Goal: Complete application form

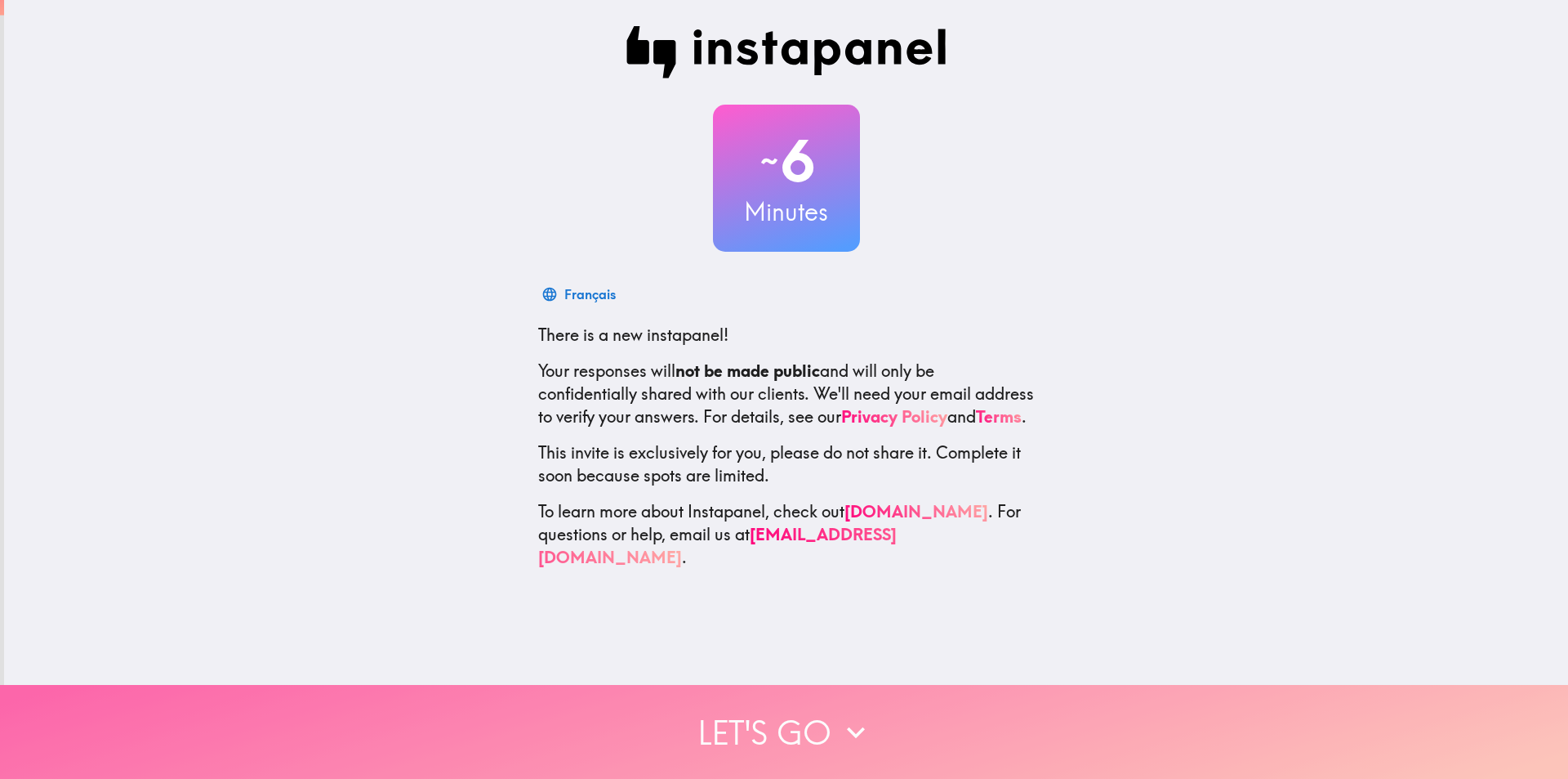
click at [843, 714] on icon "button" at bounding box center [855, 732] width 36 height 36
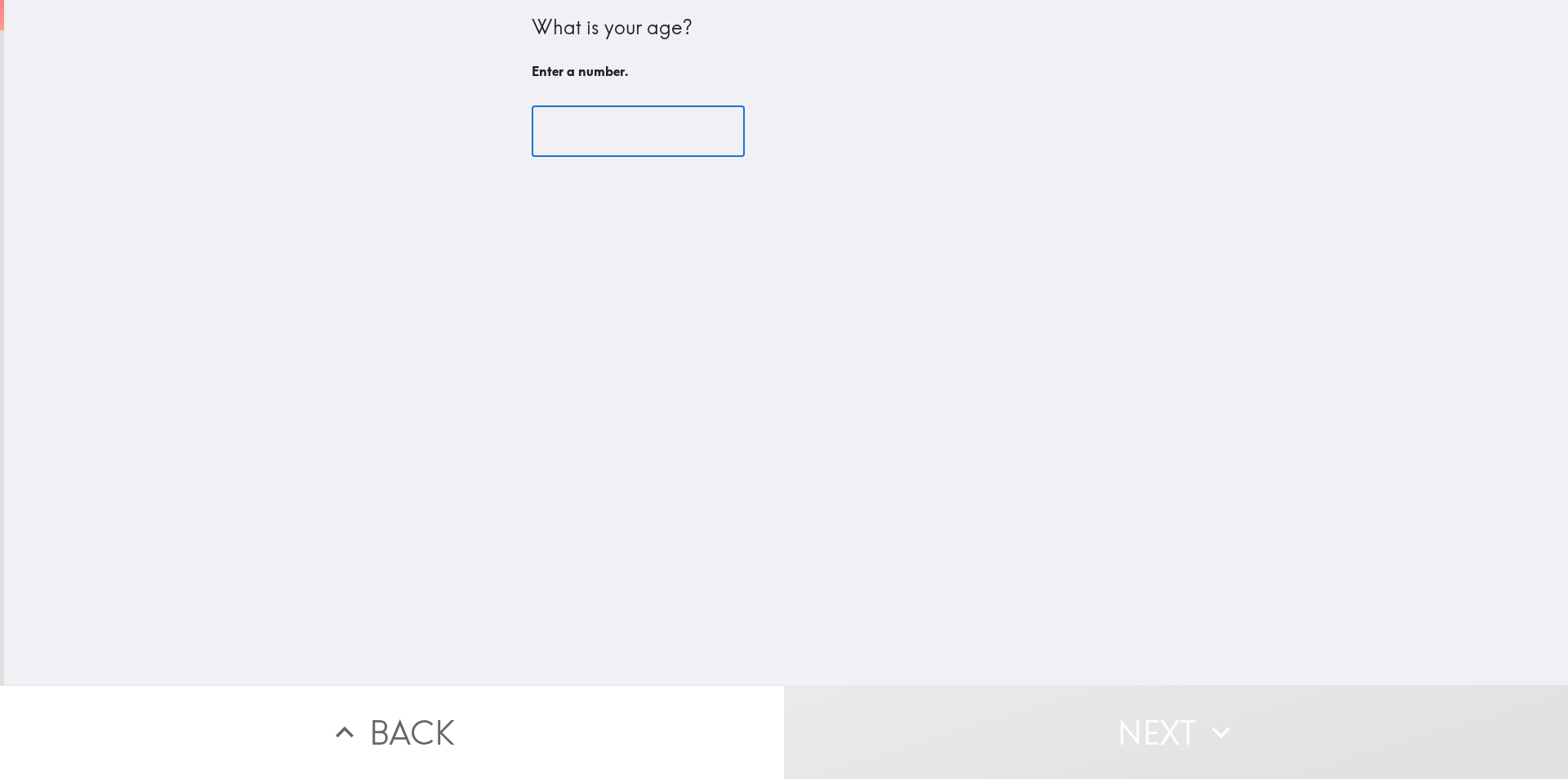
click at [606, 128] on input "number" at bounding box center [638, 132] width 213 height 51
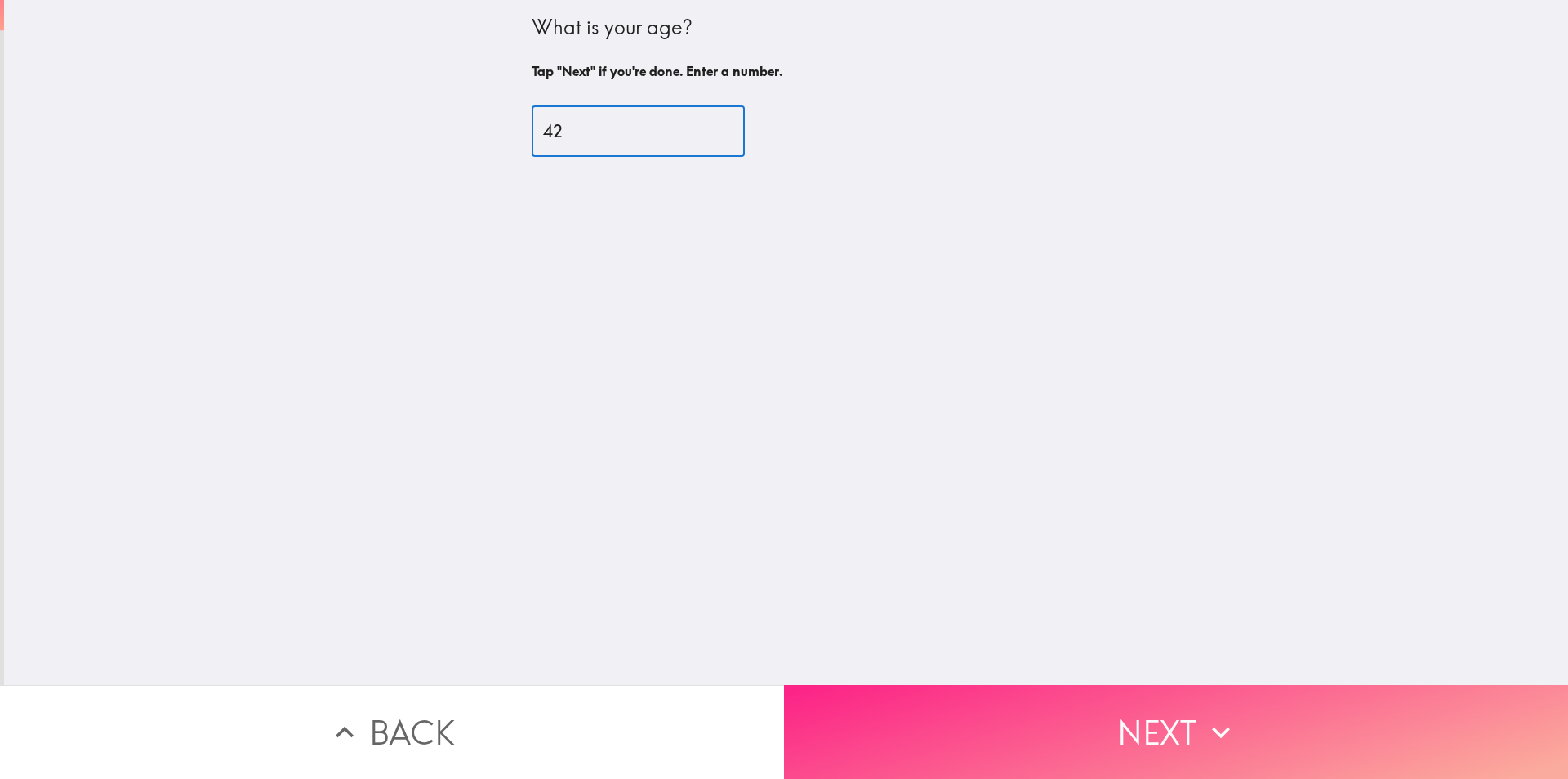
type input "42"
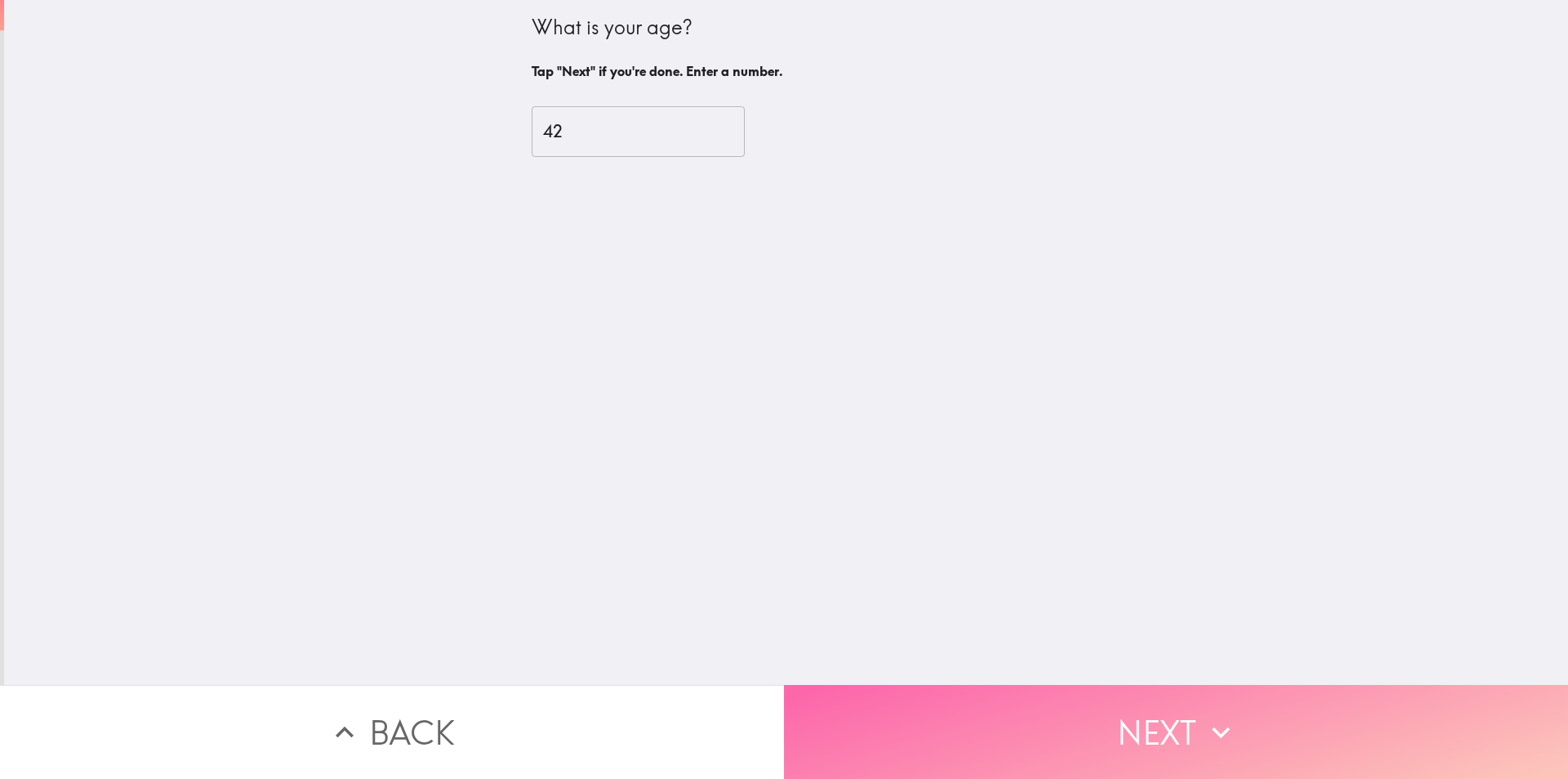
click at [1030, 701] on button "Next" at bounding box center [1175, 732] width 784 height 94
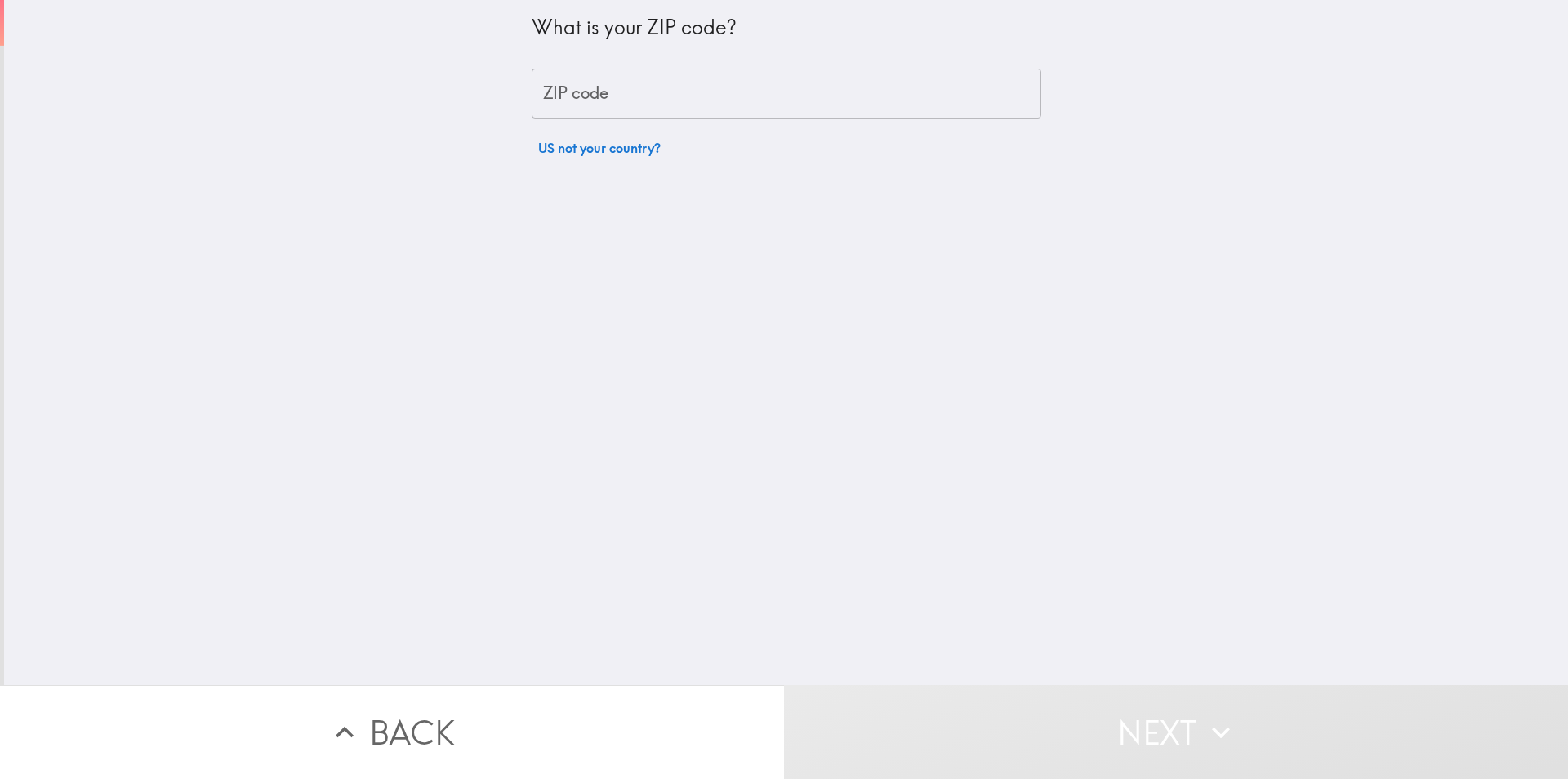
click at [659, 88] on input "ZIP code" at bounding box center [786, 94] width 509 height 51
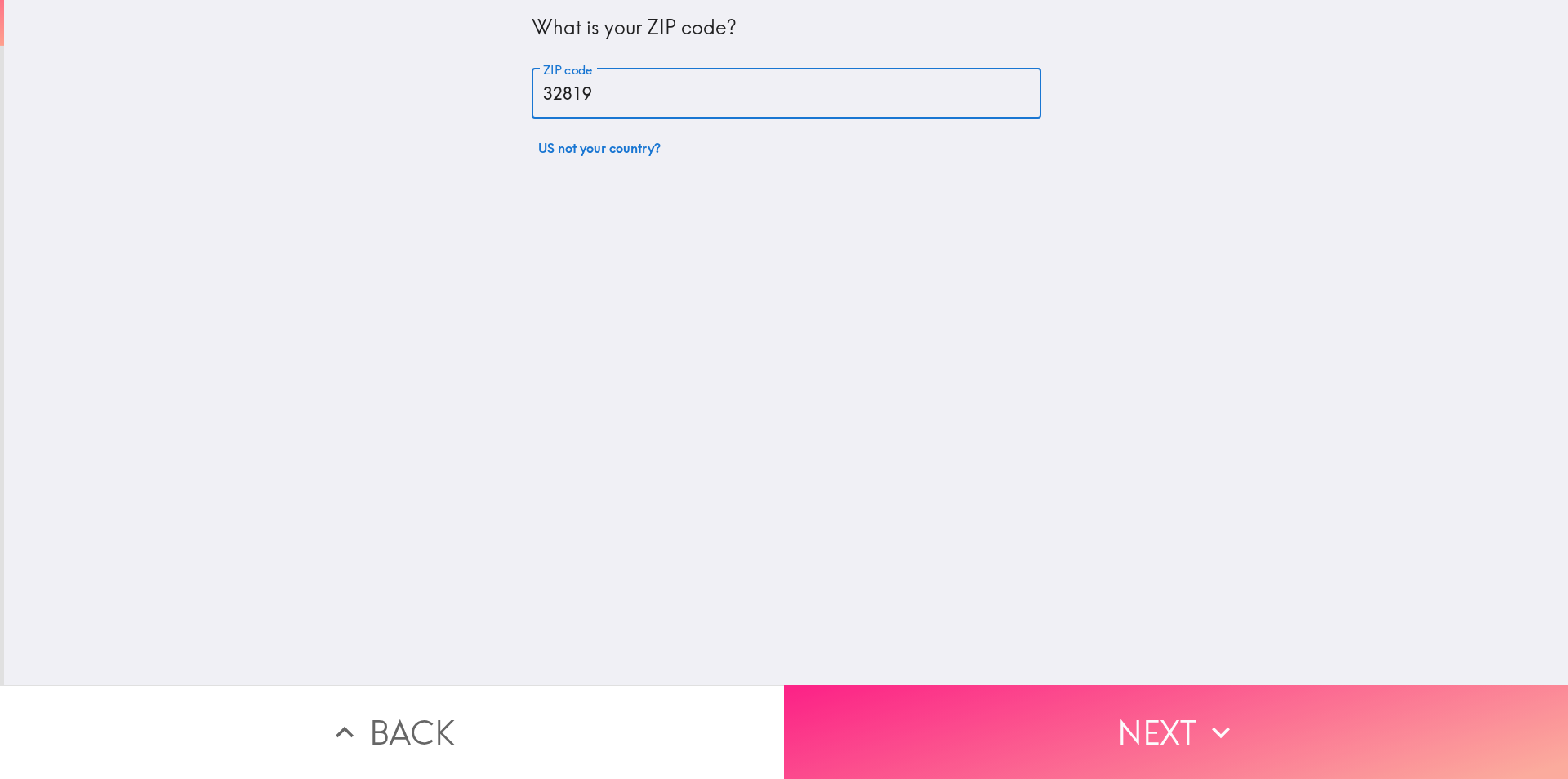
type input "32819"
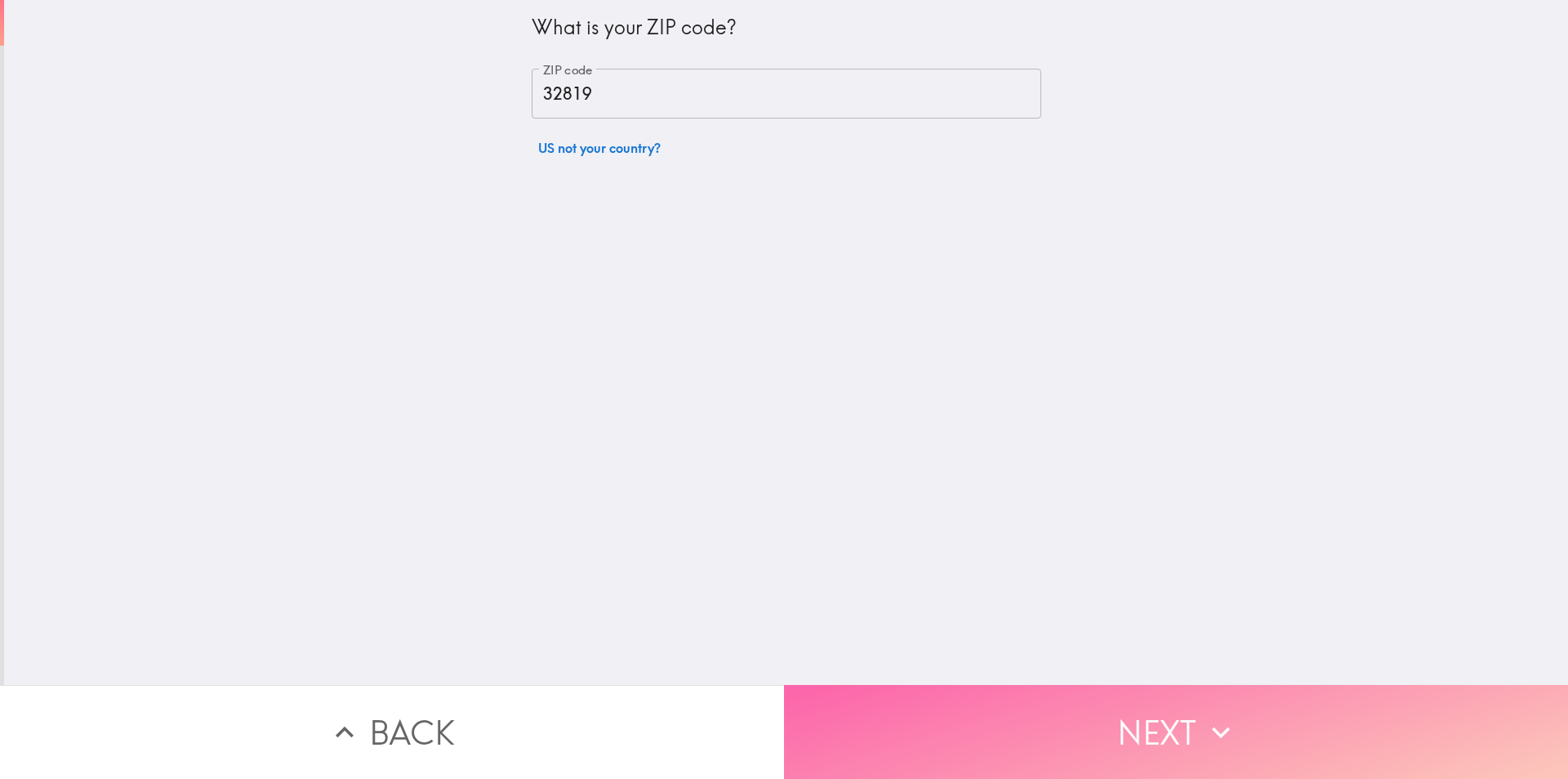
click at [966, 723] on button "Next" at bounding box center [1175, 732] width 784 height 94
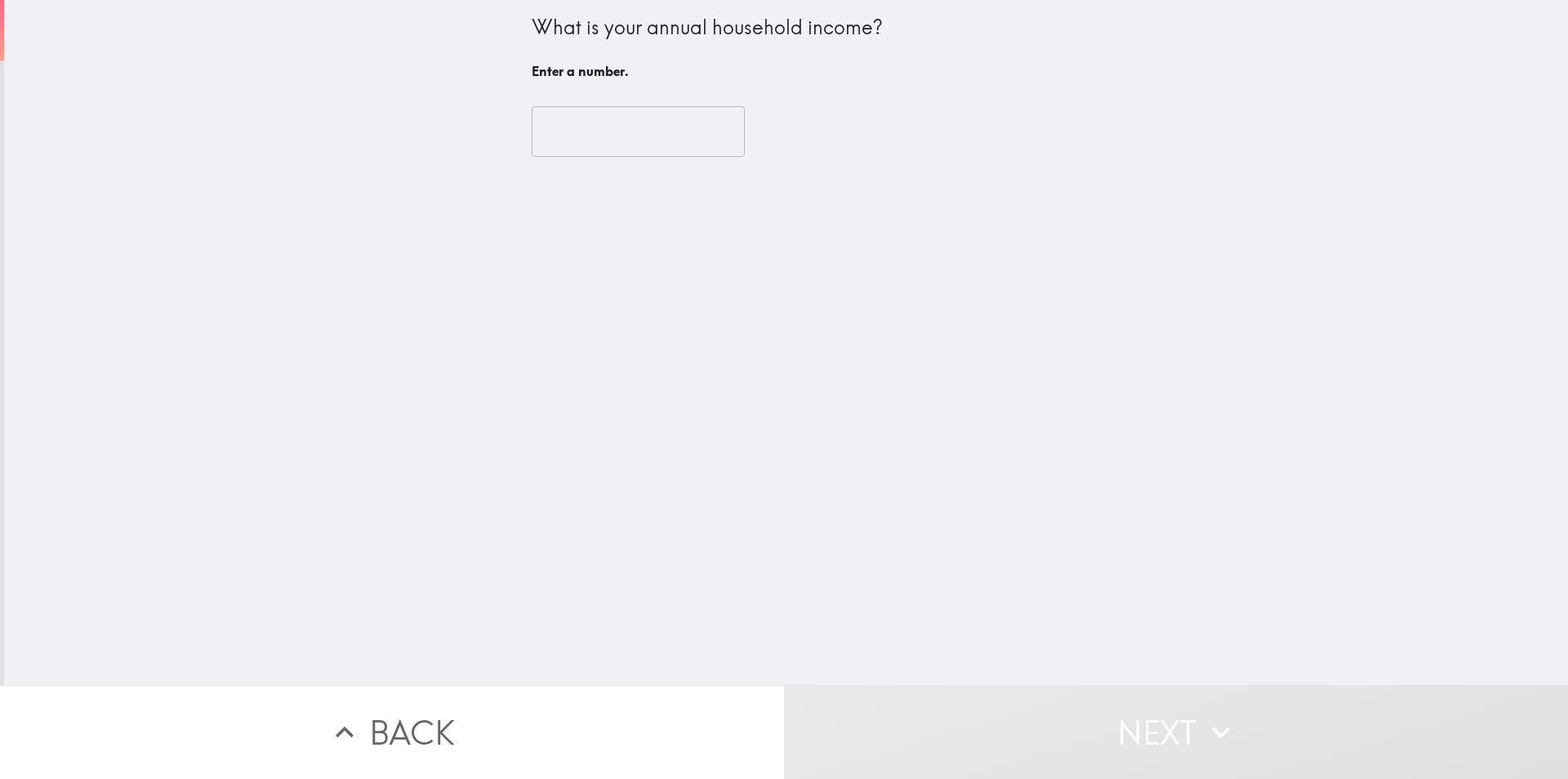
click at [608, 138] on input "number" at bounding box center [638, 132] width 213 height 51
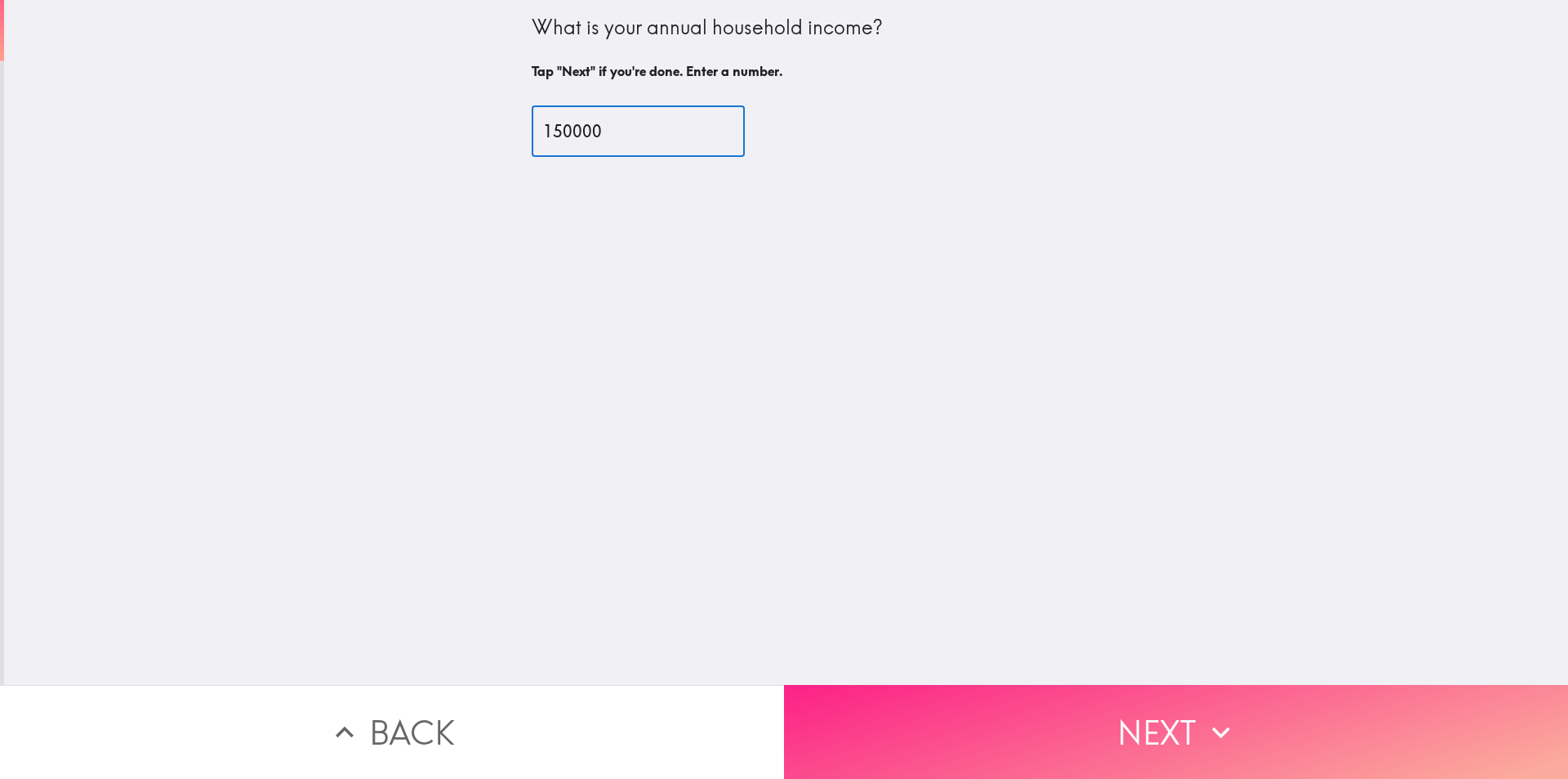
type input "150000"
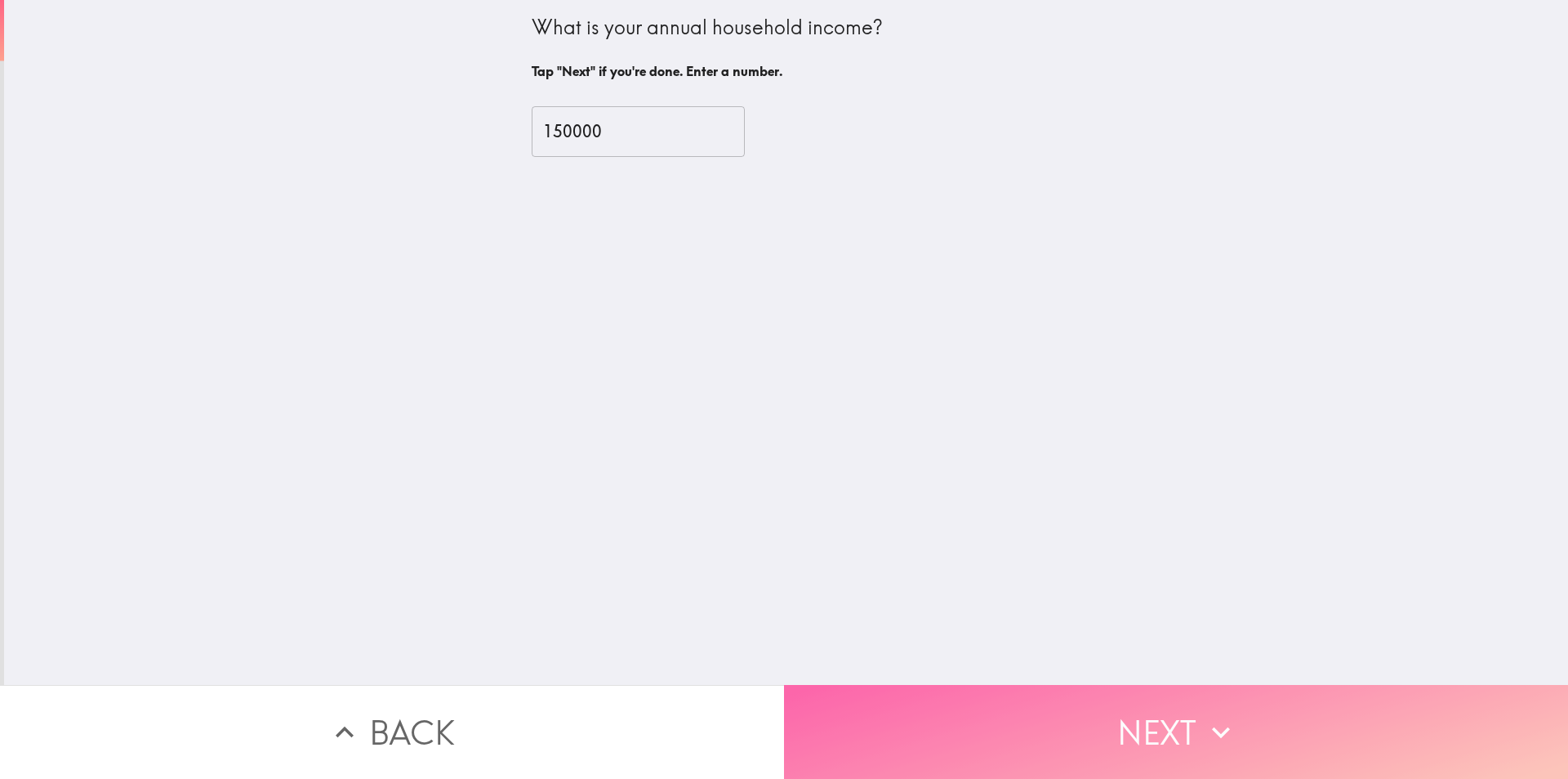
click at [958, 712] on button "Next" at bounding box center [1175, 732] width 784 height 94
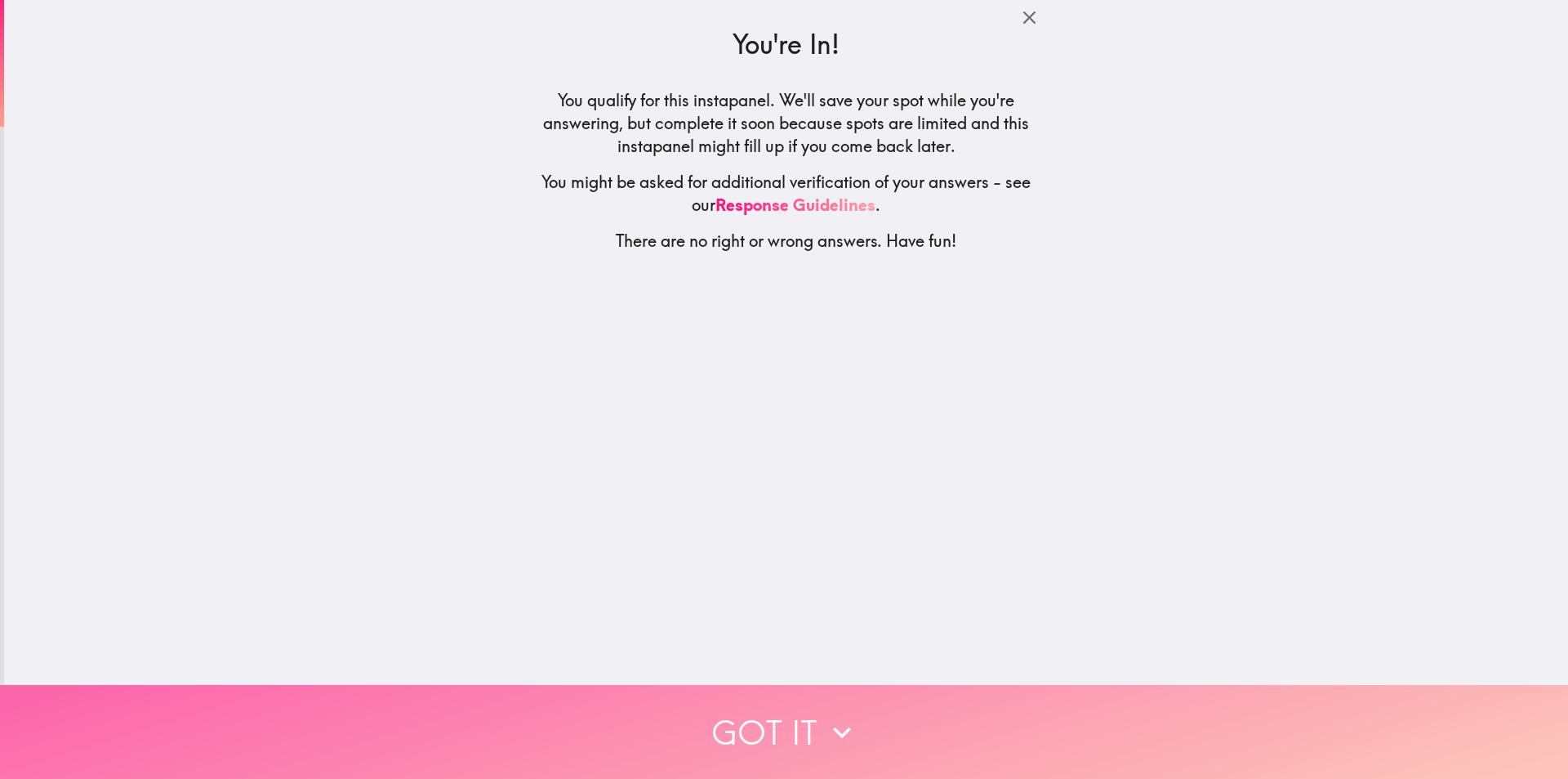
click at [797, 717] on button "Got it" at bounding box center [784, 732] width 1568 height 94
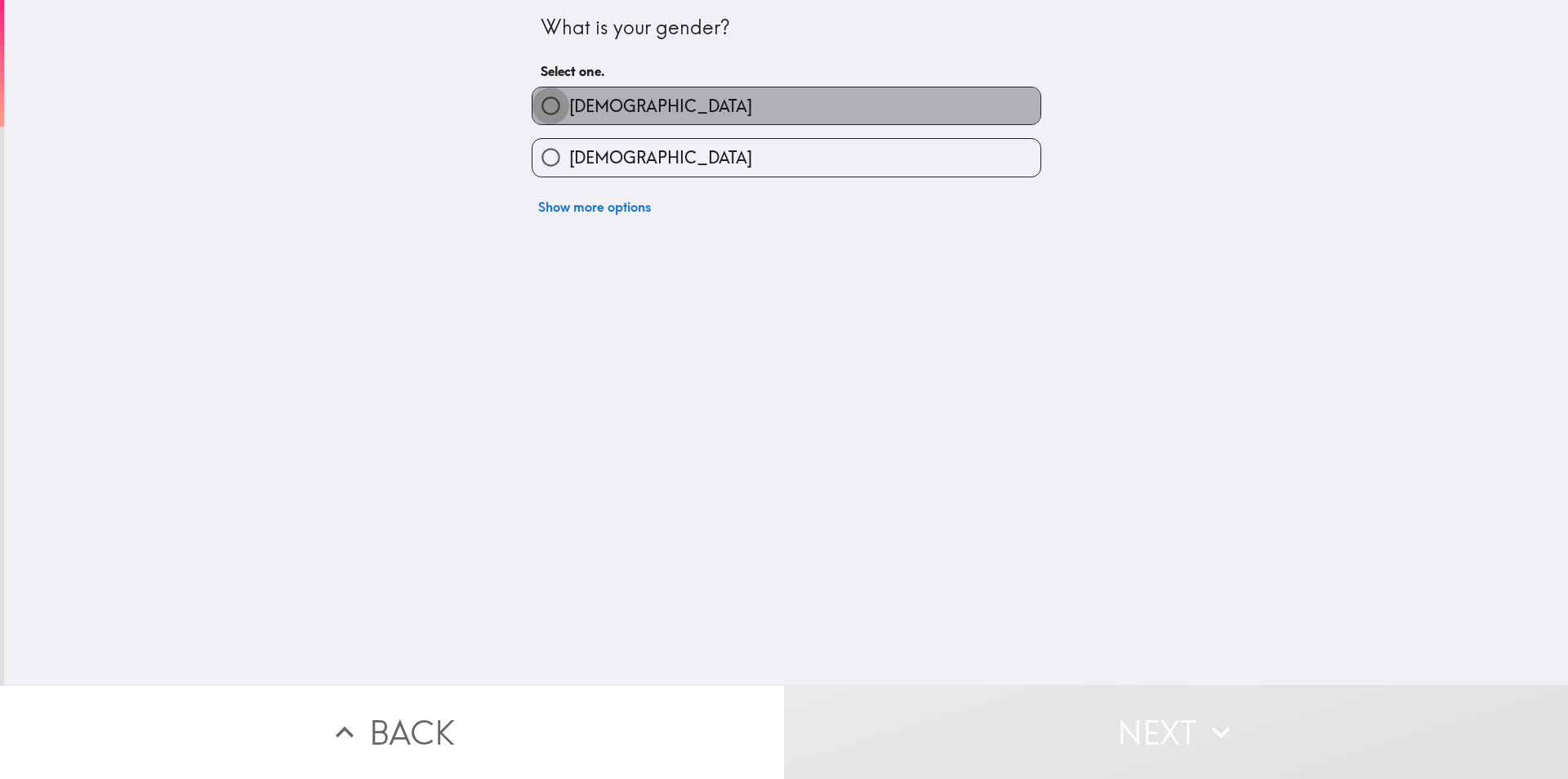
click at [543, 113] on input "[DEMOGRAPHIC_DATA]" at bounding box center [551, 105] width 36 height 36
radio input "true"
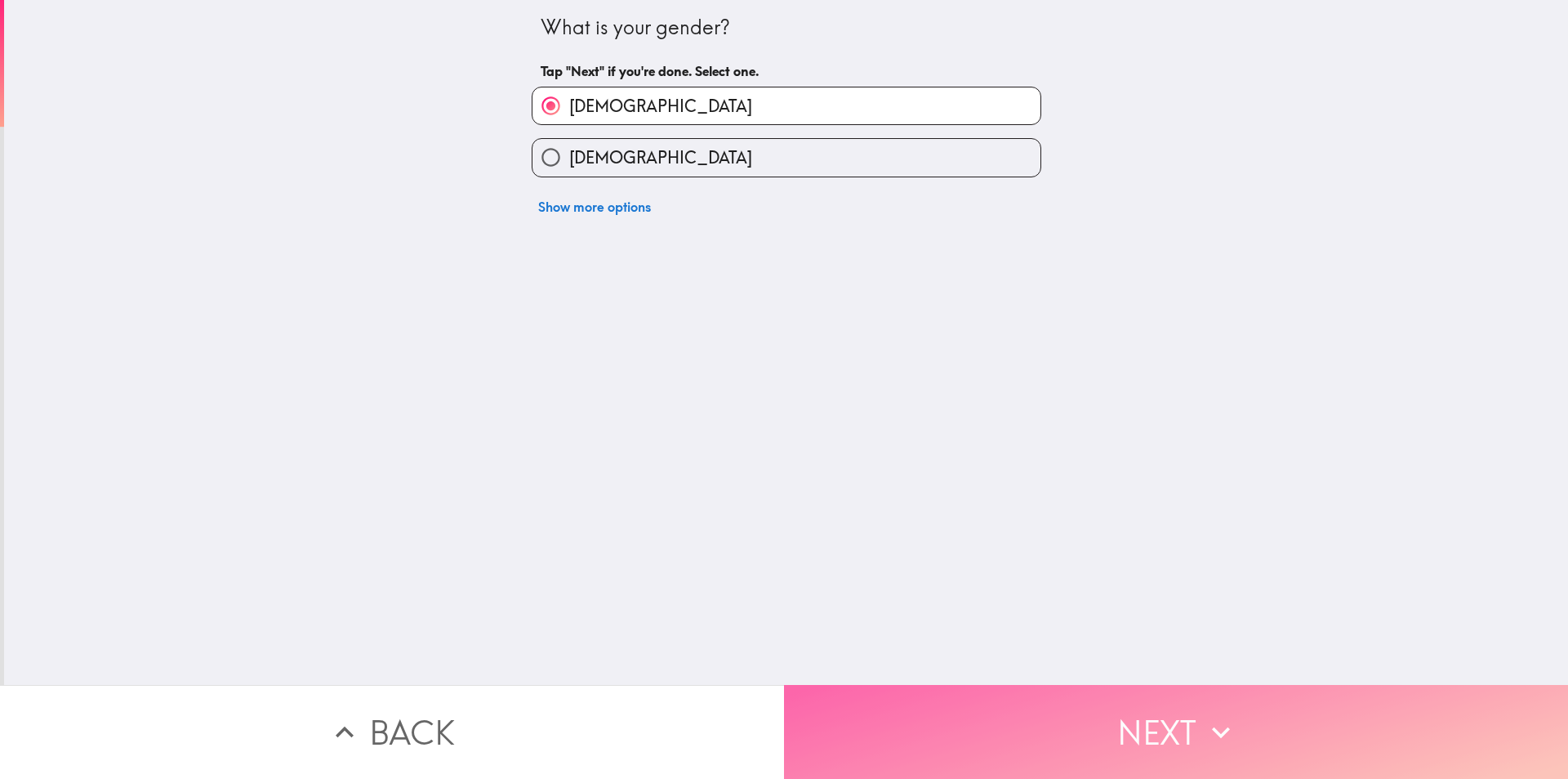
click at [945, 701] on button "Next" at bounding box center [1175, 732] width 784 height 94
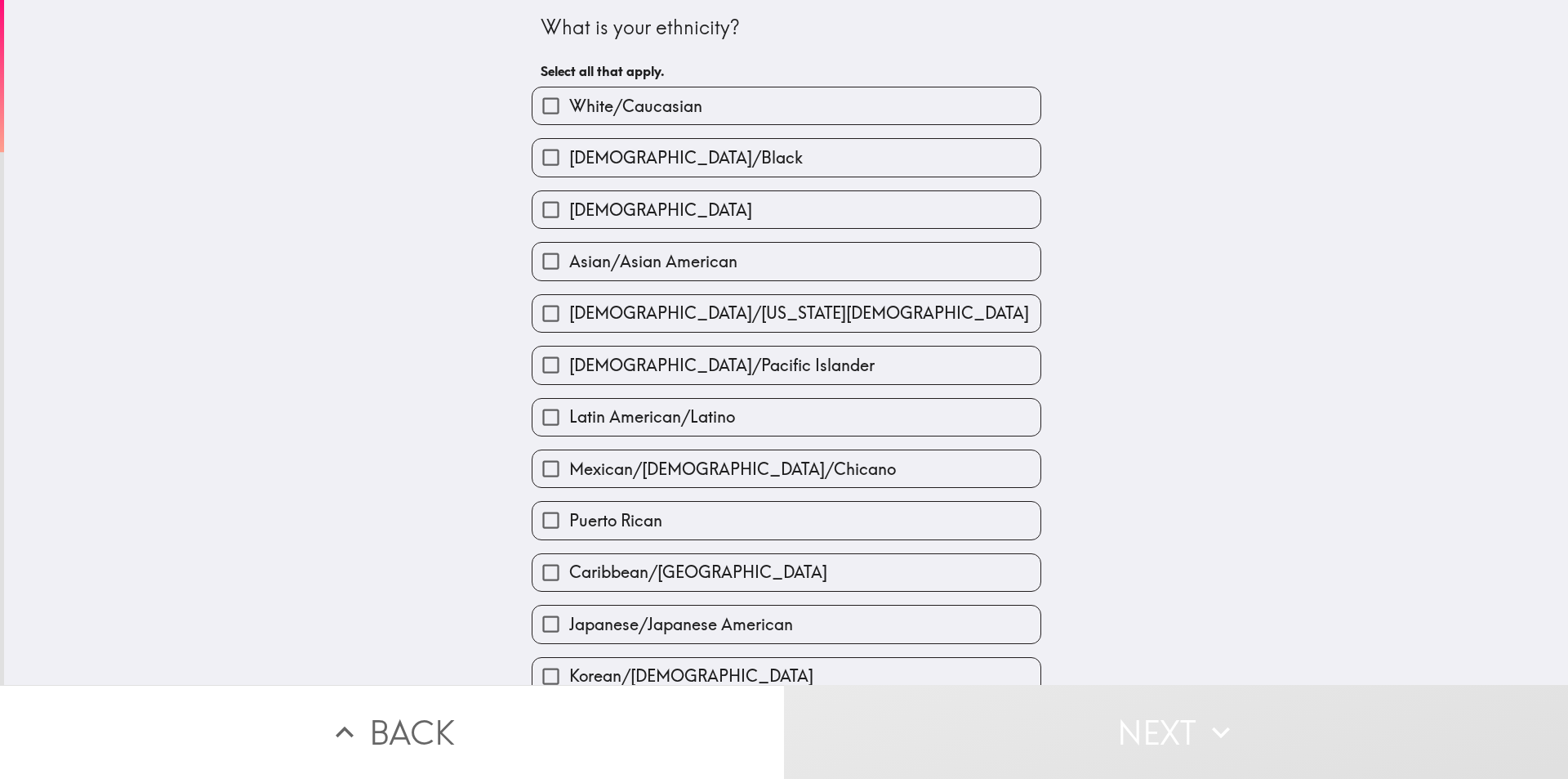
click at [563, 118] on label "White/Caucasian" at bounding box center [786, 105] width 508 height 36
click at [563, 118] on input "White/Caucasian" at bounding box center [551, 105] width 36 height 36
checkbox input "true"
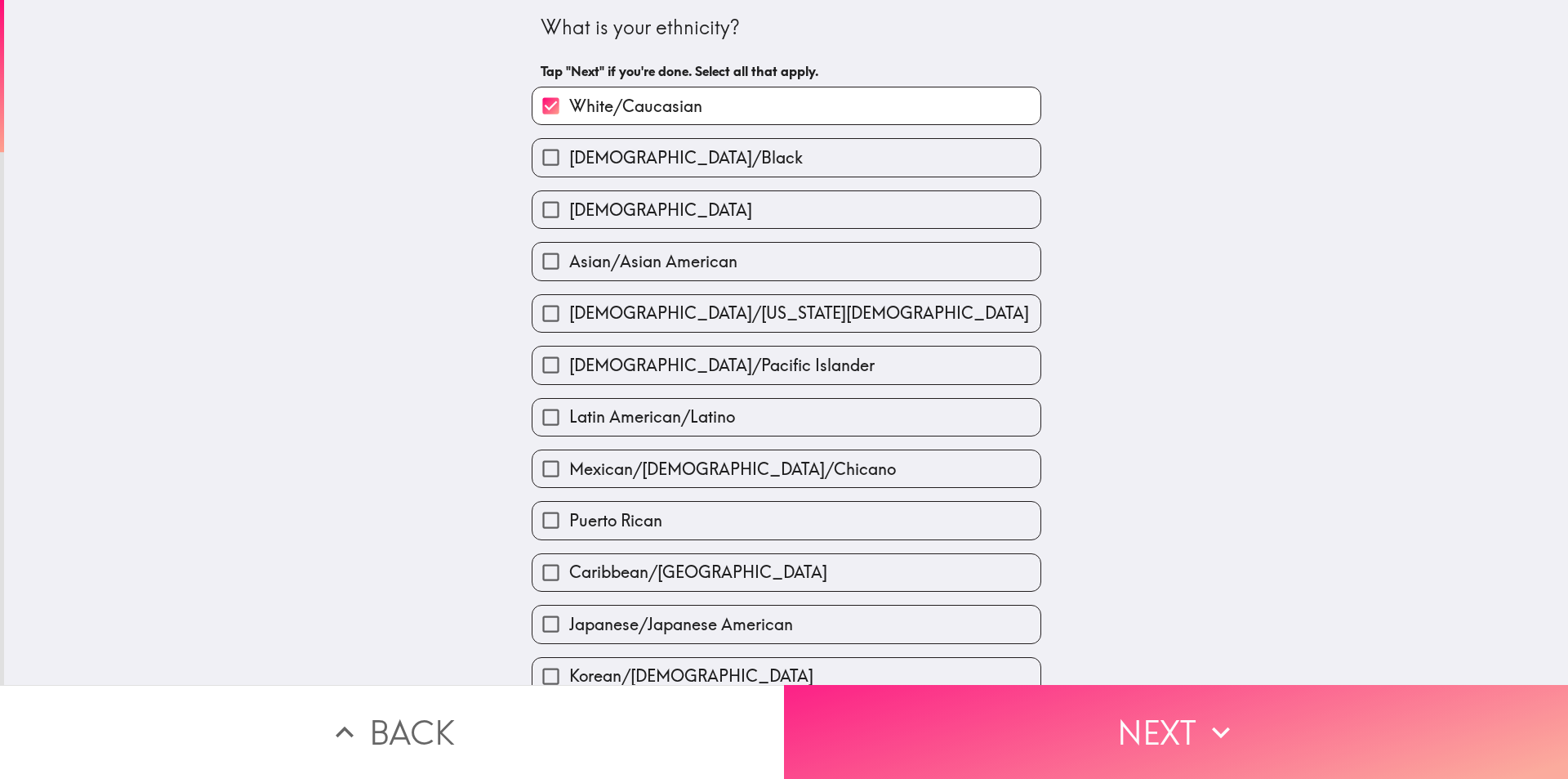
click at [960, 712] on button "Next" at bounding box center [1175, 732] width 784 height 94
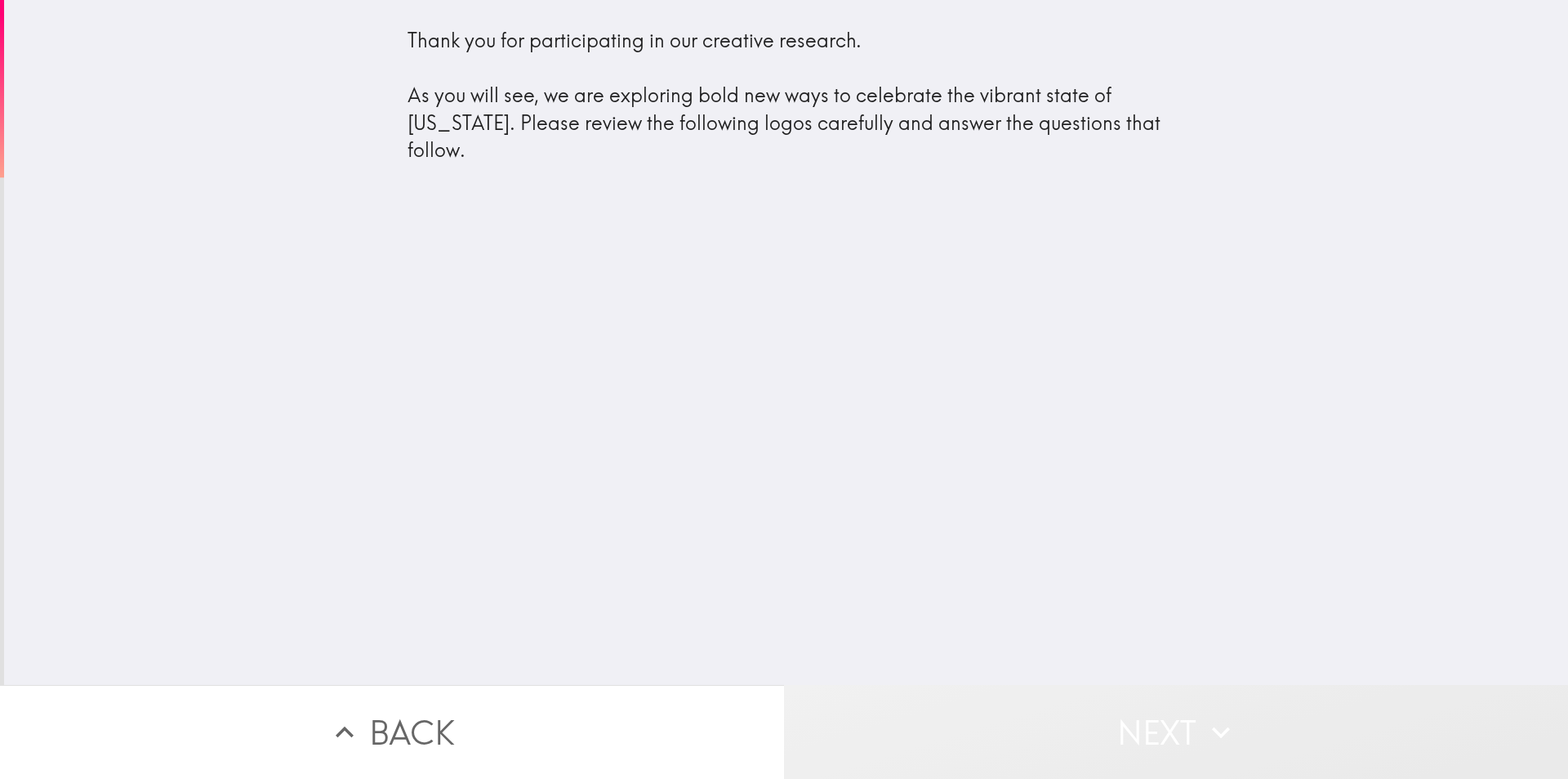
click at [963, 721] on button "Next" at bounding box center [1175, 732] width 784 height 94
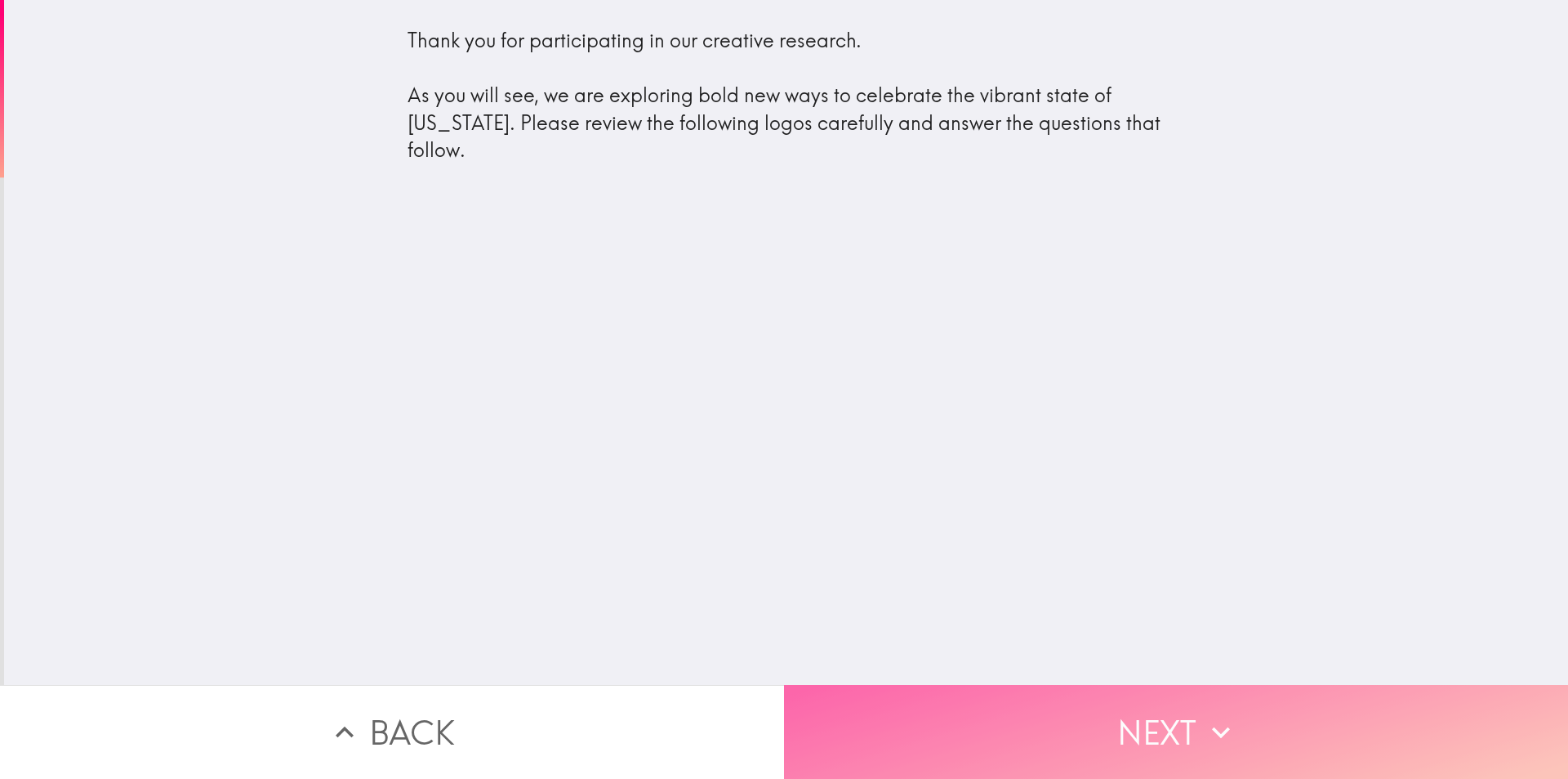
click at [983, 750] on button "Next" at bounding box center [1175, 732] width 784 height 94
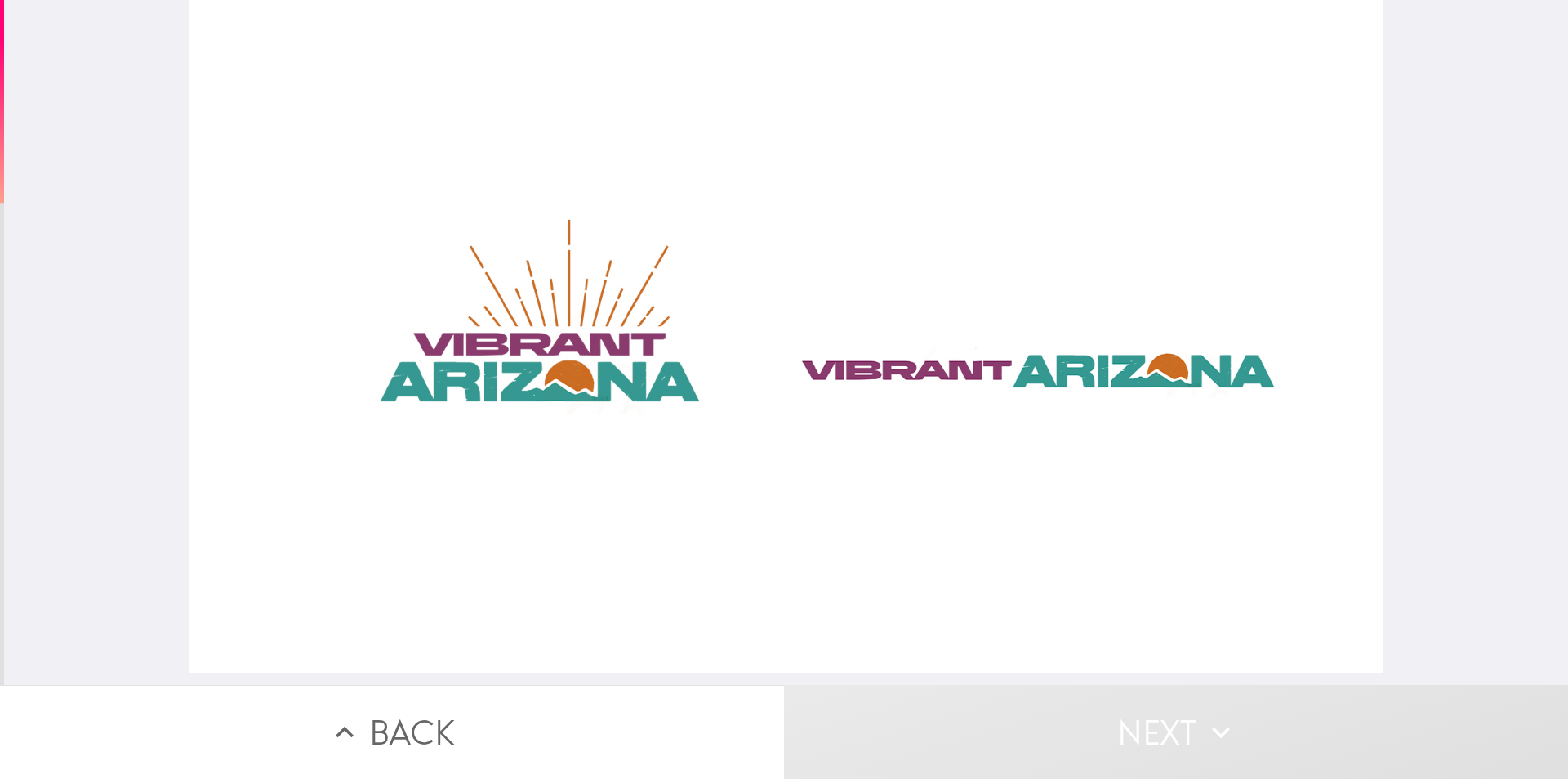
click at [638, 393] on div at bounding box center [785, 336] width 1194 height 673
click at [954, 726] on button "Next" at bounding box center [1175, 732] width 784 height 94
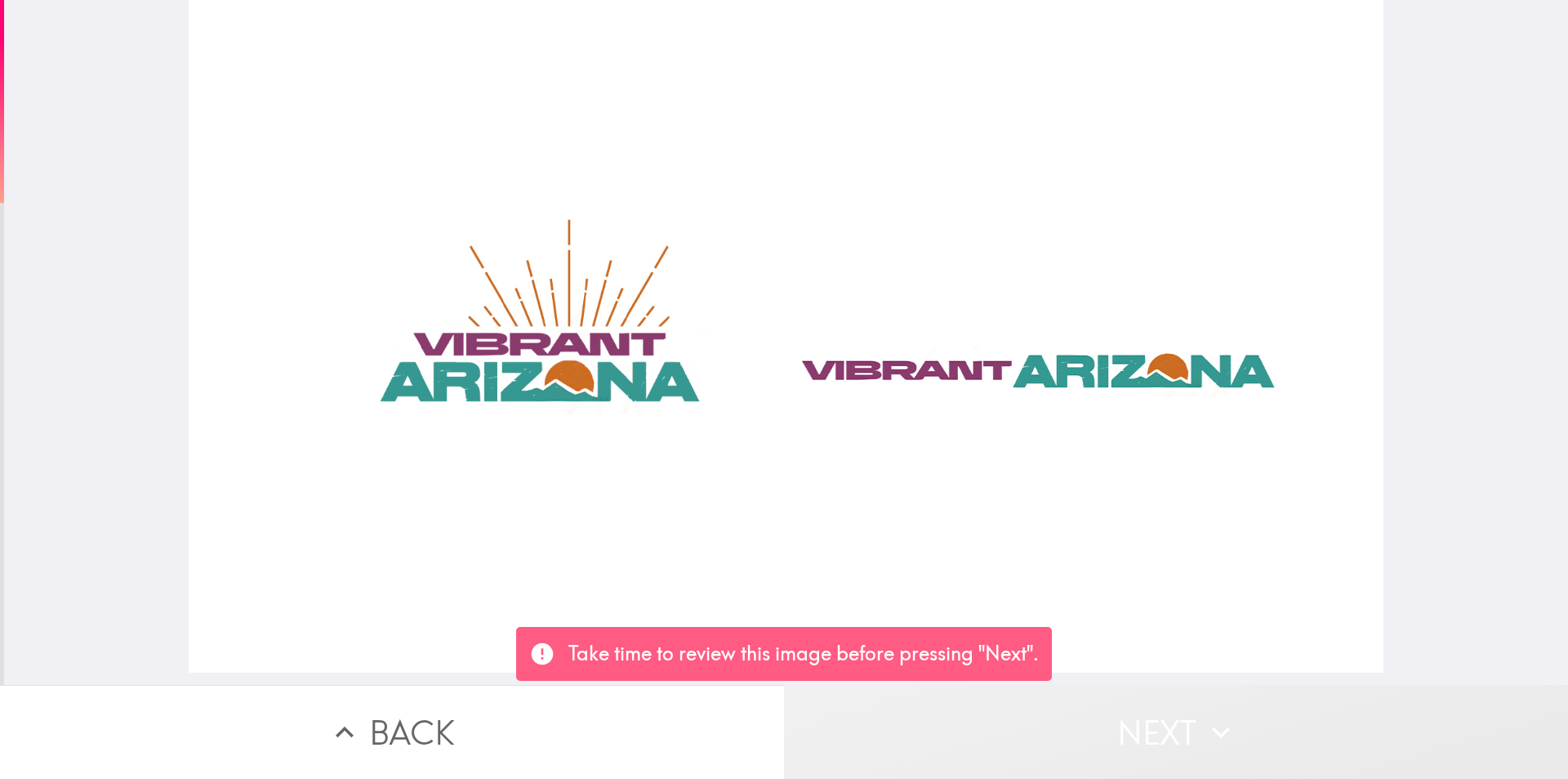
click at [1147, 705] on button "Next" at bounding box center [1175, 732] width 784 height 94
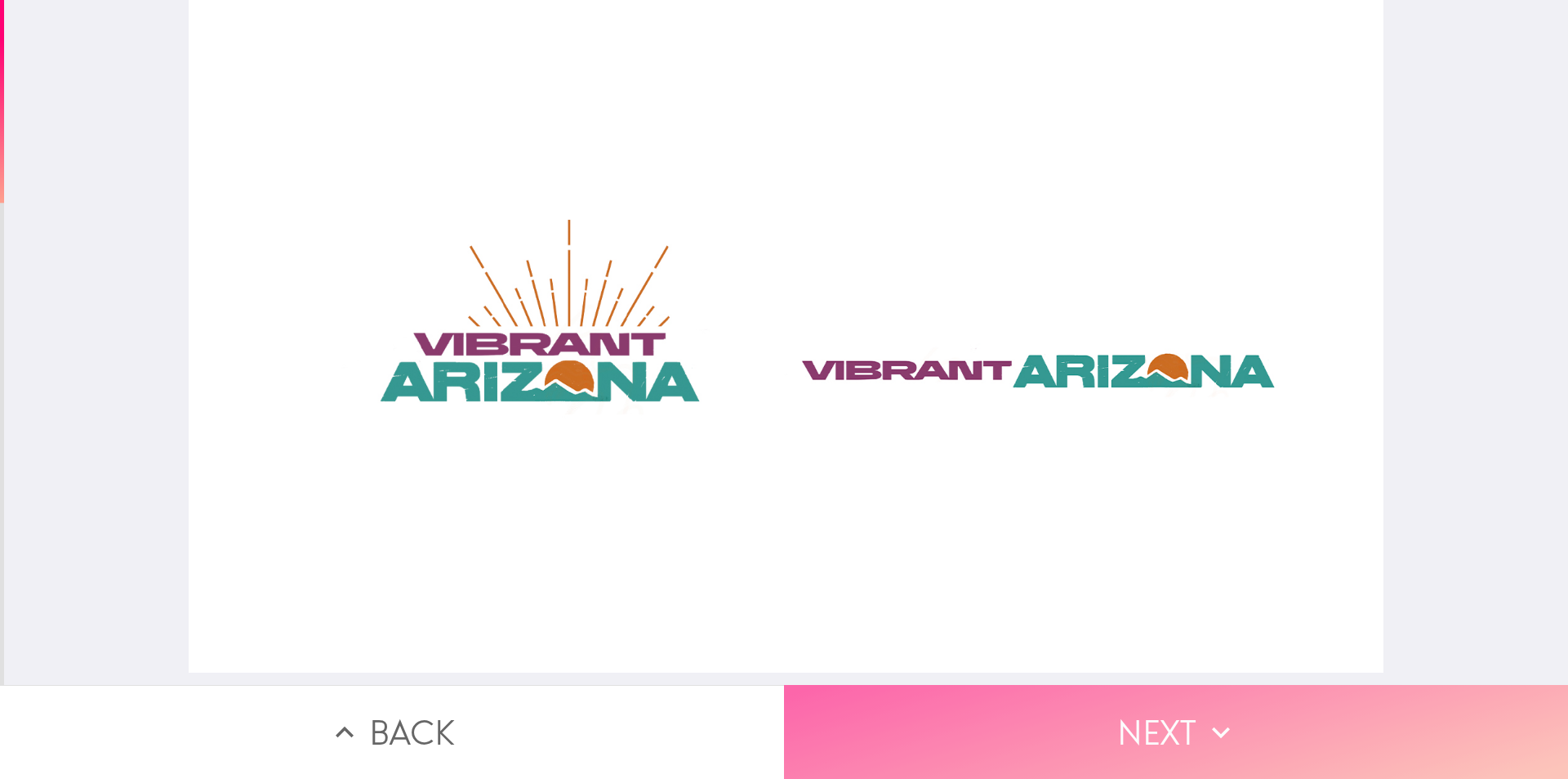
click at [1075, 736] on button "Next" at bounding box center [1175, 732] width 784 height 94
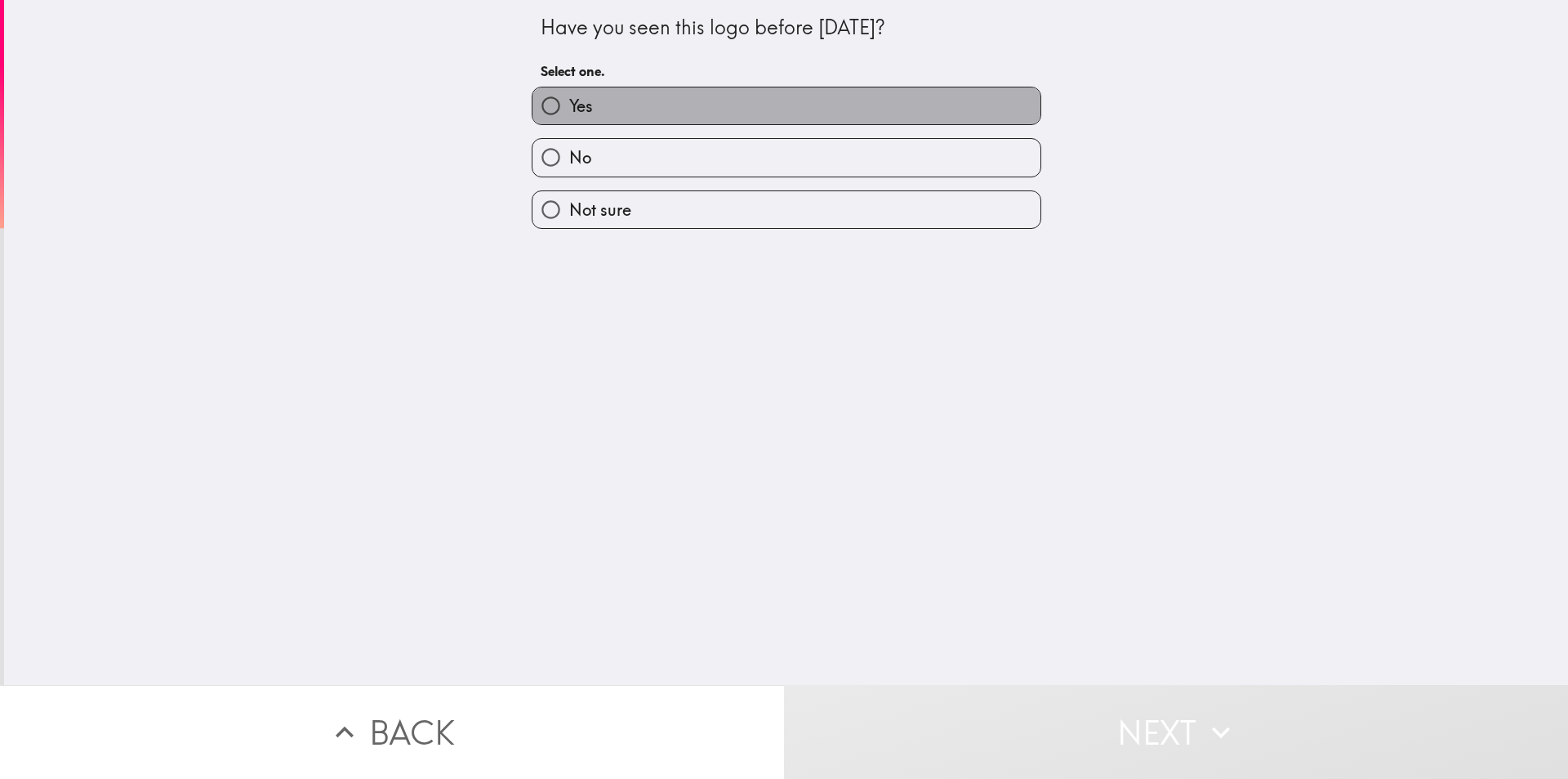
click at [594, 112] on label "Yes" at bounding box center [786, 105] width 508 height 36
click at [569, 112] on input "Yes" at bounding box center [551, 105] width 36 height 36
radio input "true"
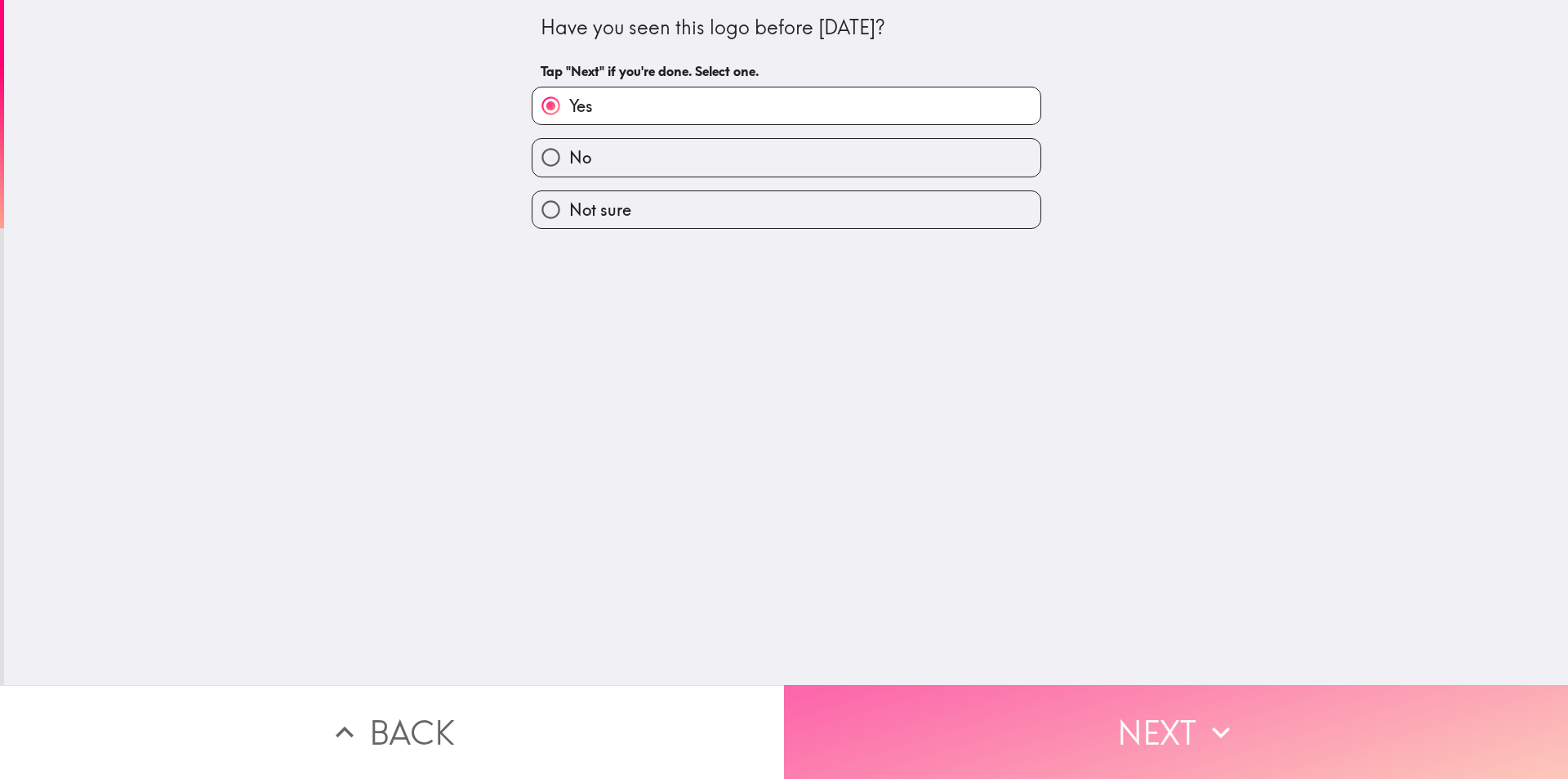
click at [1032, 685] on button "Next" at bounding box center [1175, 732] width 784 height 94
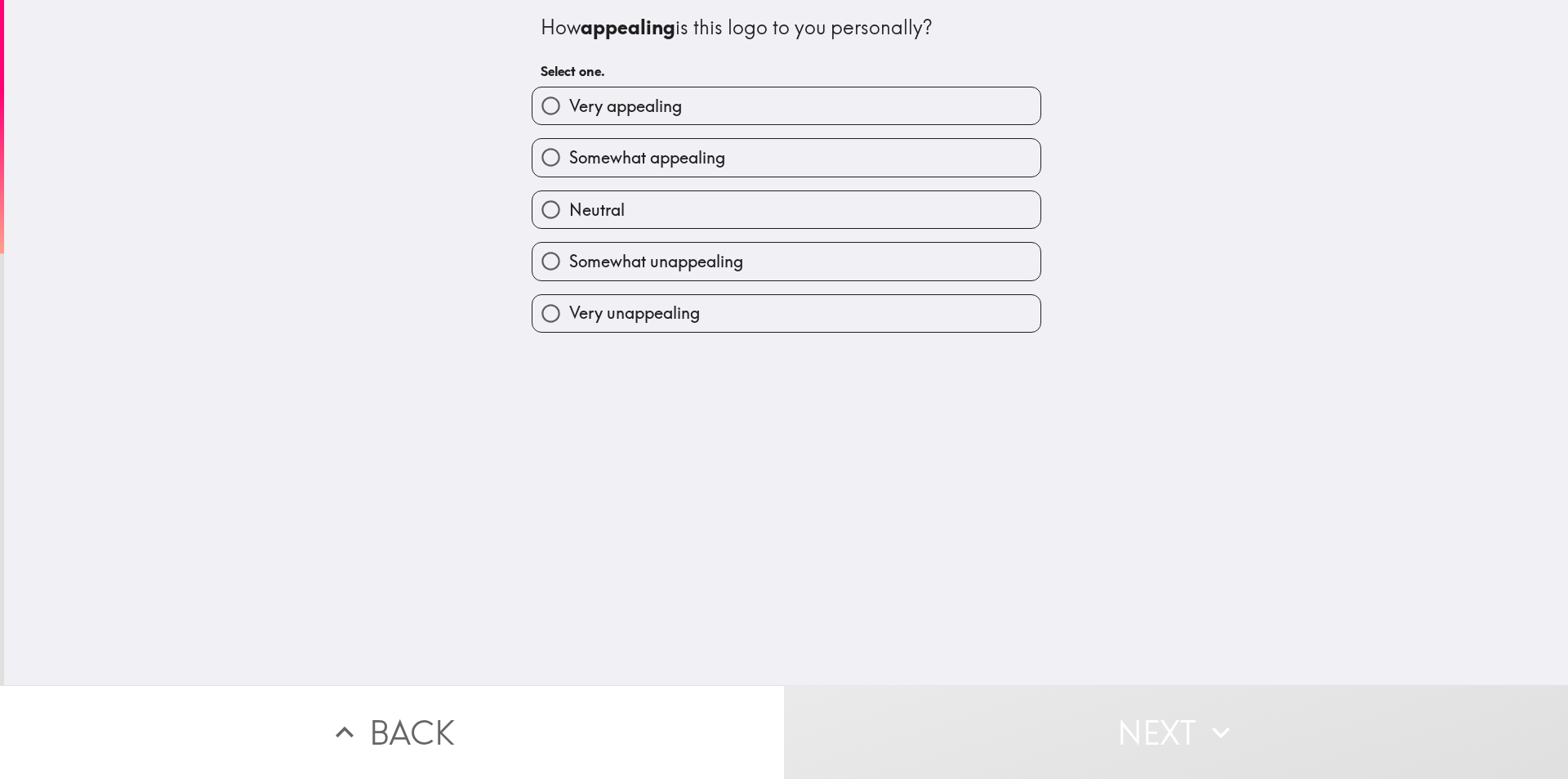
click at [604, 118] on label "Very appealing" at bounding box center [786, 105] width 508 height 36
click at [569, 118] on input "Very appealing" at bounding box center [551, 105] width 36 height 36
radio input "true"
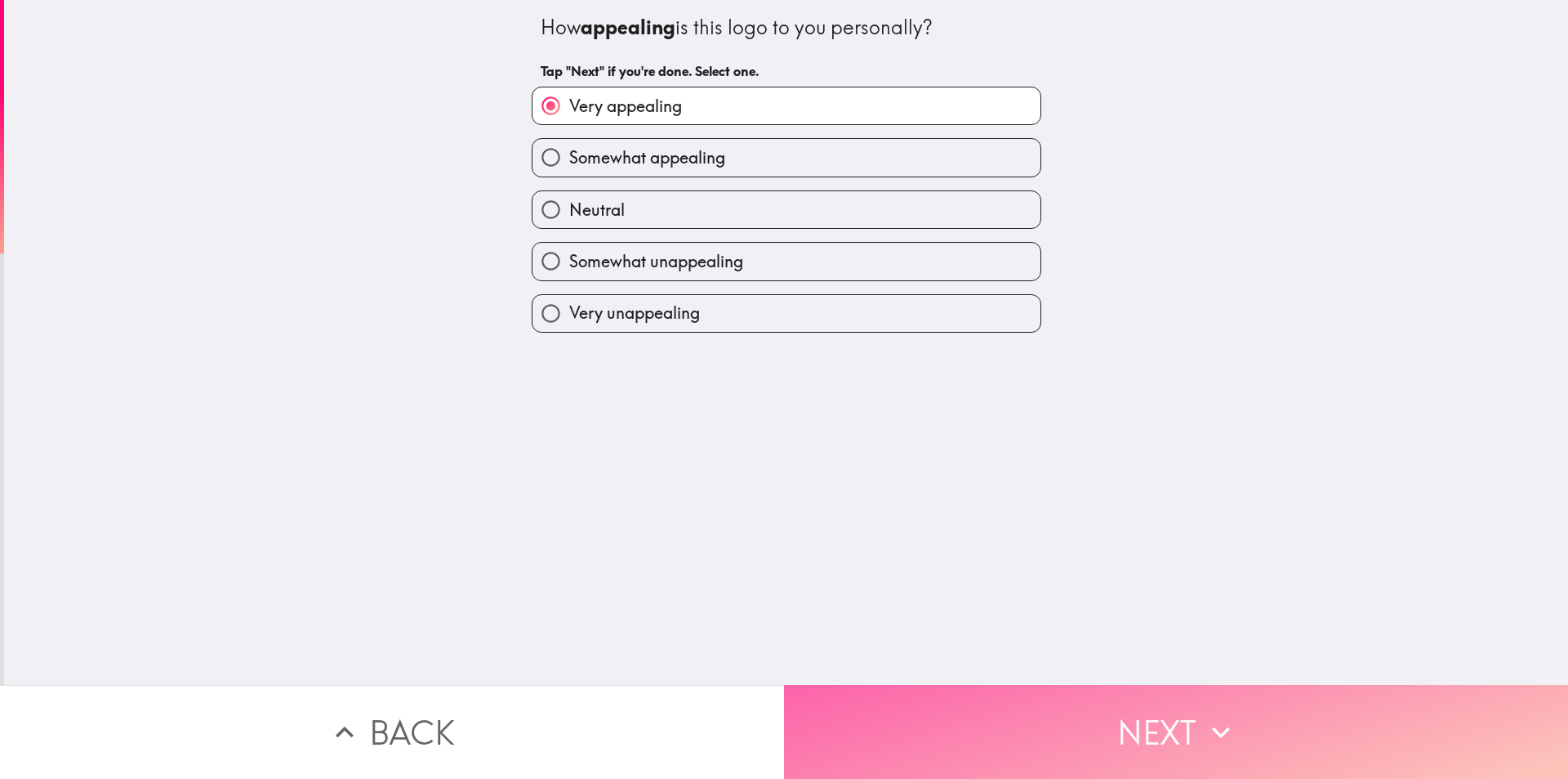
click at [1007, 712] on button "Next" at bounding box center [1175, 732] width 784 height 94
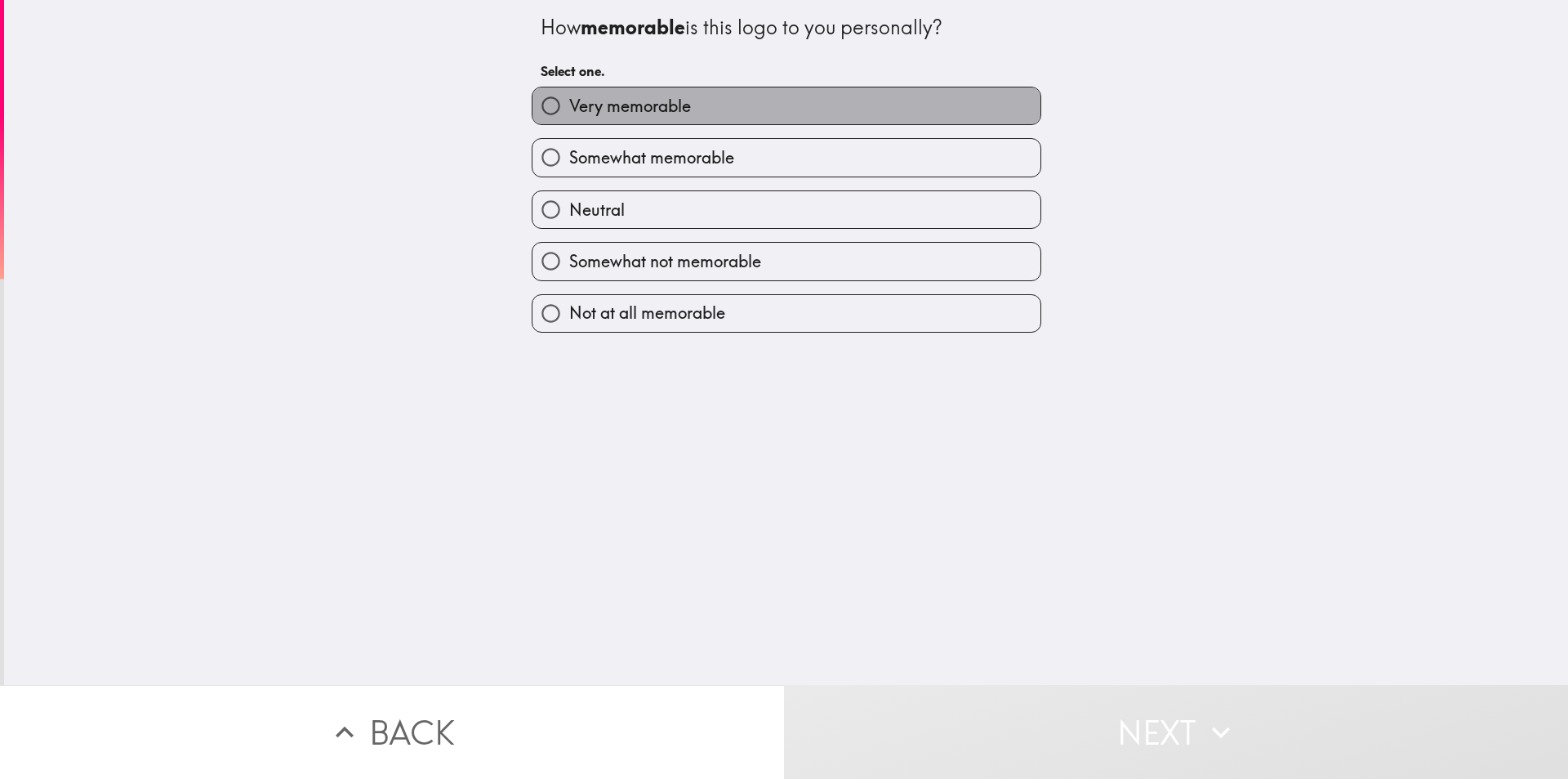
click at [597, 103] on span "Very memorable" at bounding box center [630, 105] width 122 height 23
click at [569, 103] on input "Very memorable" at bounding box center [551, 105] width 36 height 36
radio input "true"
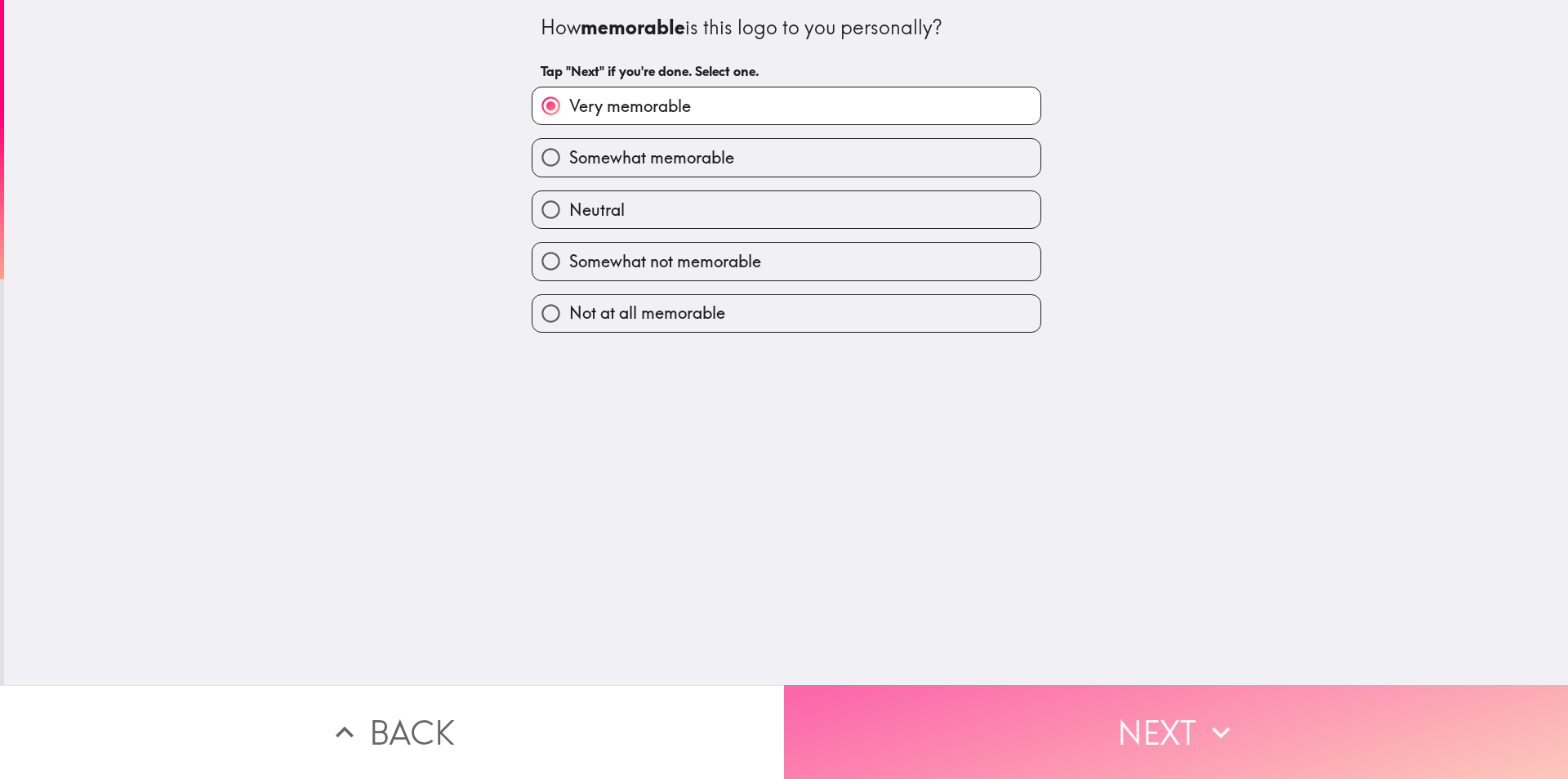
click at [1117, 736] on button "Next" at bounding box center [1175, 732] width 784 height 94
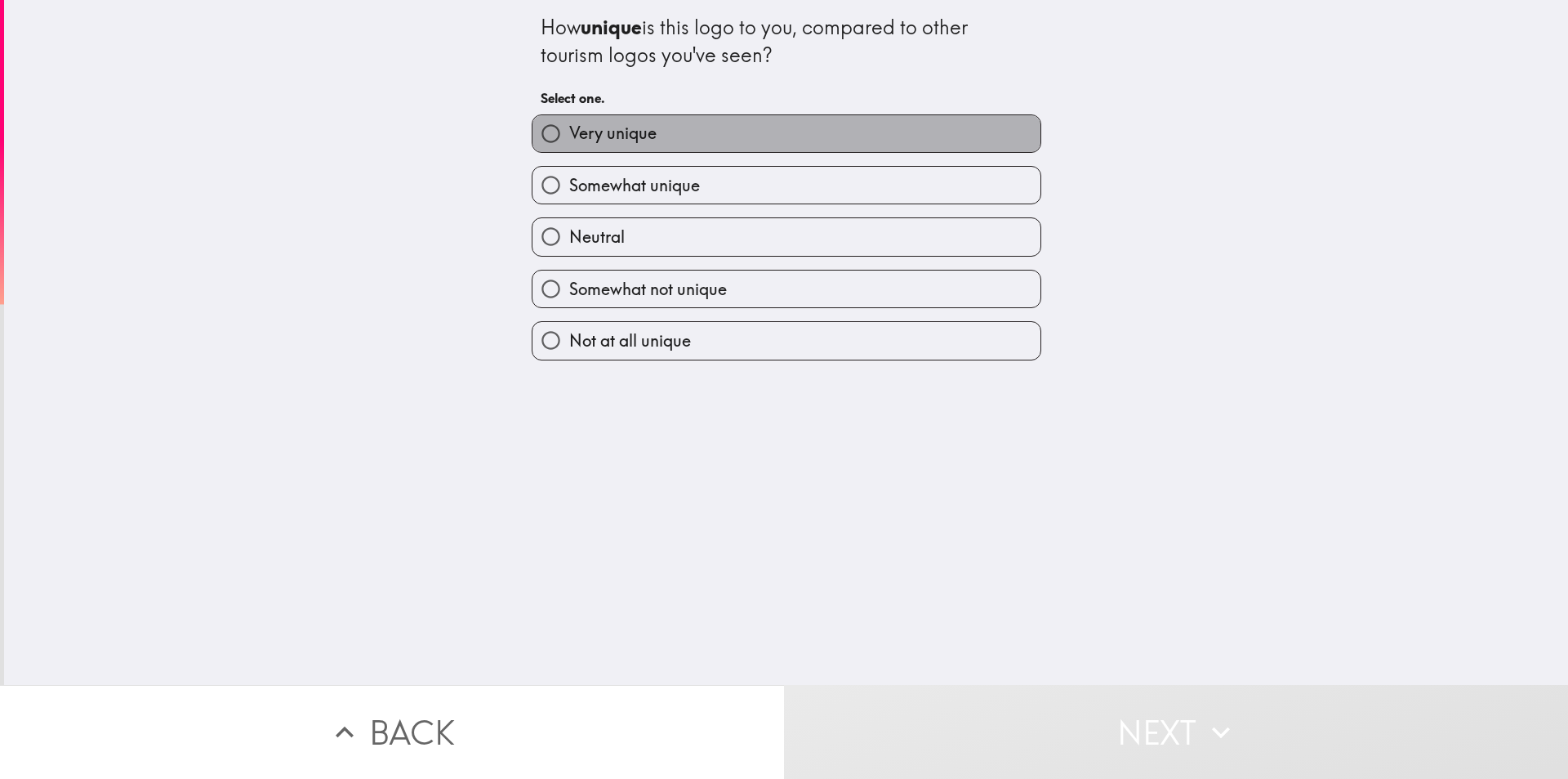
click at [604, 136] on span "Very unique" at bounding box center [612, 133] width 87 height 23
click at [569, 136] on input "Very unique" at bounding box center [551, 133] width 36 height 36
radio input "true"
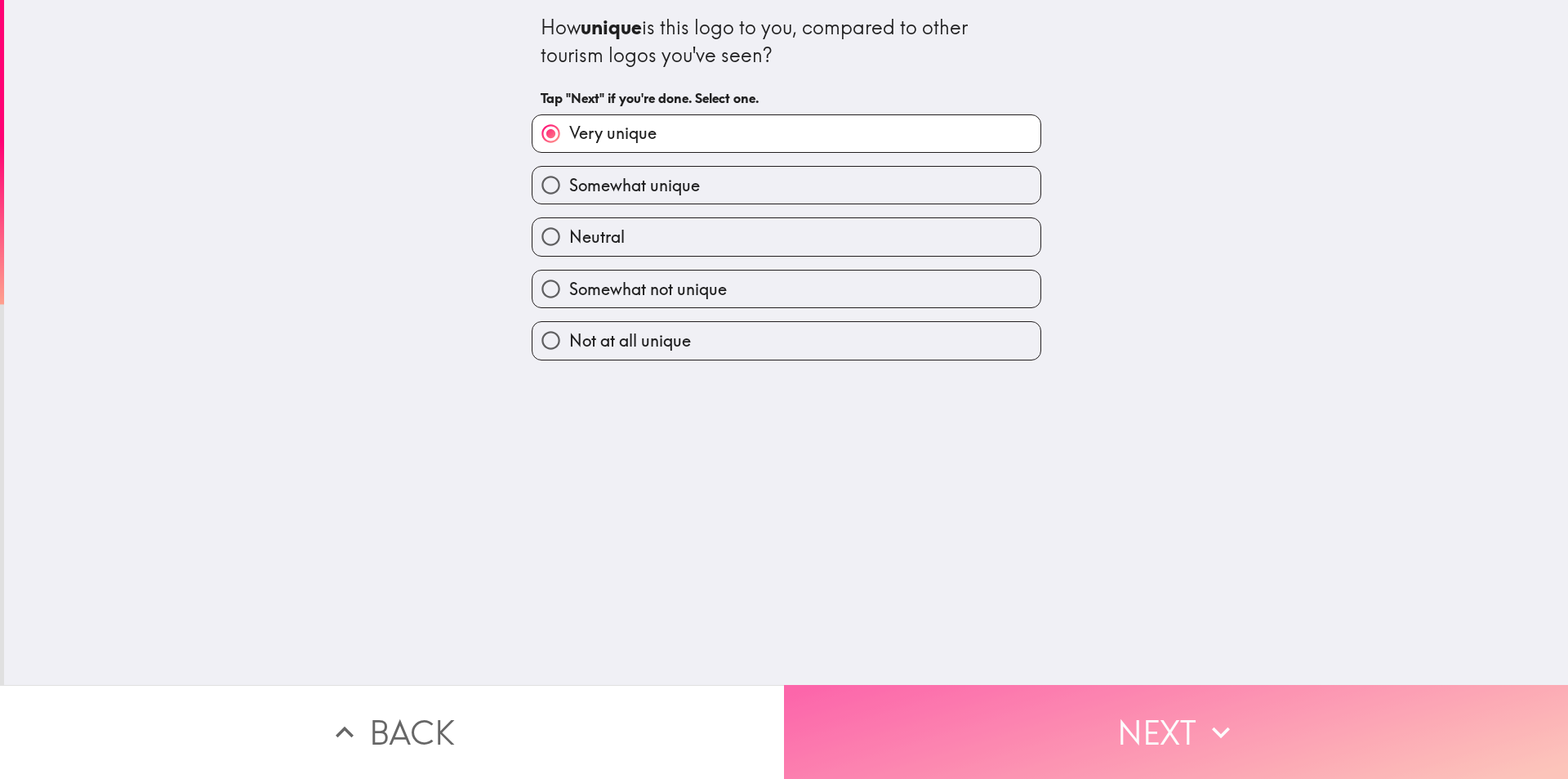
click at [1122, 701] on button "Next" at bounding box center [1175, 732] width 784 height 94
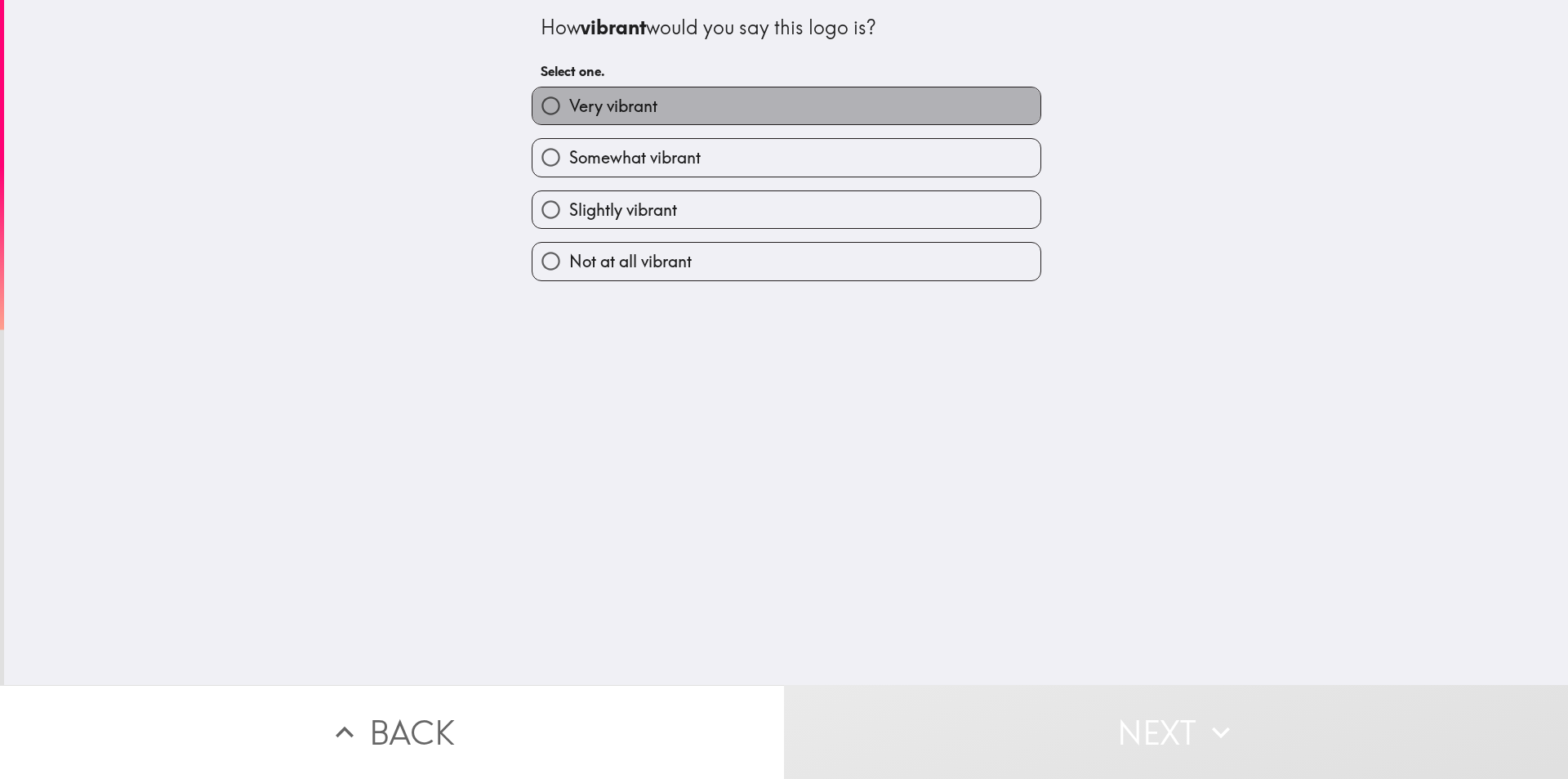
drag, startPoint x: 595, startPoint y: 101, endPoint x: 685, endPoint y: 154, distance: 104.4
click at [596, 100] on span "Very vibrant" at bounding box center [613, 105] width 88 height 23
click at [569, 100] on input "Very vibrant" at bounding box center [551, 105] width 36 height 36
radio input "true"
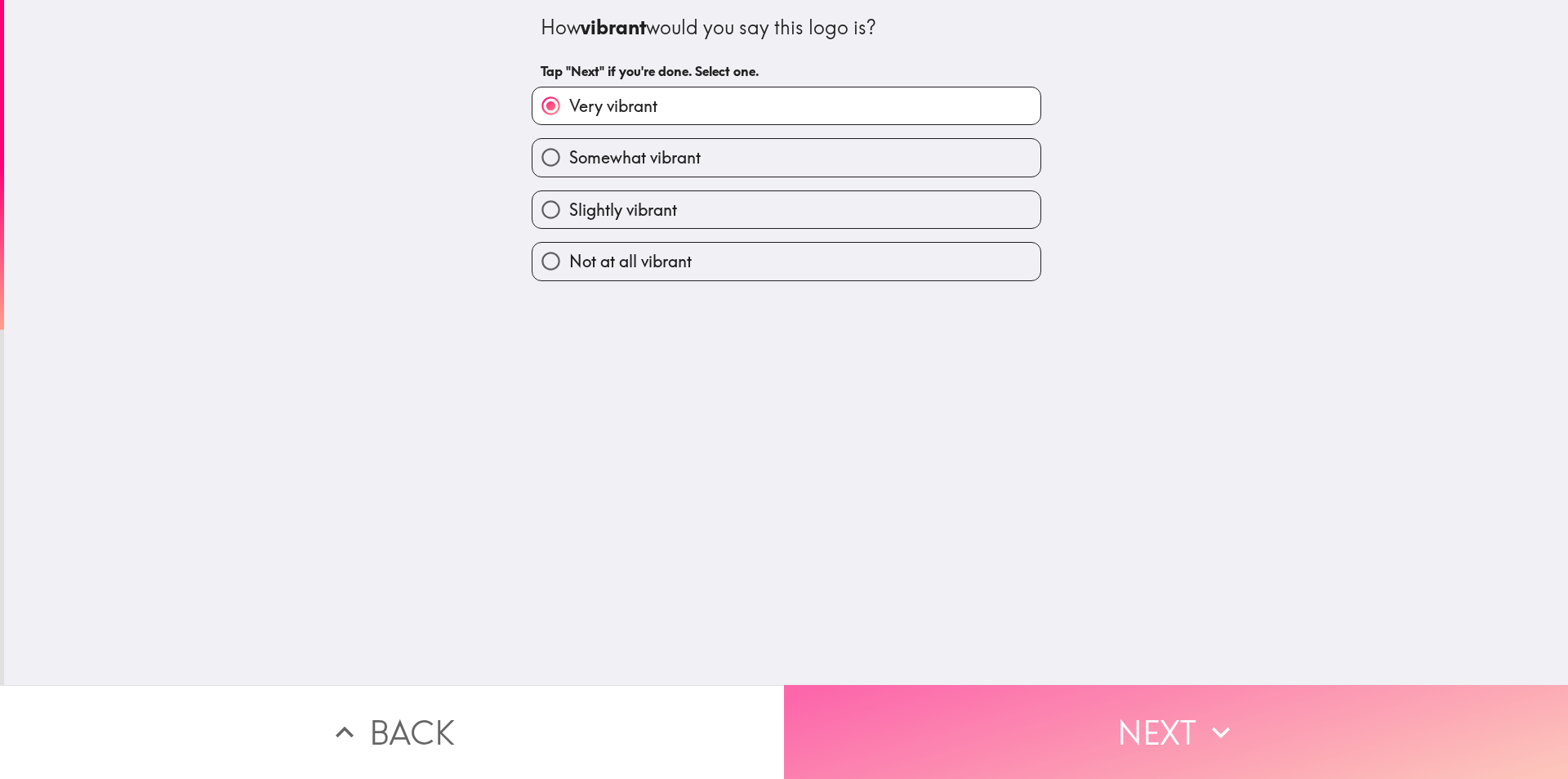
click at [1058, 711] on button "Next" at bounding box center [1175, 732] width 784 height 94
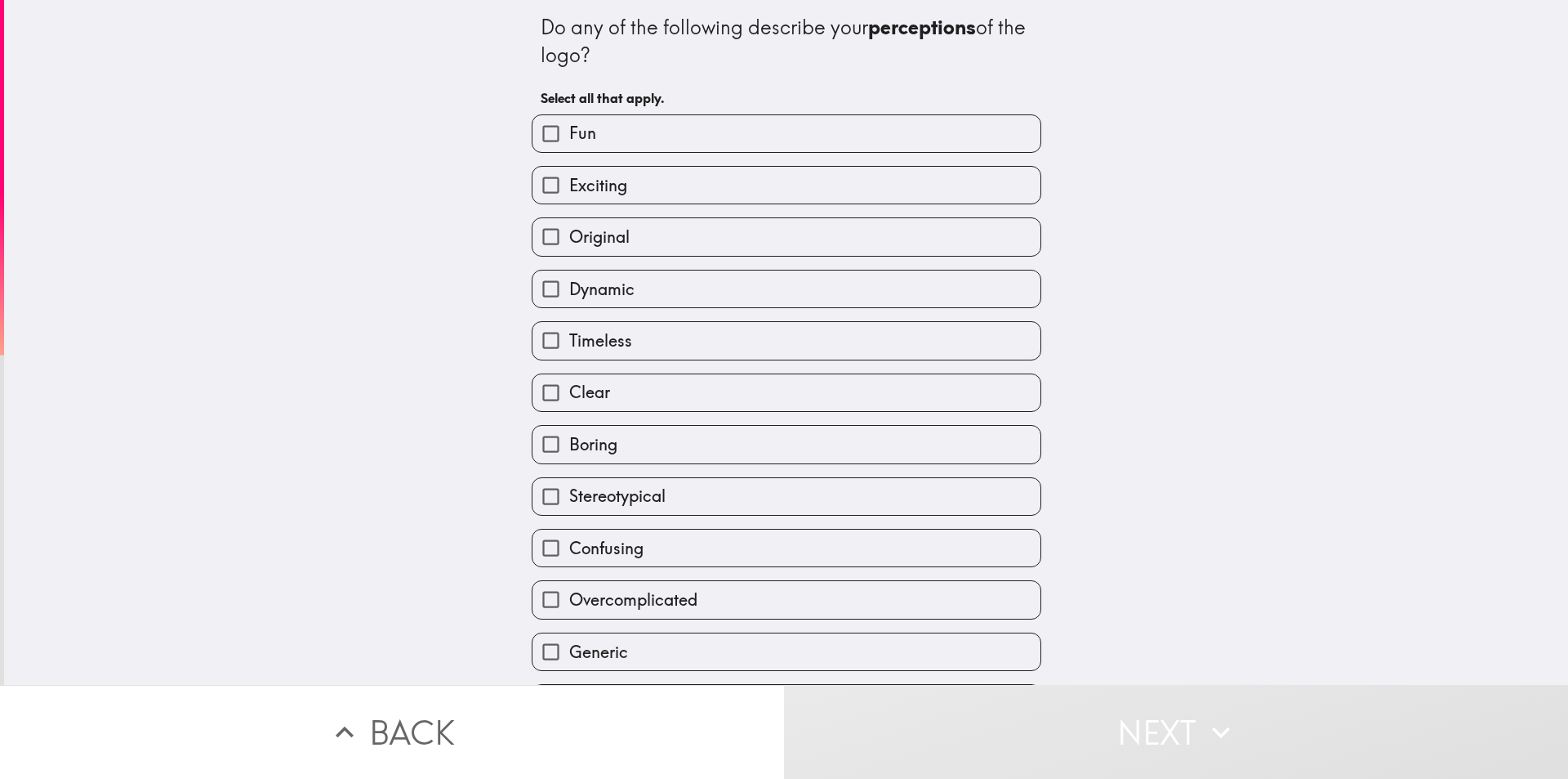
click at [626, 130] on label "Fun" at bounding box center [786, 133] width 508 height 36
click at [569, 130] on input "Fun" at bounding box center [551, 133] width 36 height 36
checkbox input "true"
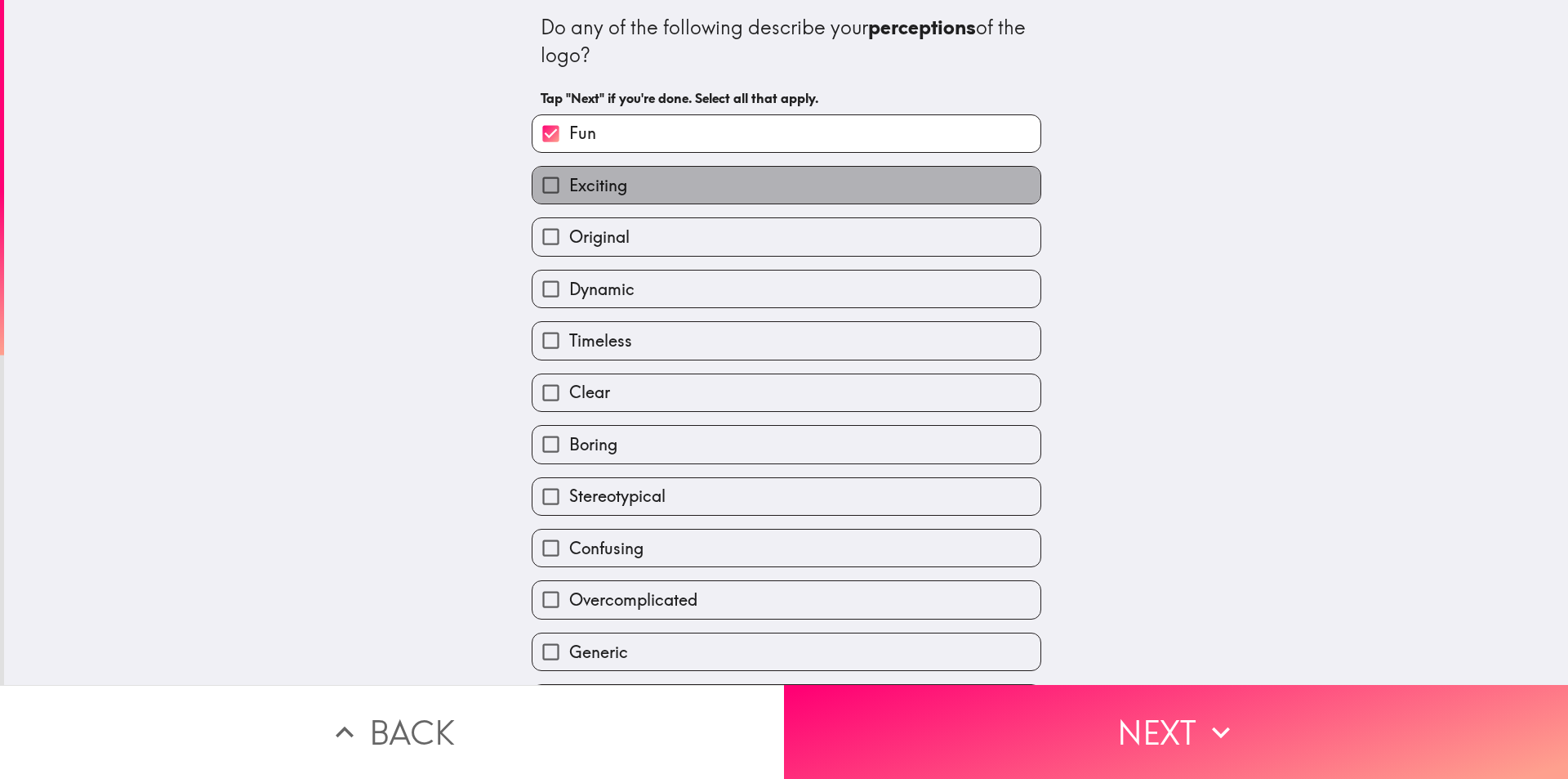
click at [585, 184] on span "Exciting" at bounding box center [598, 185] width 58 height 23
click at [569, 184] on input "Exciting" at bounding box center [551, 184] width 36 height 36
checkbox input "true"
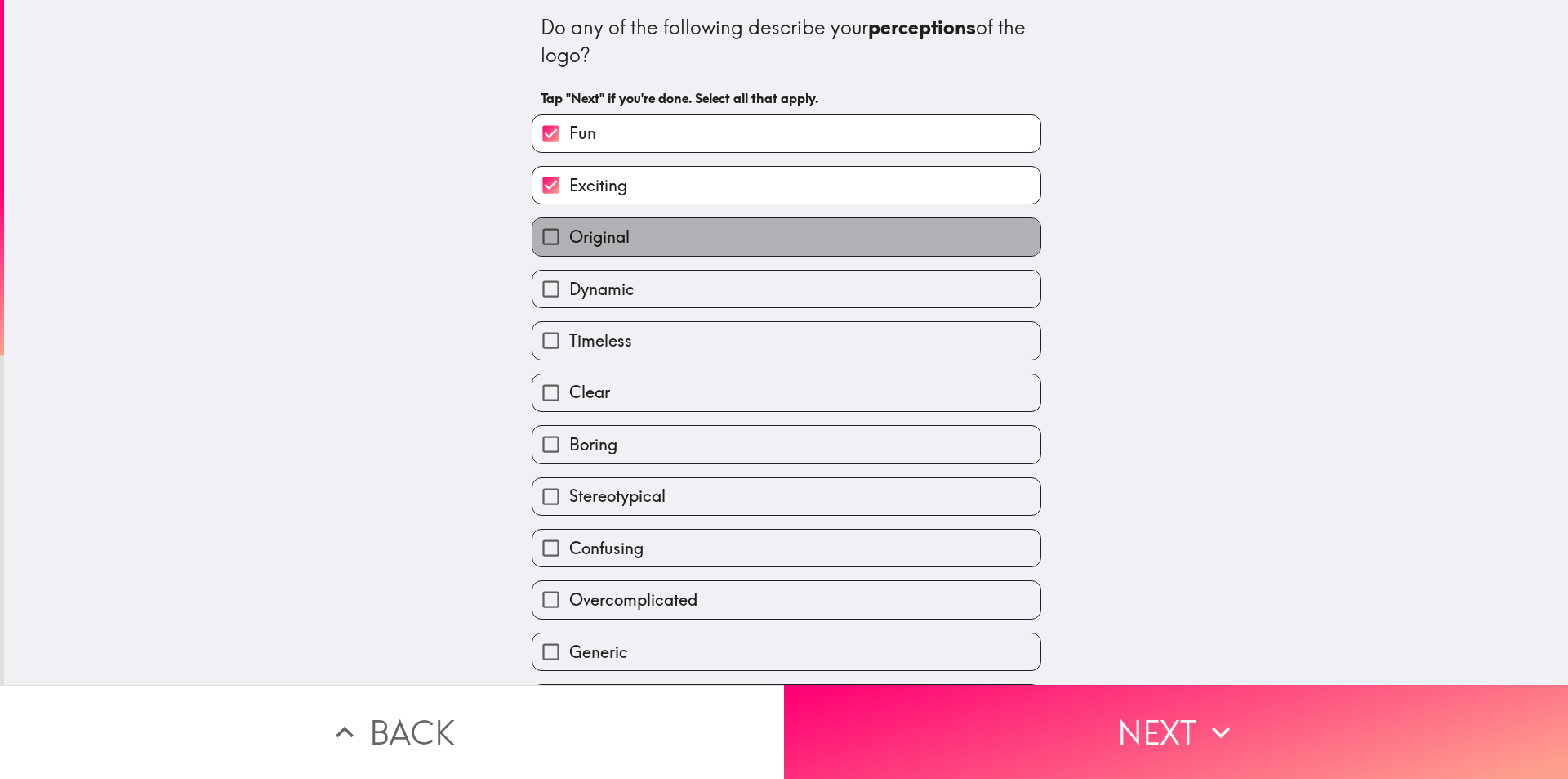
click at [569, 239] on span "Original" at bounding box center [599, 236] width 60 height 23
click at [566, 239] on input "Original" at bounding box center [551, 236] width 36 height 36
checkbox input "true"
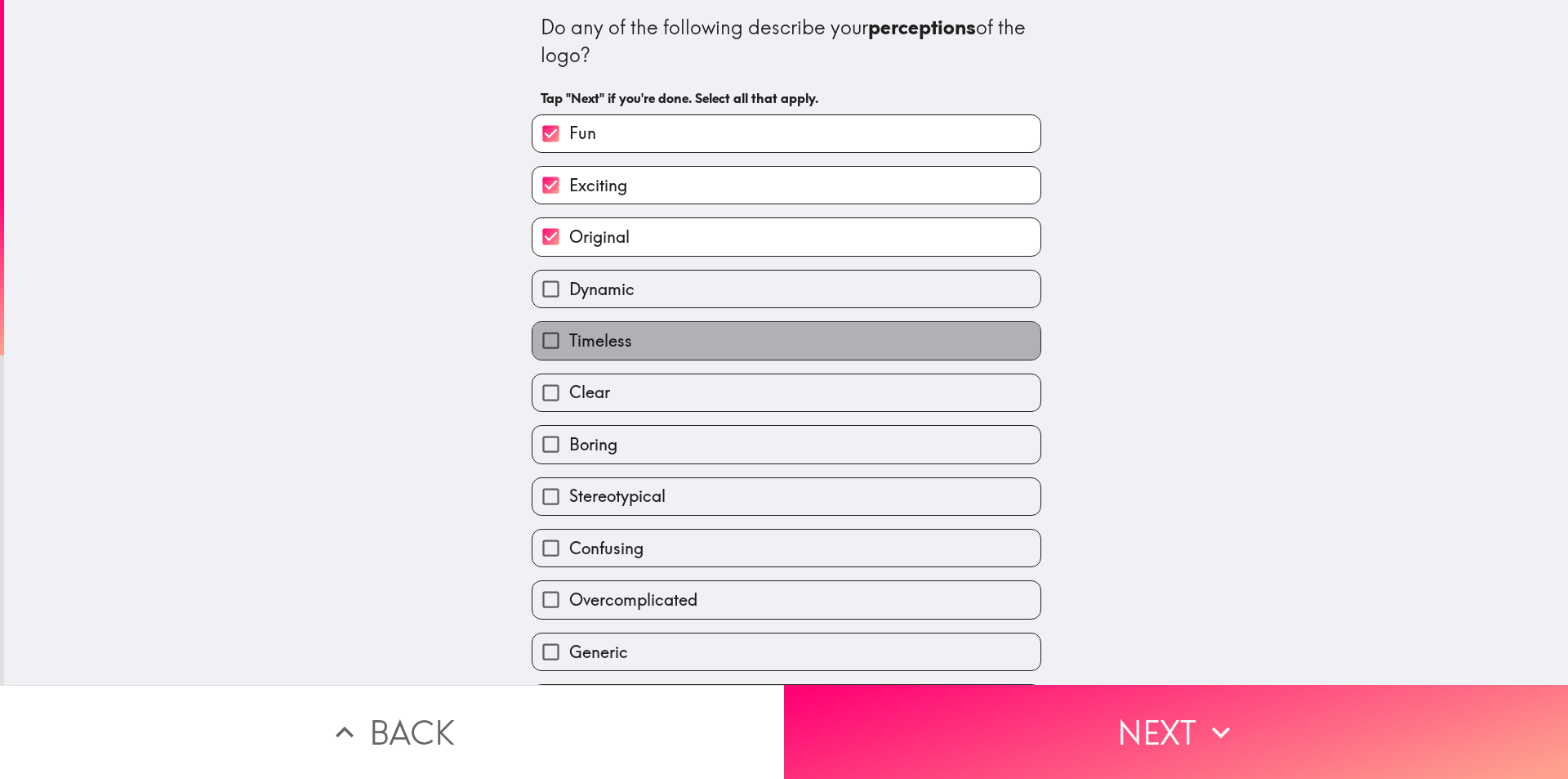
click at [612, 327] on label "Timeless" at bounding box center [786, 339] width 508 height 36
click at [569, 327] on input "Timeless" at bounding box center [551, 339] width 36 height 36
checkbox input "true"
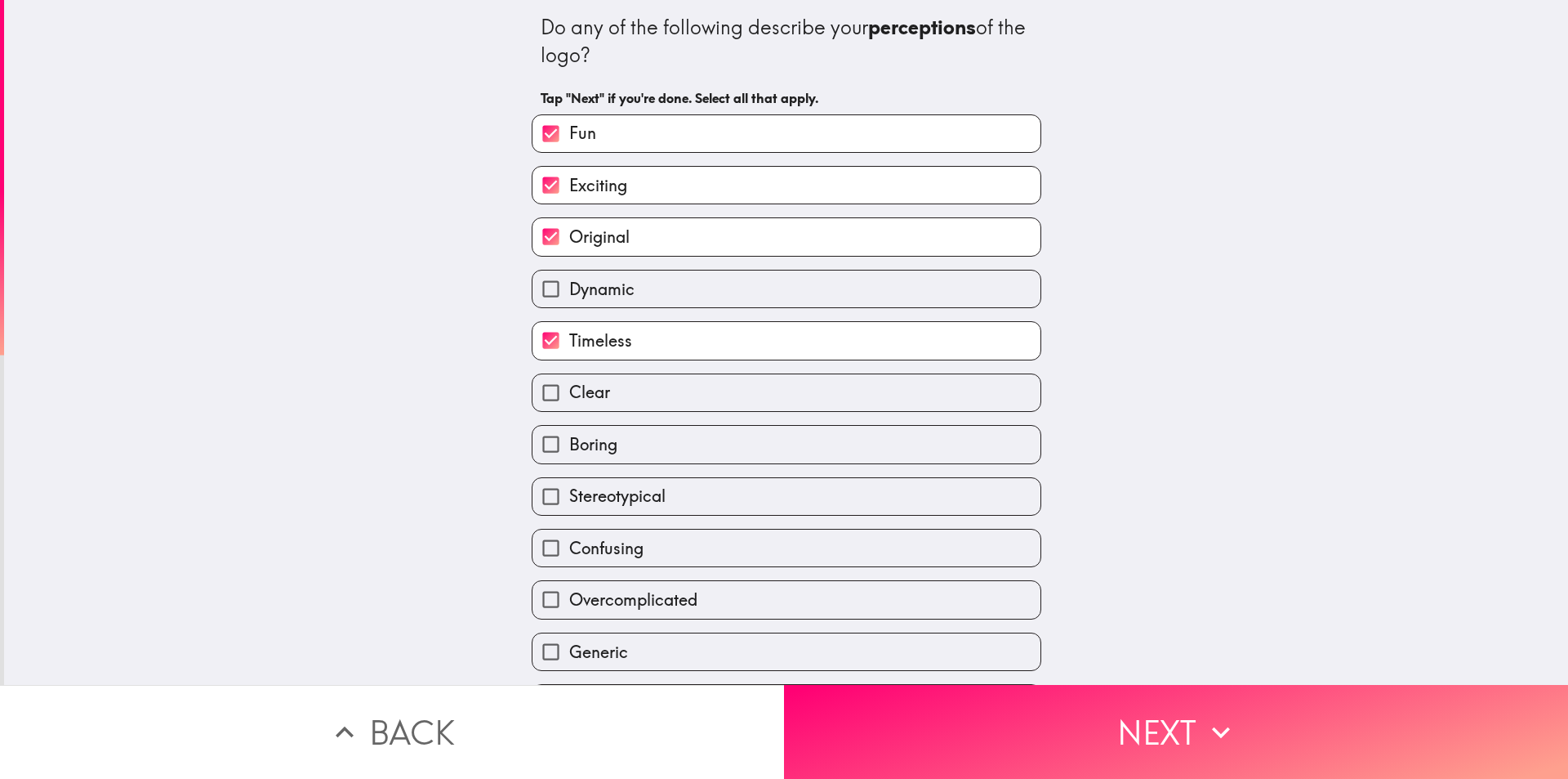
click at [616, 441] on label "Boring" at bounding box center [786, 444] width 508 height 36
click at [569, 441] on input "Boring" at bounding box center [551, 444] width 36 height 36
click at [611, 443] on label "Boring" at bounding box center [786, 444] width 508 height 36
click at [569, 443] on input "Boring" at bounding box center [551, 444] width 36 height 36
checkbox input "false"
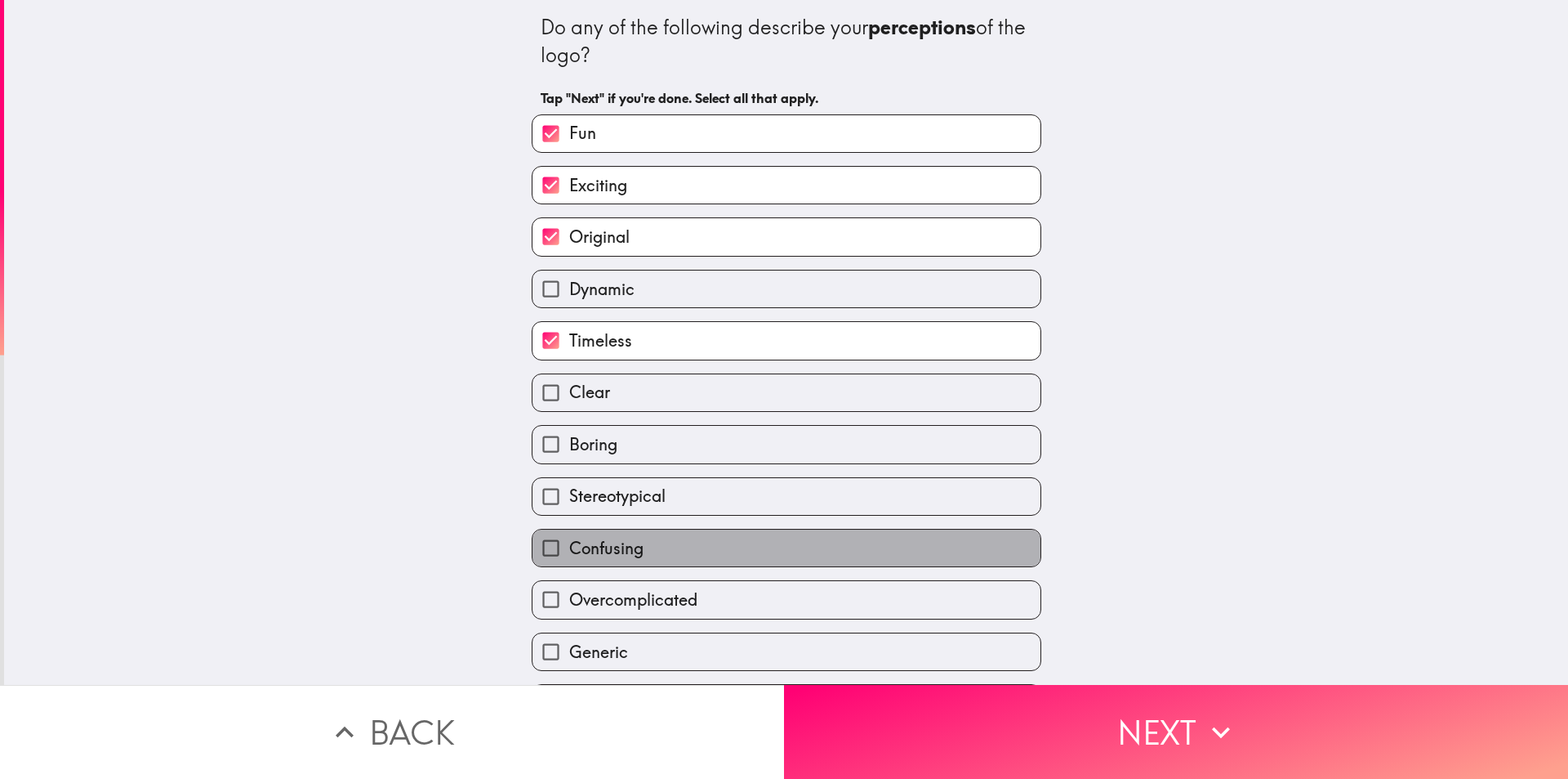
click at [624, 549] on span "Confusing" at bounding box center [607, 548] width 75 height 23
click at [569, 549] on input "Confusing" at bounding box center [551, 547] width 36 height 36
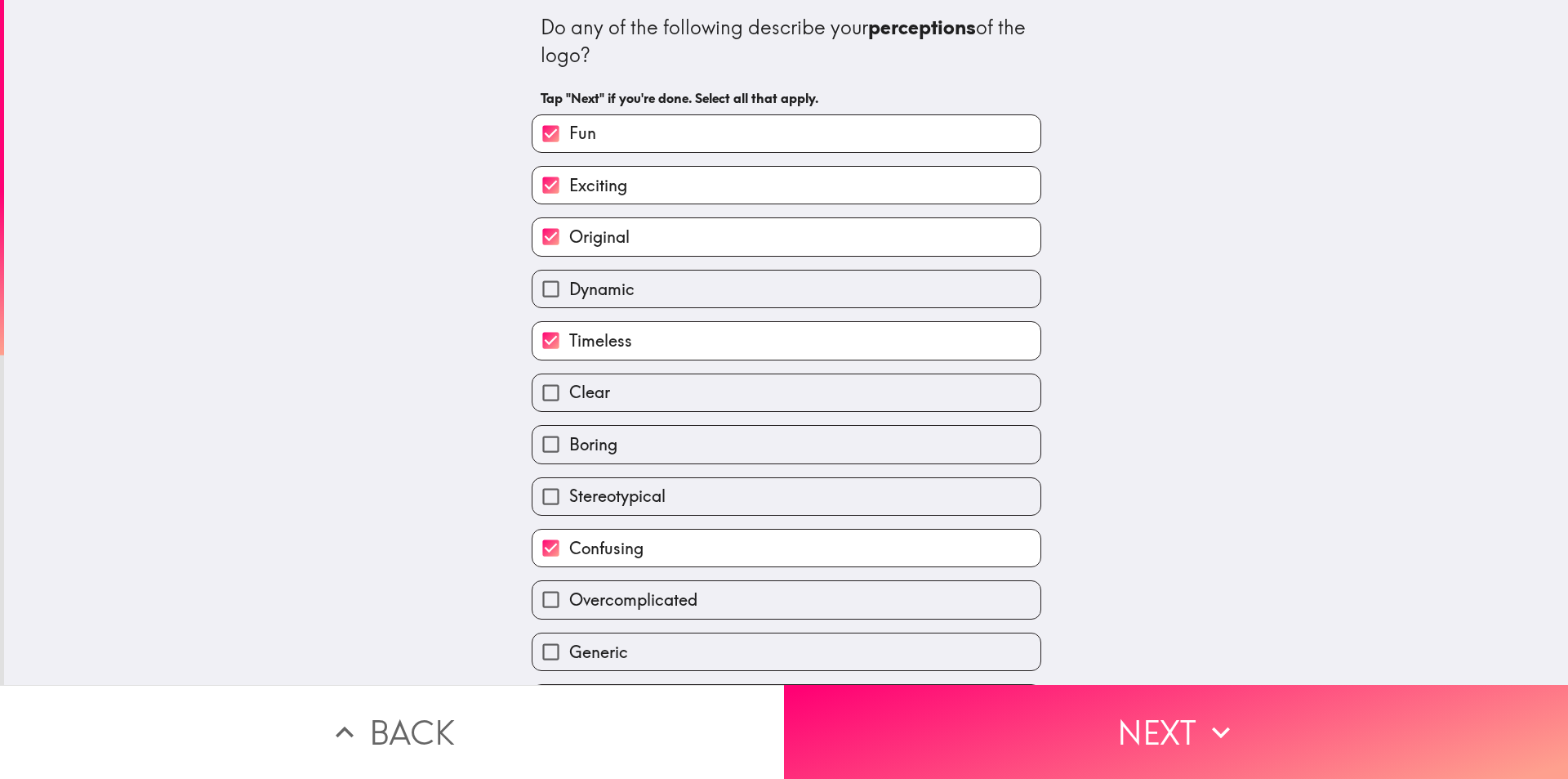
click at [613, 545] on span "Confusing" at bounding box center [607, 548] width 75 height 23
click at [569, 545] on input "Confusing" at bounding box center [551, 547] width 36 height 36
checkbox input "false"
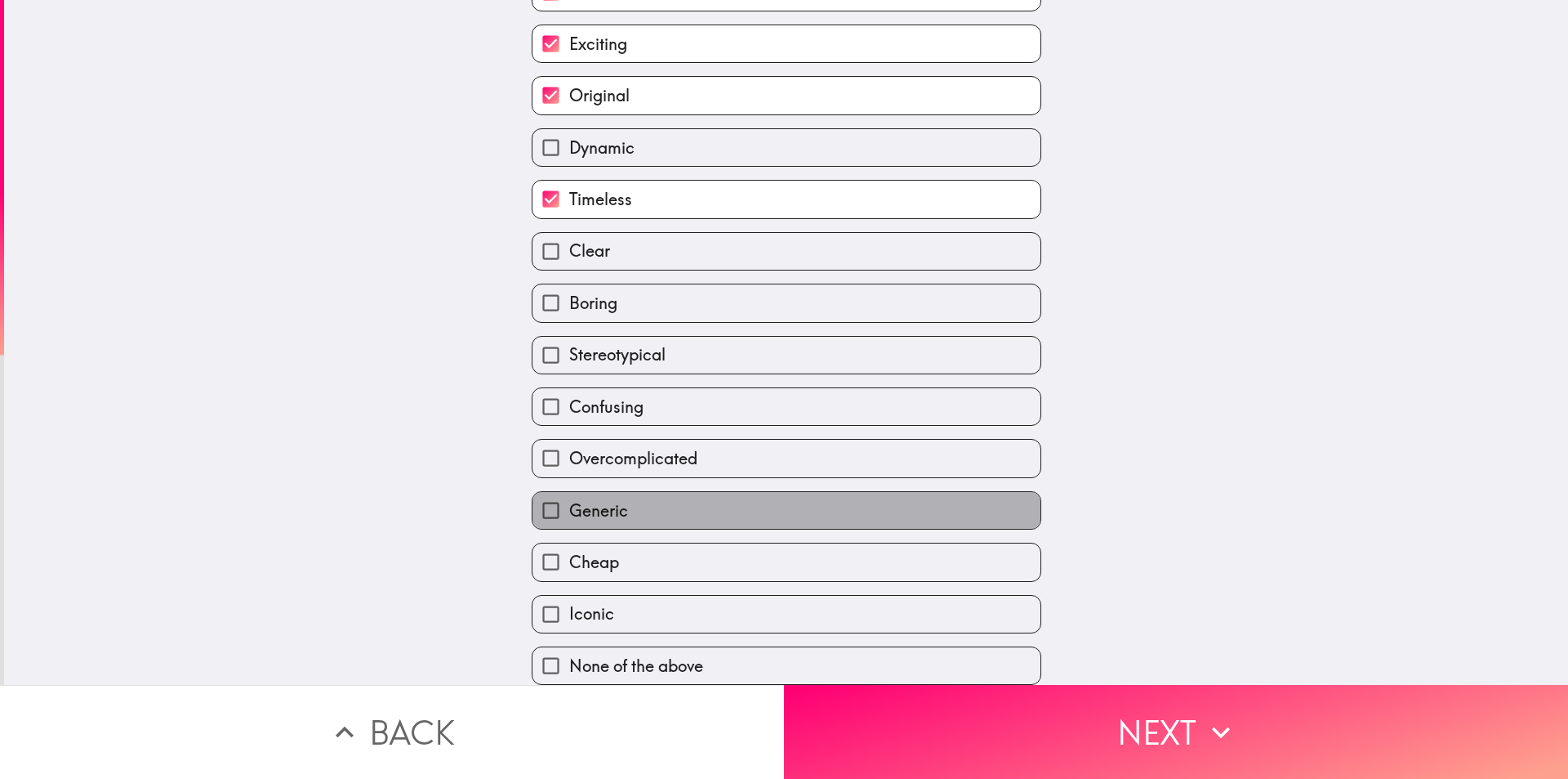
click at [591, 511] on label "Generic" at bounding box center [786, 509] width 508 height 36
click at [569, 511] on input "Generic" at bounding box center [551, 509] width 36 height 36
checkbox input "true"
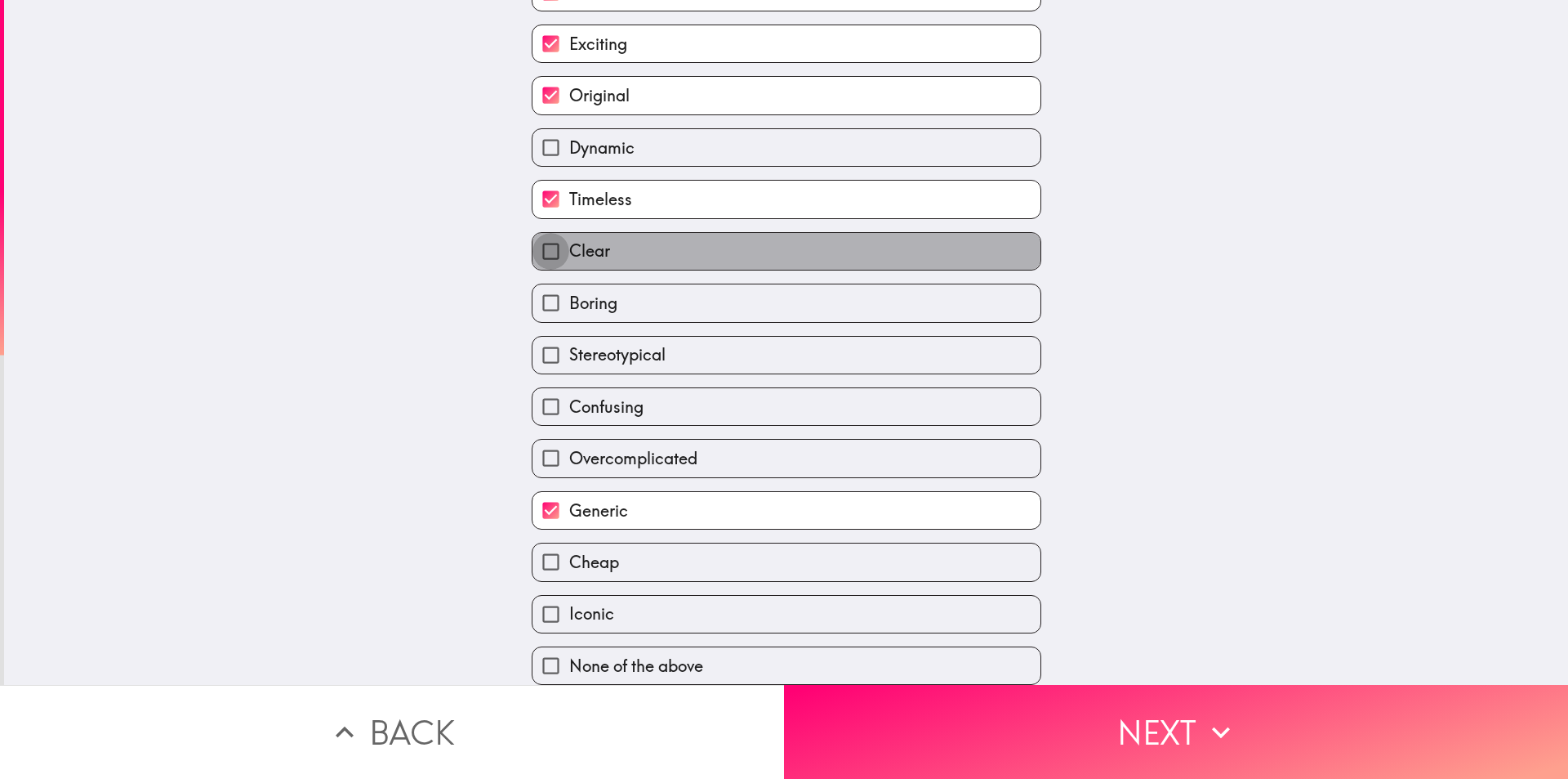
click at [553, 242] on input "Clear" at bounding box center [551, 251] width 36 height 36
checkbox input "true"
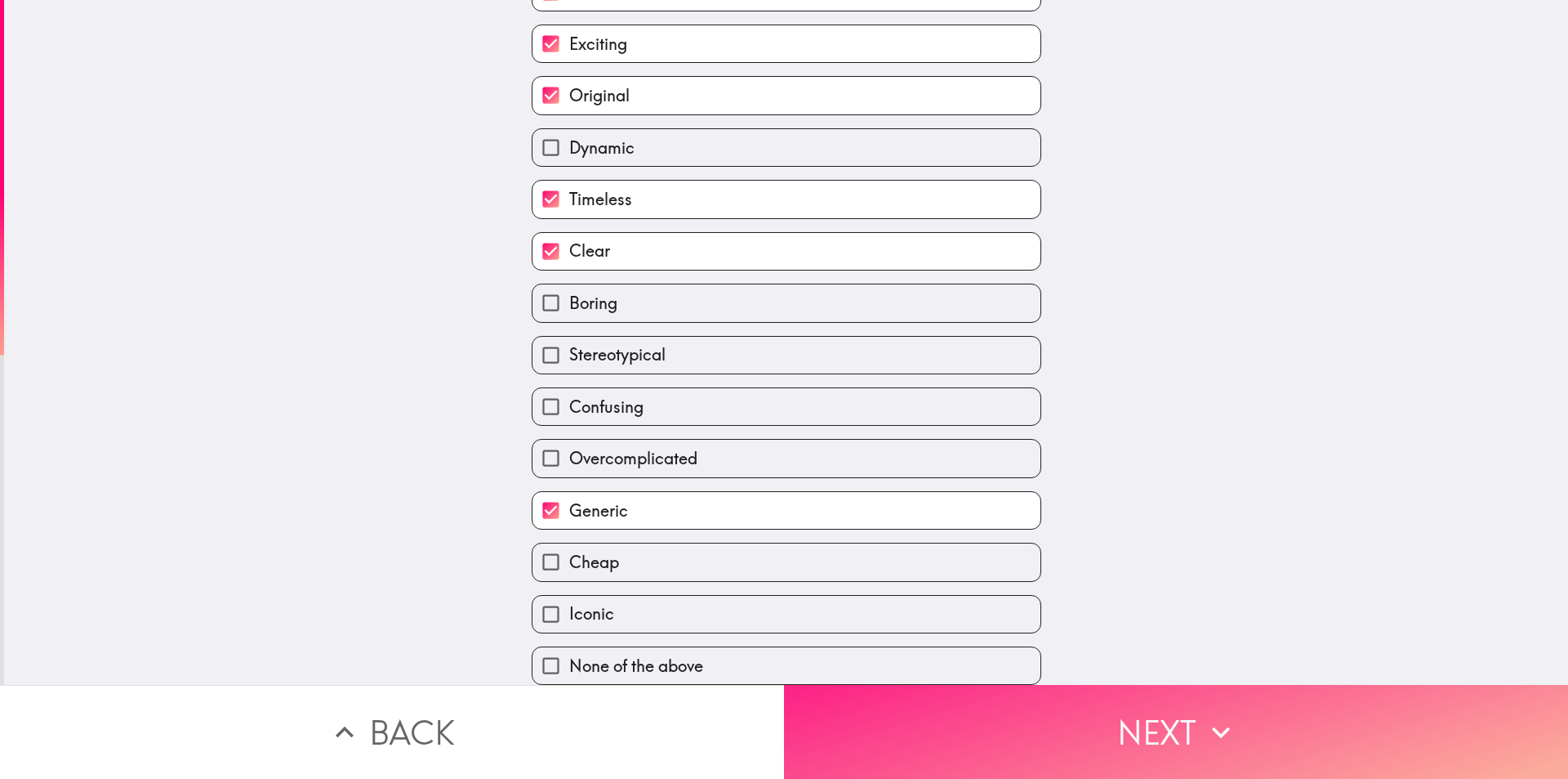
click at [936, 703] on button "Next" at bounding box center [1175, 732] width 784 height 94
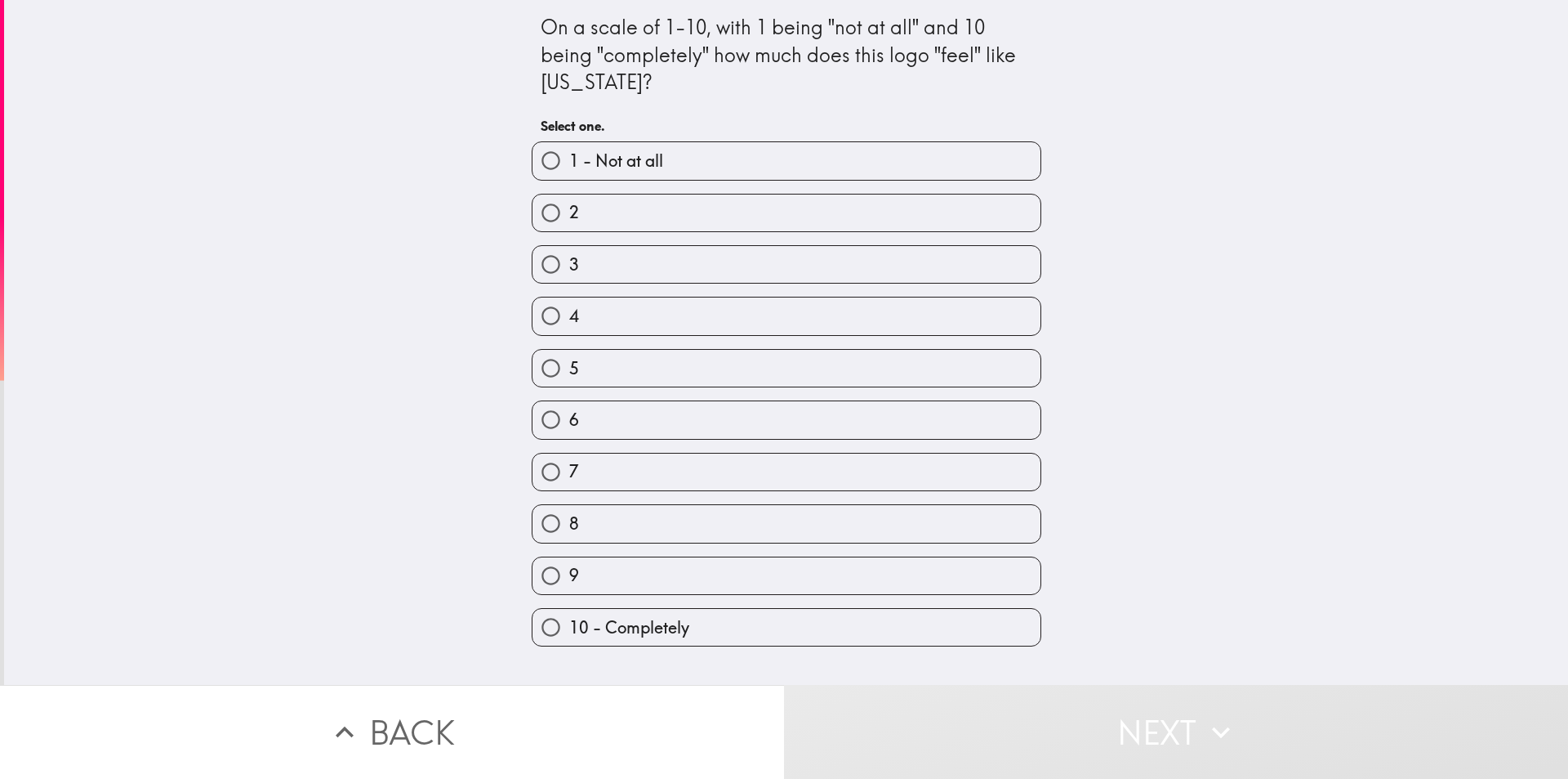
click at [692, 632] on label "10 - Completely" at bounding box center [786, 627] width 508 height 36
click at [569, 632] on input "10 - Completely" at bounding box center [551, 627] width 36 height 36
radio input "true"
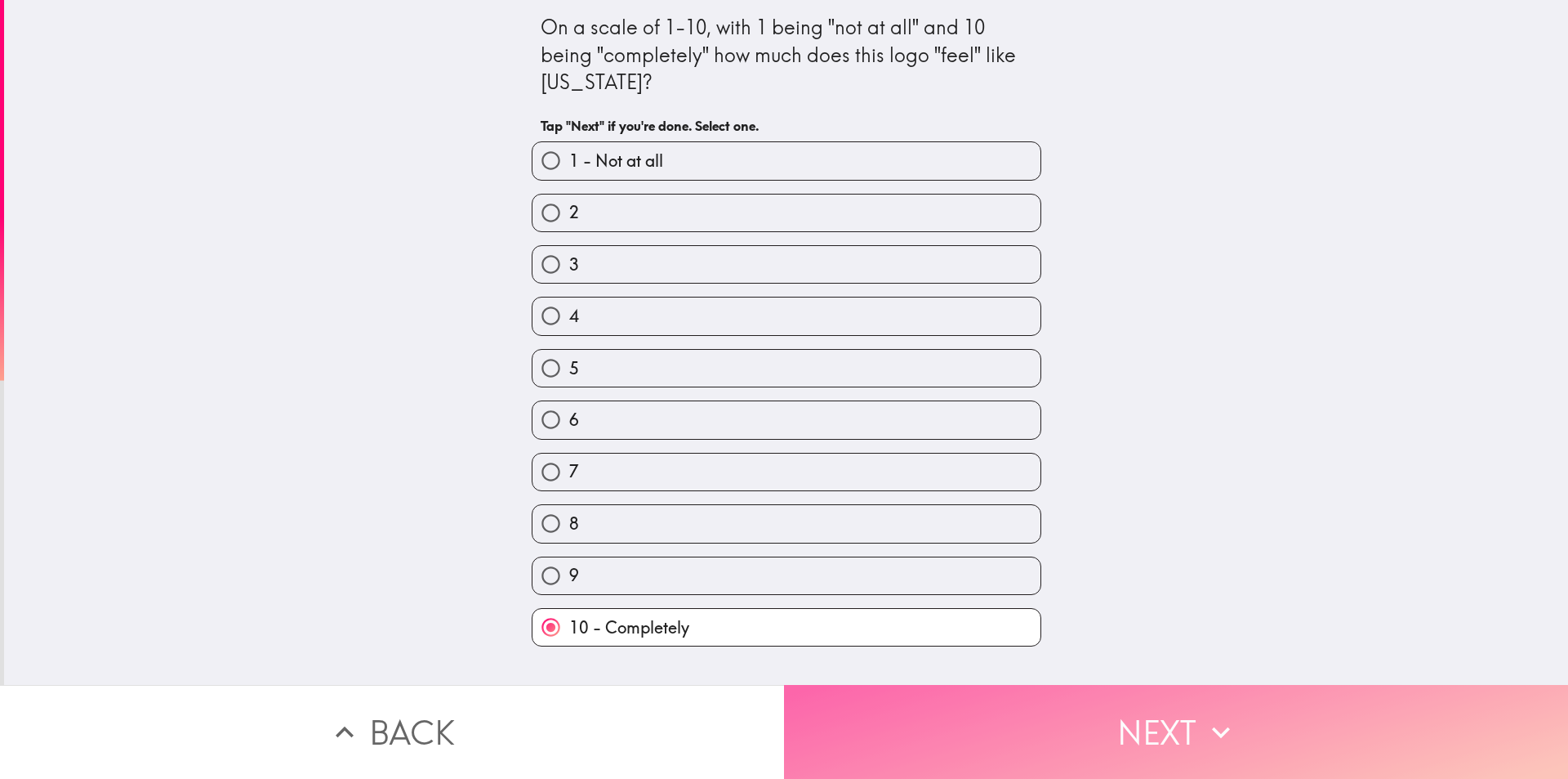
click at [972, 747] on button "Next" at bounding box center [1175, 732] width 784 height 94
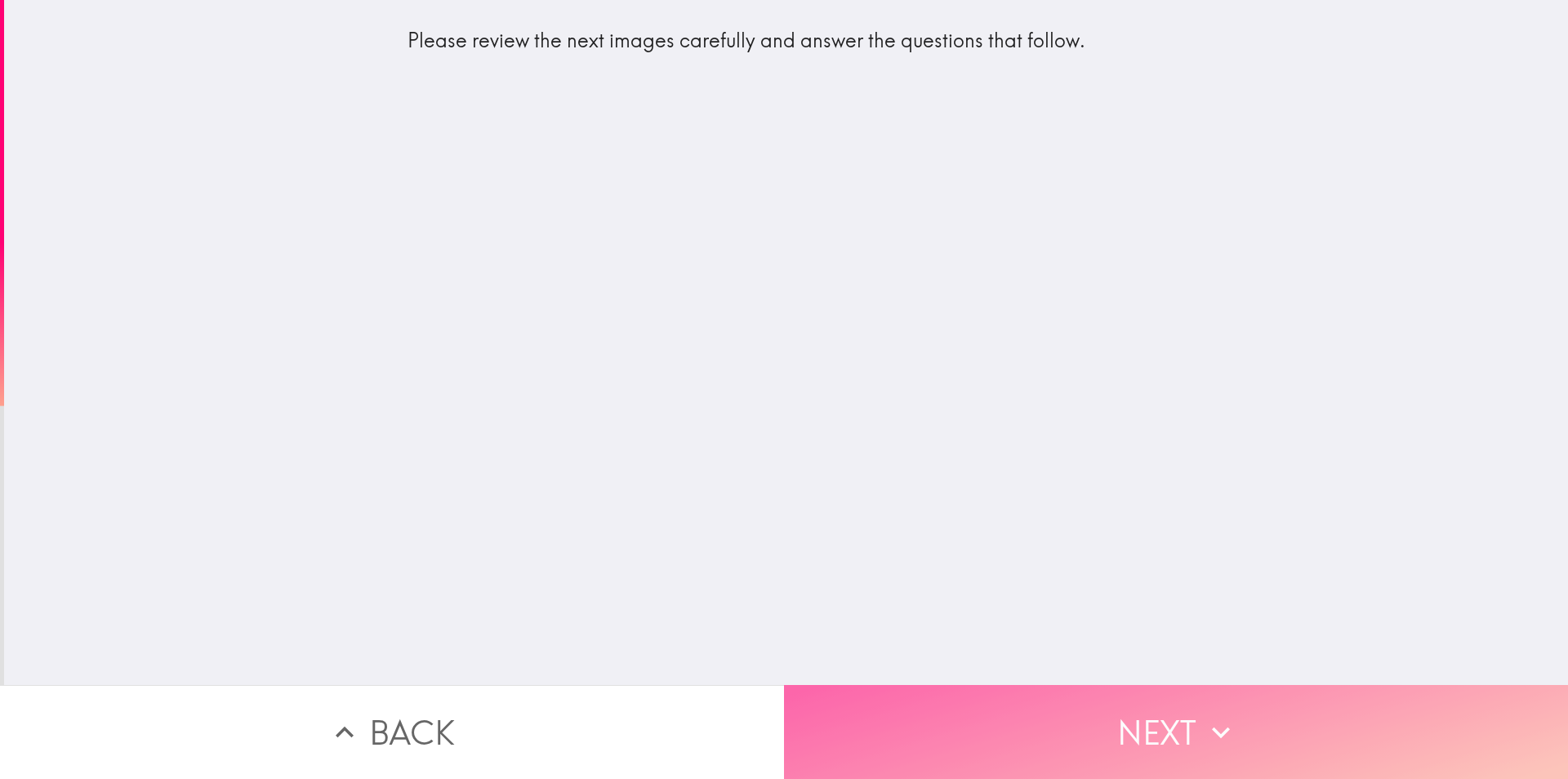
click at [1002, 709] on button "Next" at bounding box center [1175, 732] width 784 height 94
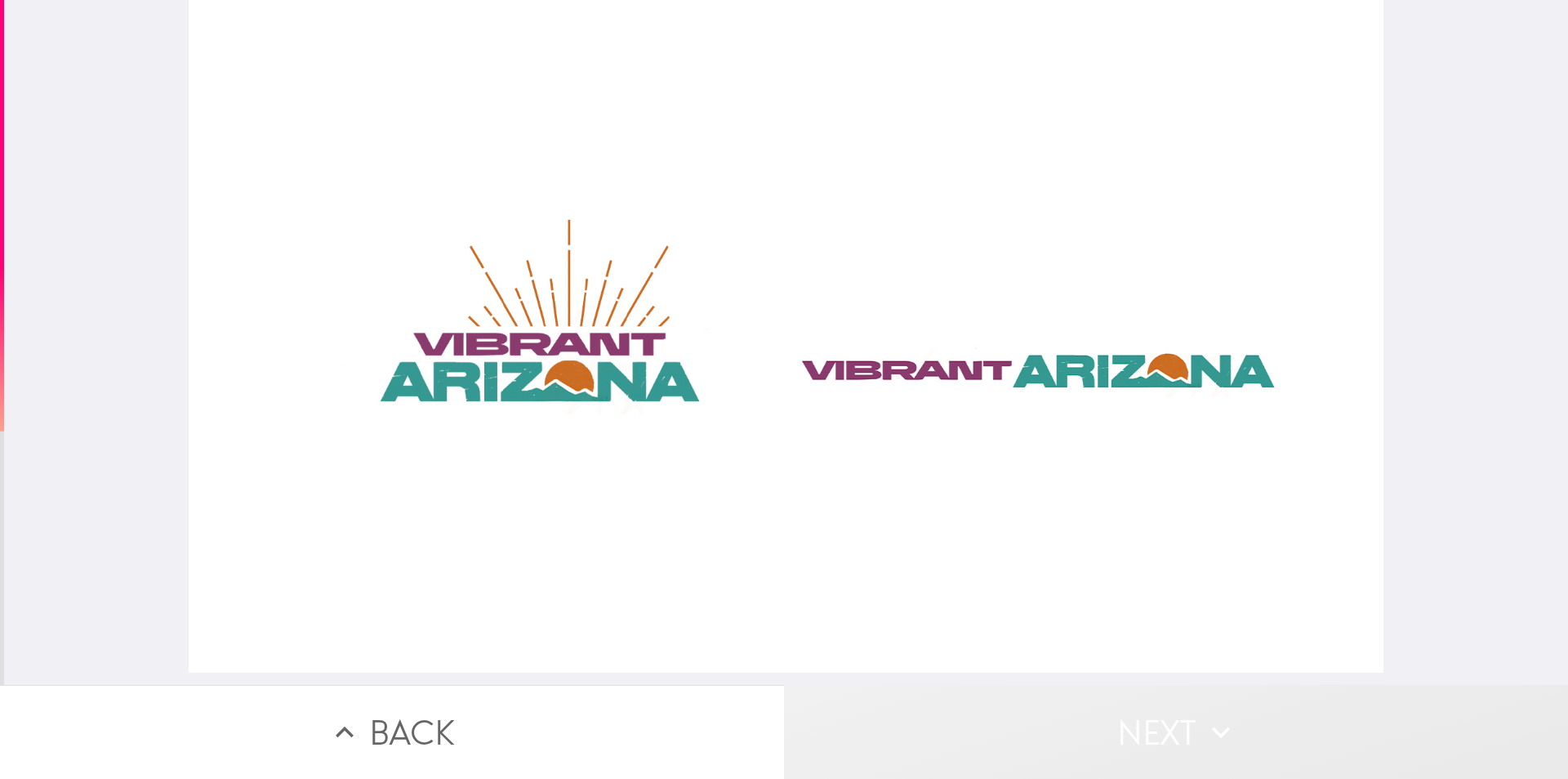
click at [995, 686] on button "Next" at bounding box center [1175, 732] width 784 height 94
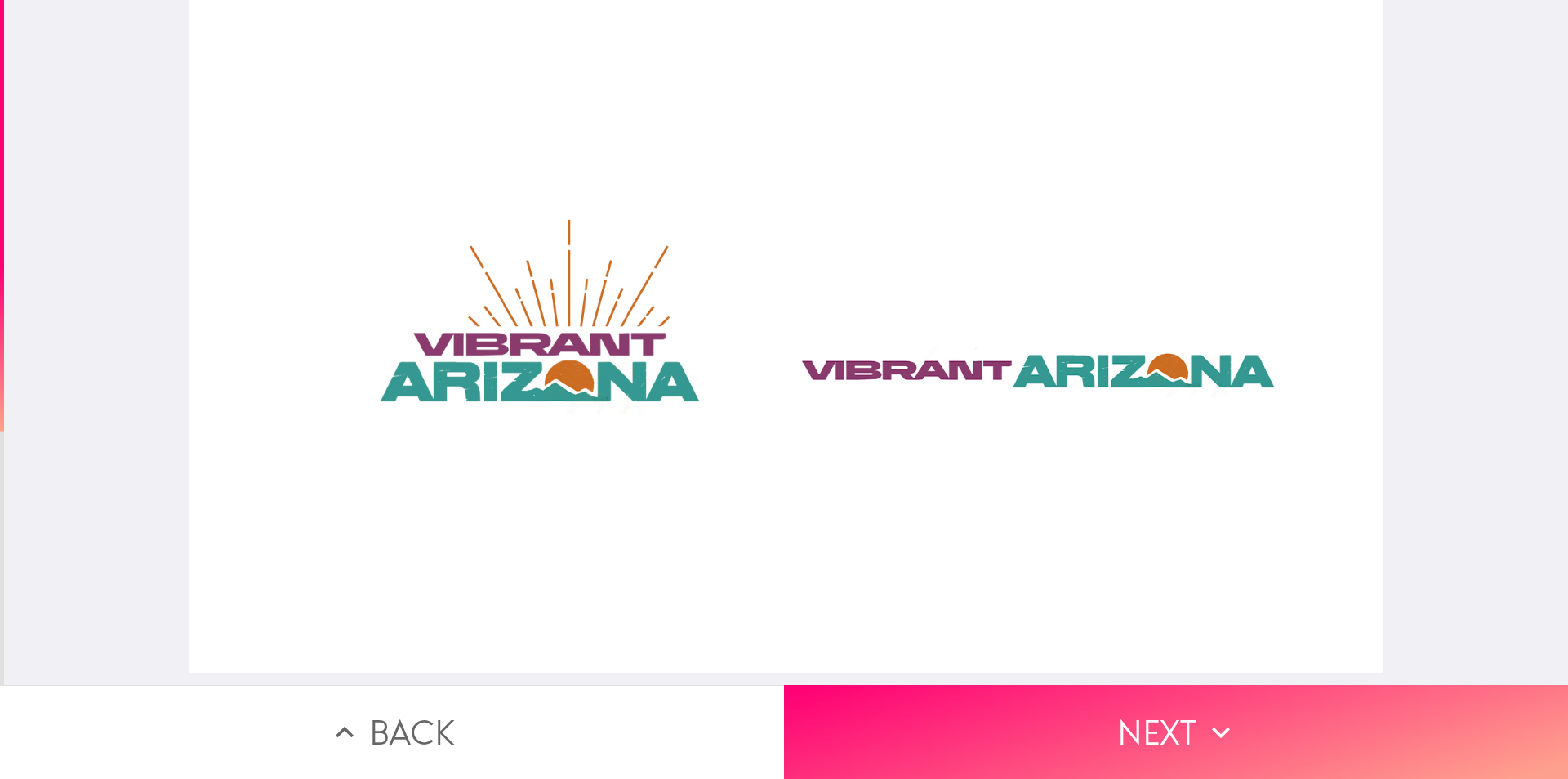
click at [1009, 649] on div at bounding box center [785, 336] width 1194 height 673
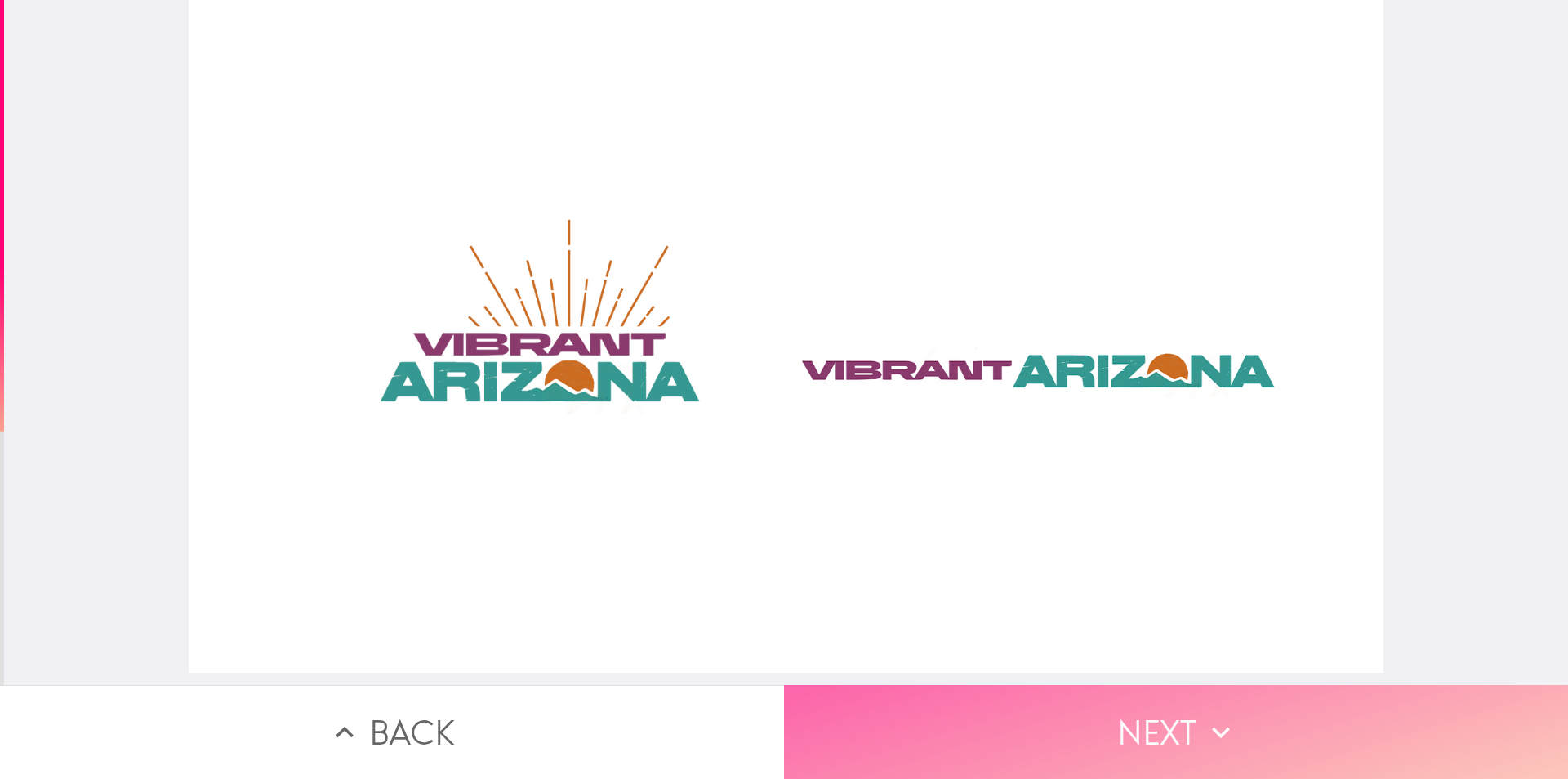
click at [1040, 715] on button "Next" at bounding box center [1175, 732] width 784 height 94
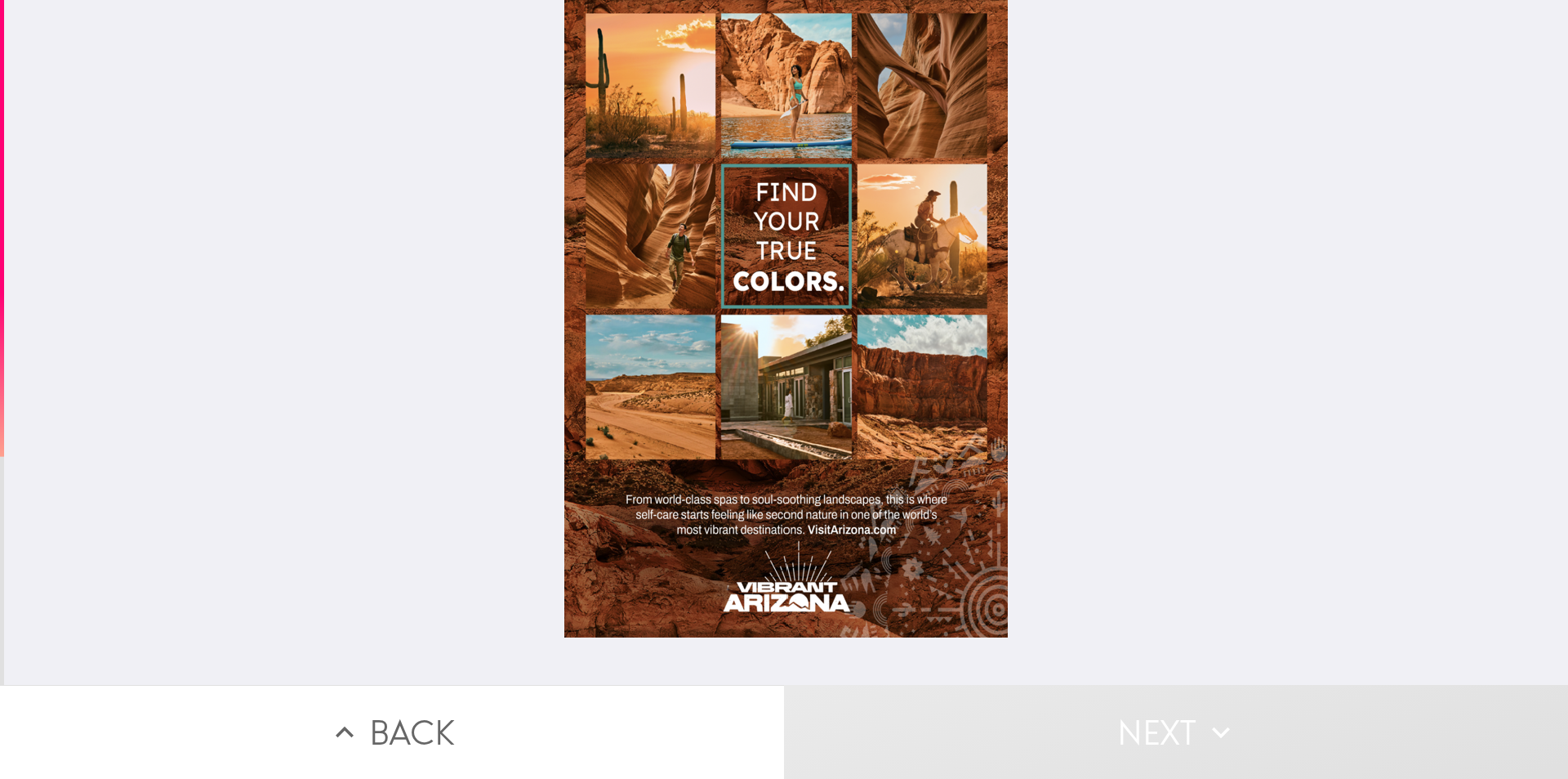
click at [765, 246] on div at bounding box center [785, 319] width 443 height 637
click at [664, 383] on div at bounding box center [785, 319] width 443 height 637
click at [803, 104] on div at bounding box center [785, 319] width 443 height 637
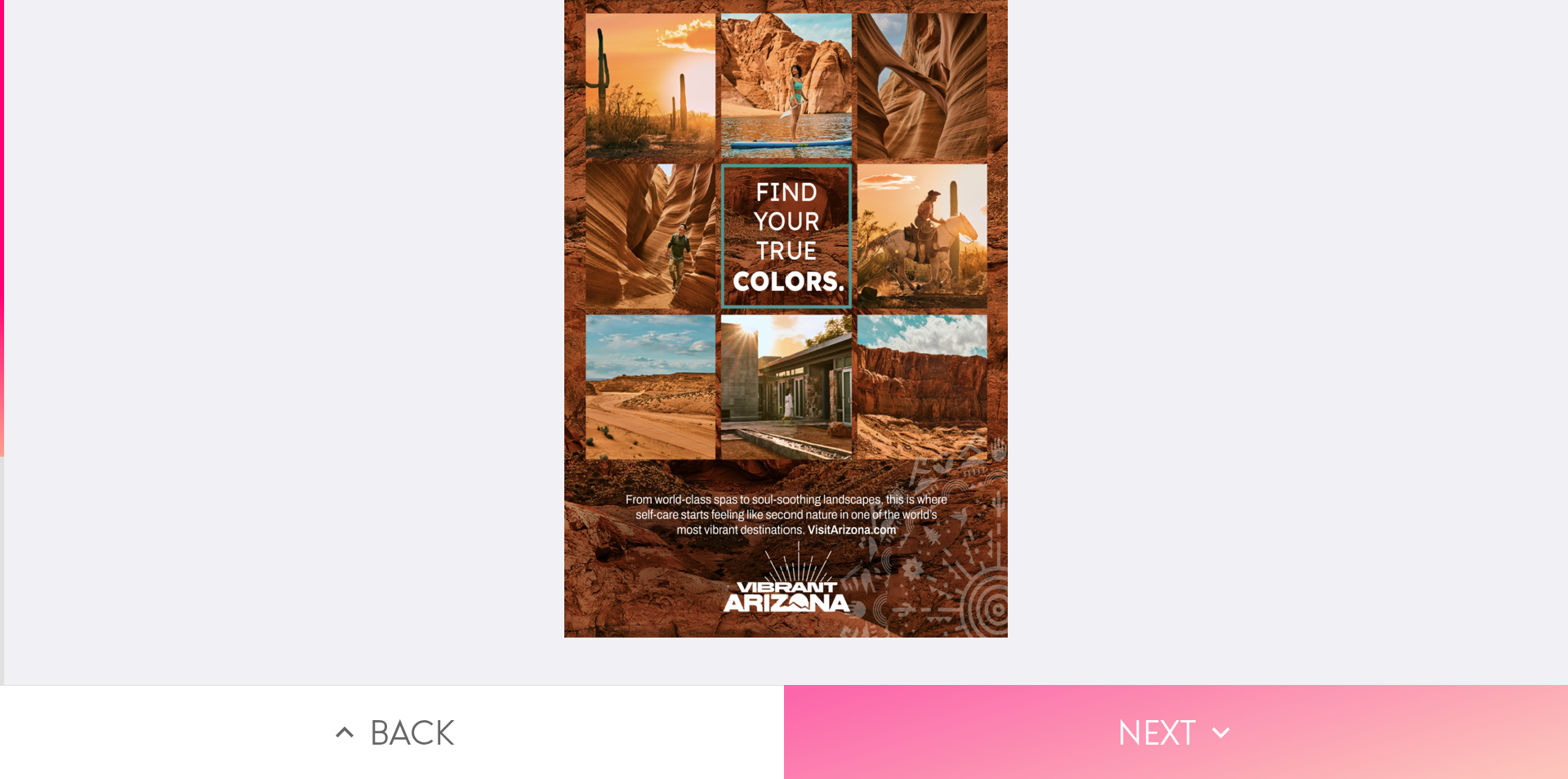
click at [1064, 721] on button "Next" at bounding box center [1175, 732] width 784 height 94
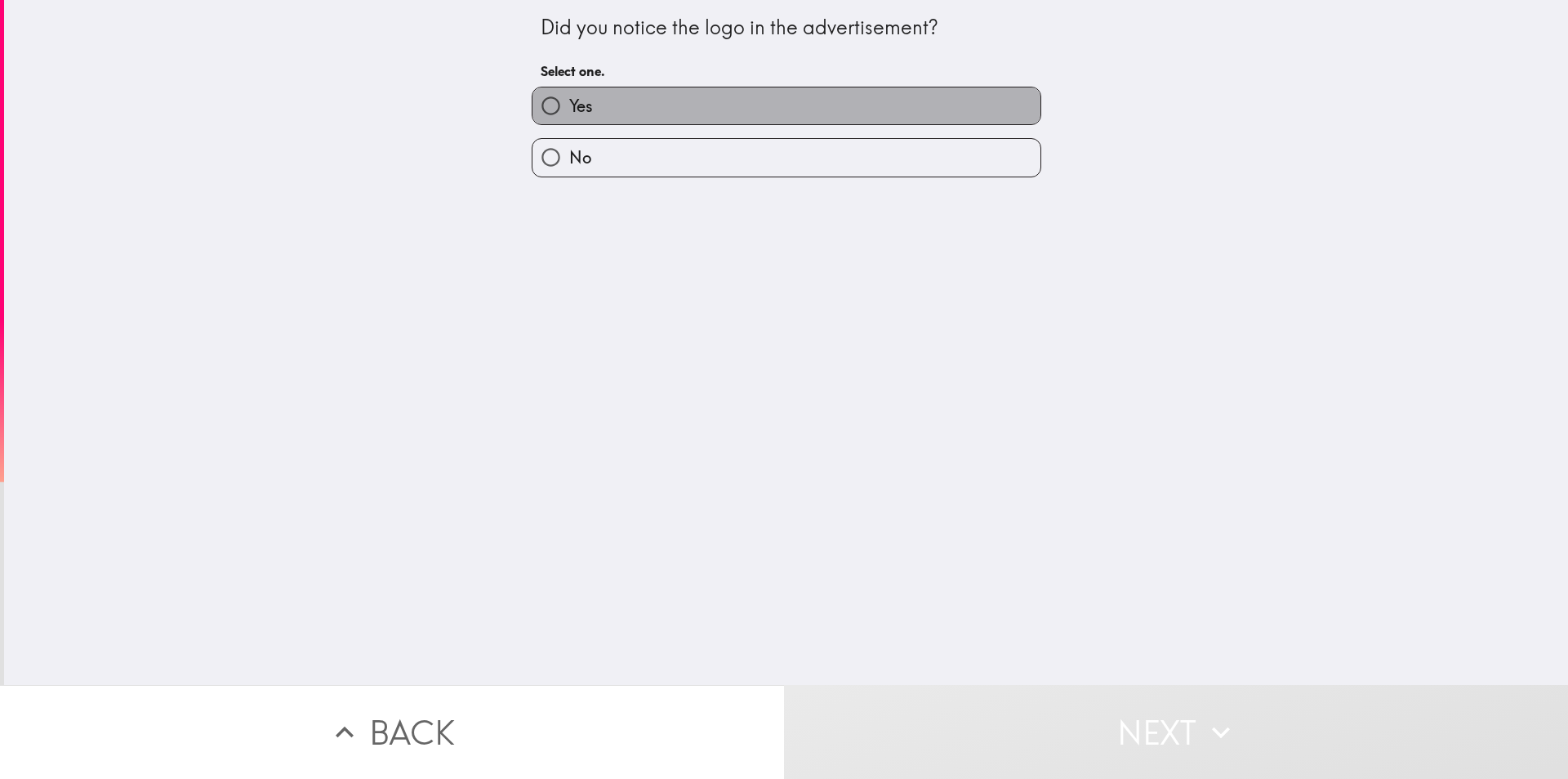
click at [581, 108] on label "Yes" at bounding box center [786, 105] width 508 height 36
click at [569, 108] on input "Yes" at bounding box center [551, 105] width 36 height 36
radio input "true"
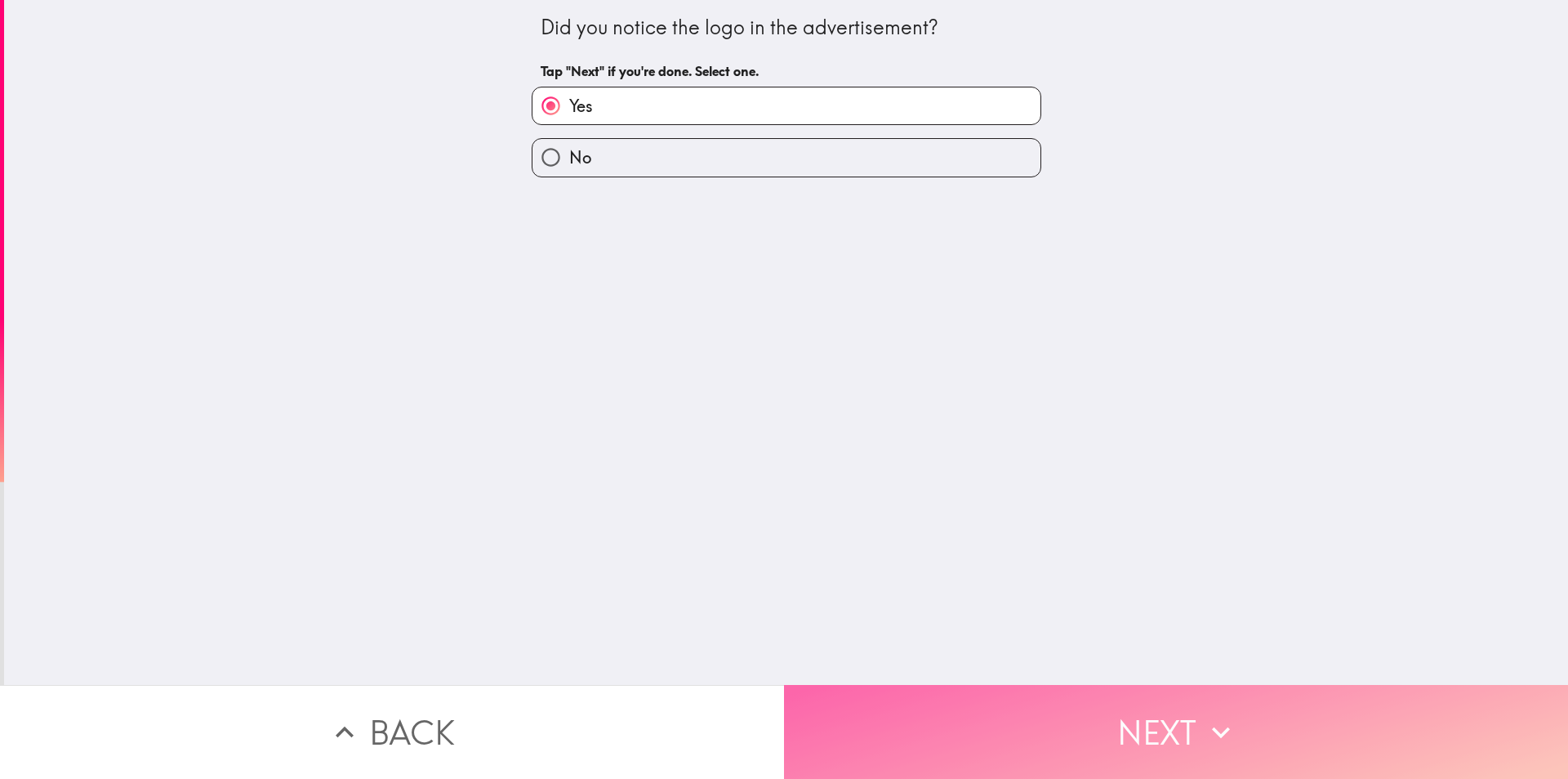
click at [1001, 734] on button "Next" at bounding box center [1175, 732] width 784 height 94
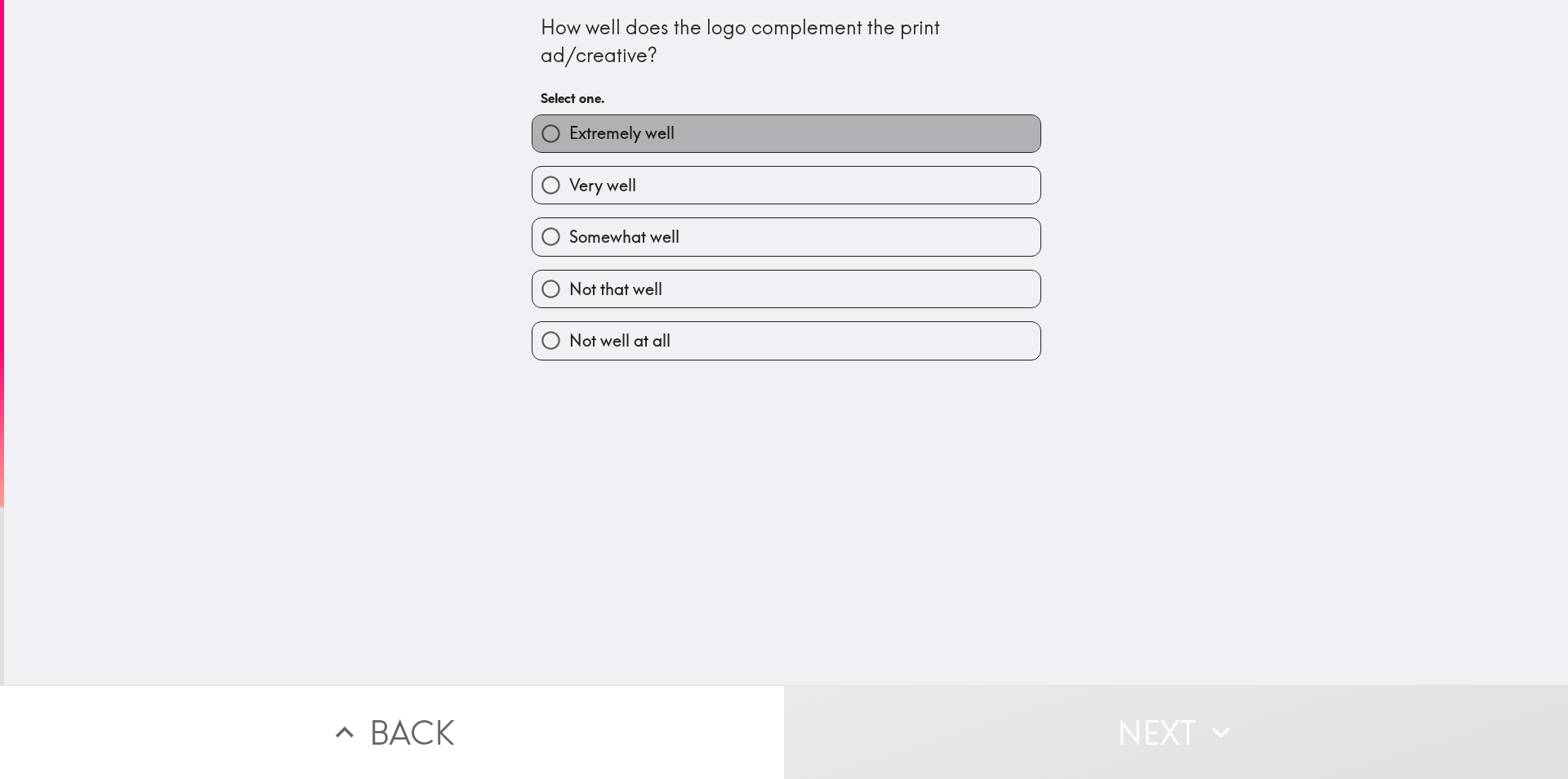
click at [585, 147] on label "Extremely well" at bounding box center [786, 133] width 508 height 36
click at [569, 147] on input "Extremely well" at bounding box center [551, 133] width 36 height 36
radio input "true"
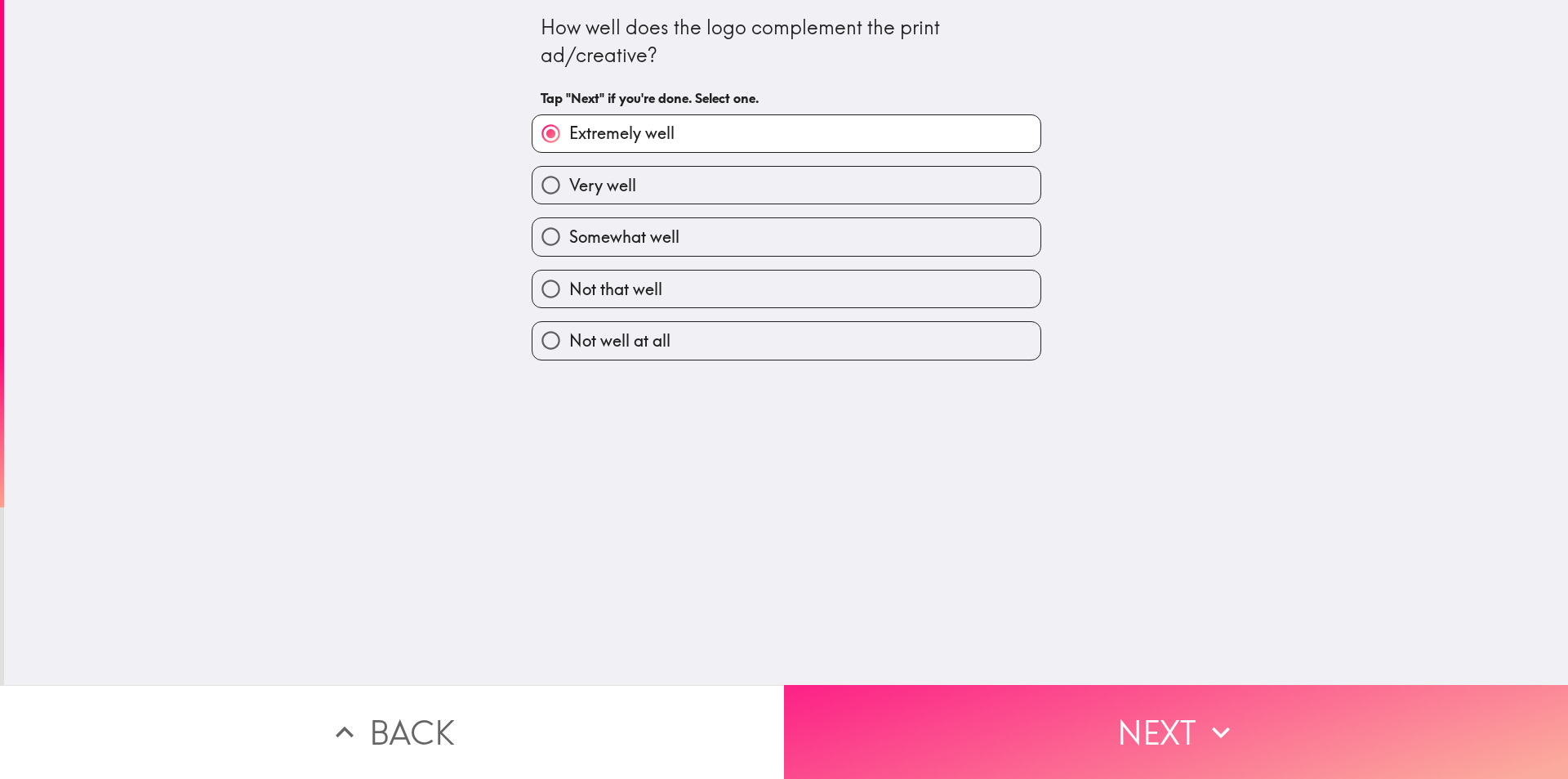
drag, startPoint x: 928, startPoint y: 650, endPoint x: 926, endPoint y: 699, distance: 49.0
click at [926, 699] on div "How well does the logo complement the print ad/creative? Tap "Next" if you're d…" at bounding box center [784, 390] width 1568 height 779
click at [927, 699] on button "Next" at bounding box center [1175, 732] width 784 height 94
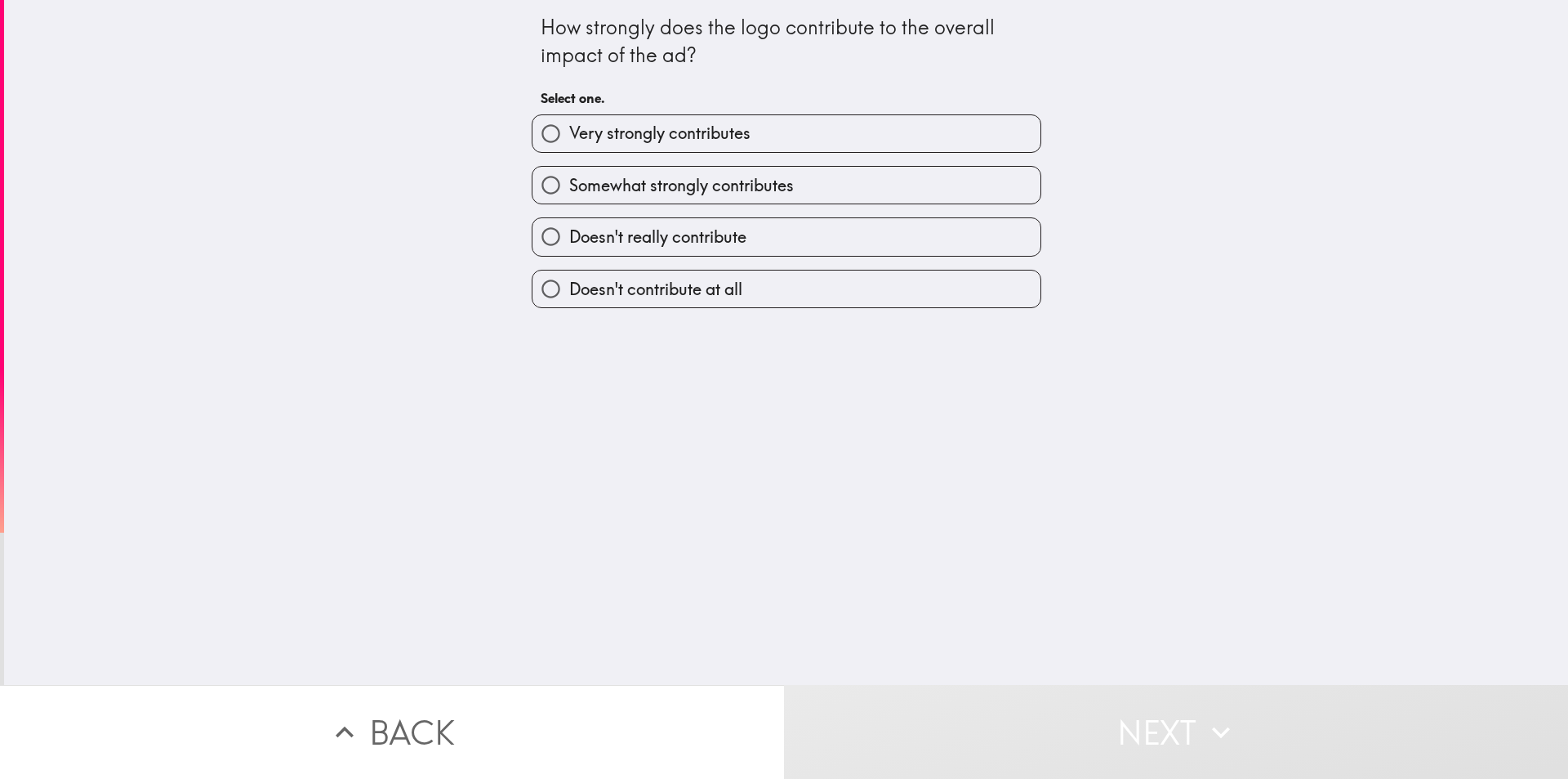
click at [597, 138] on span "Very strongly contributes" at bounding box center [660, 133] width 181 height 23
click at [569, 138] on input "Very strongly contributes" at bounding box center [551, 133] width 36 height 36
radio input "true"
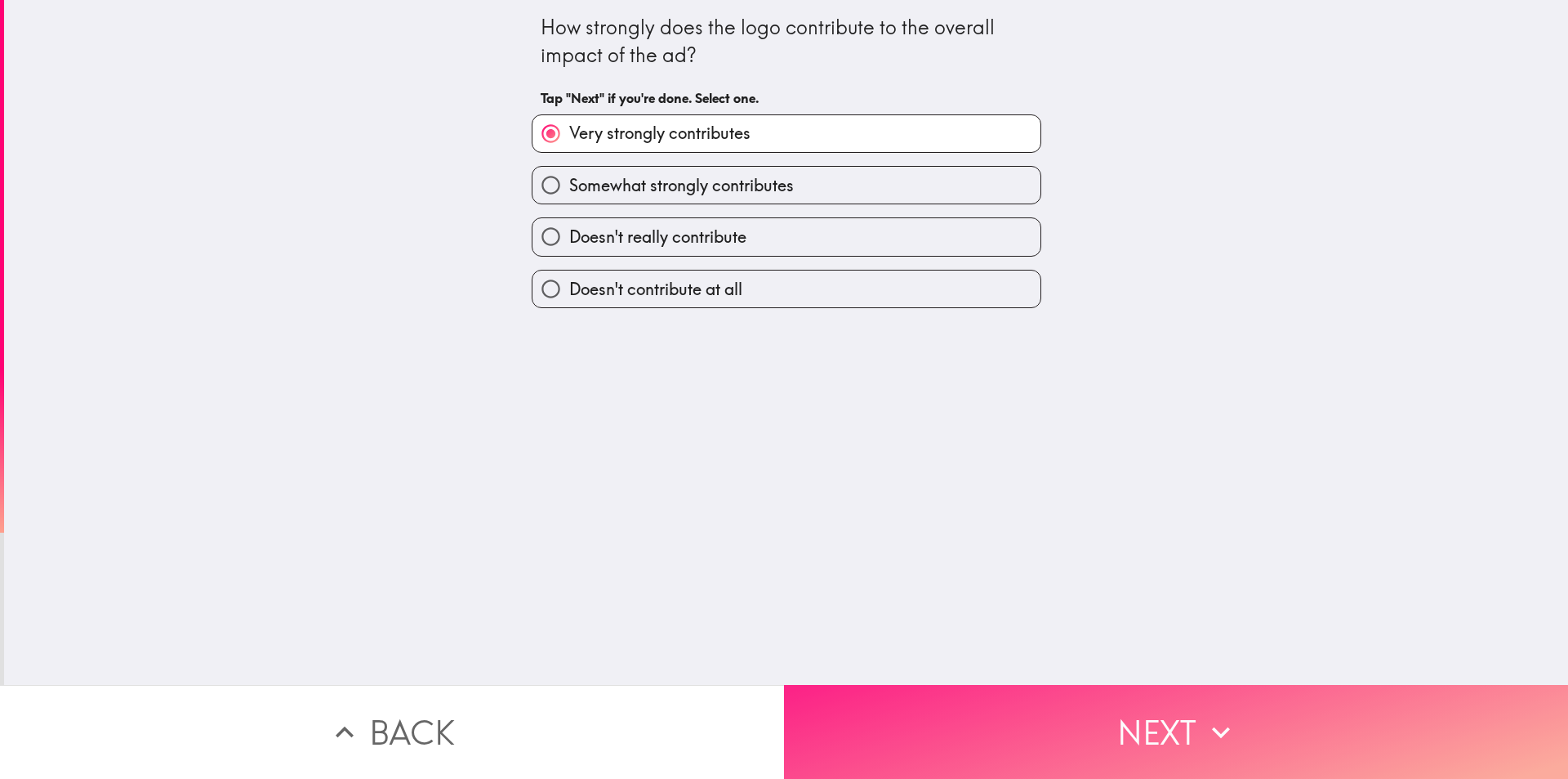
click at [917, 692] on button "Next" at bounding box center [1175, 732] width 784 height 94
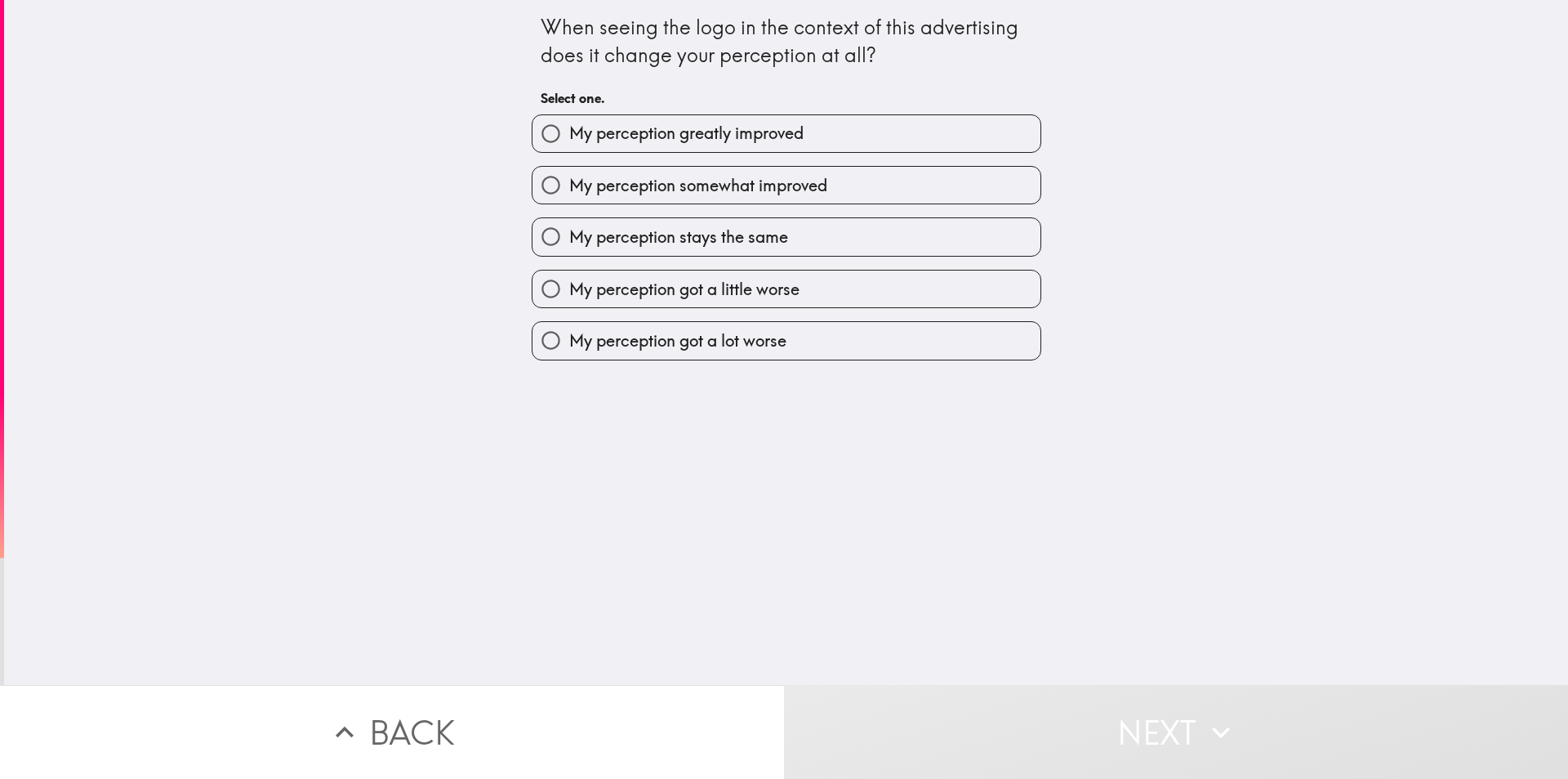
click at [588, 140] on span "My perception greatly improved" at bounding box center [686, 133] width 234 height 23
click at [569, 140] on input "My perception greatly improved" at bounding box center [551, 133] width 36 height 36
radio input "true"
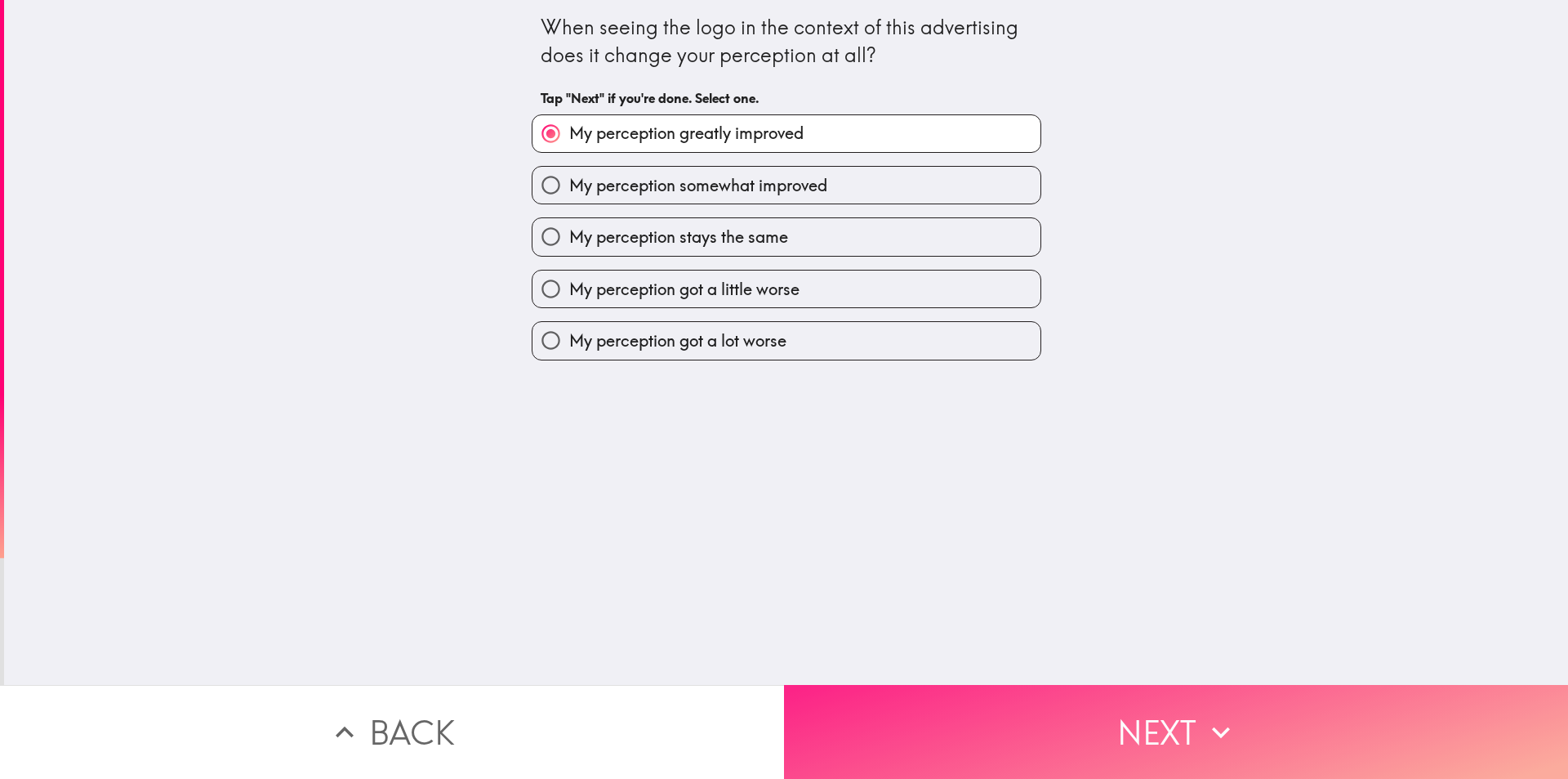
click at [960, 728] on button "Next" at bounding box center [1175, 732] width 784 height 94
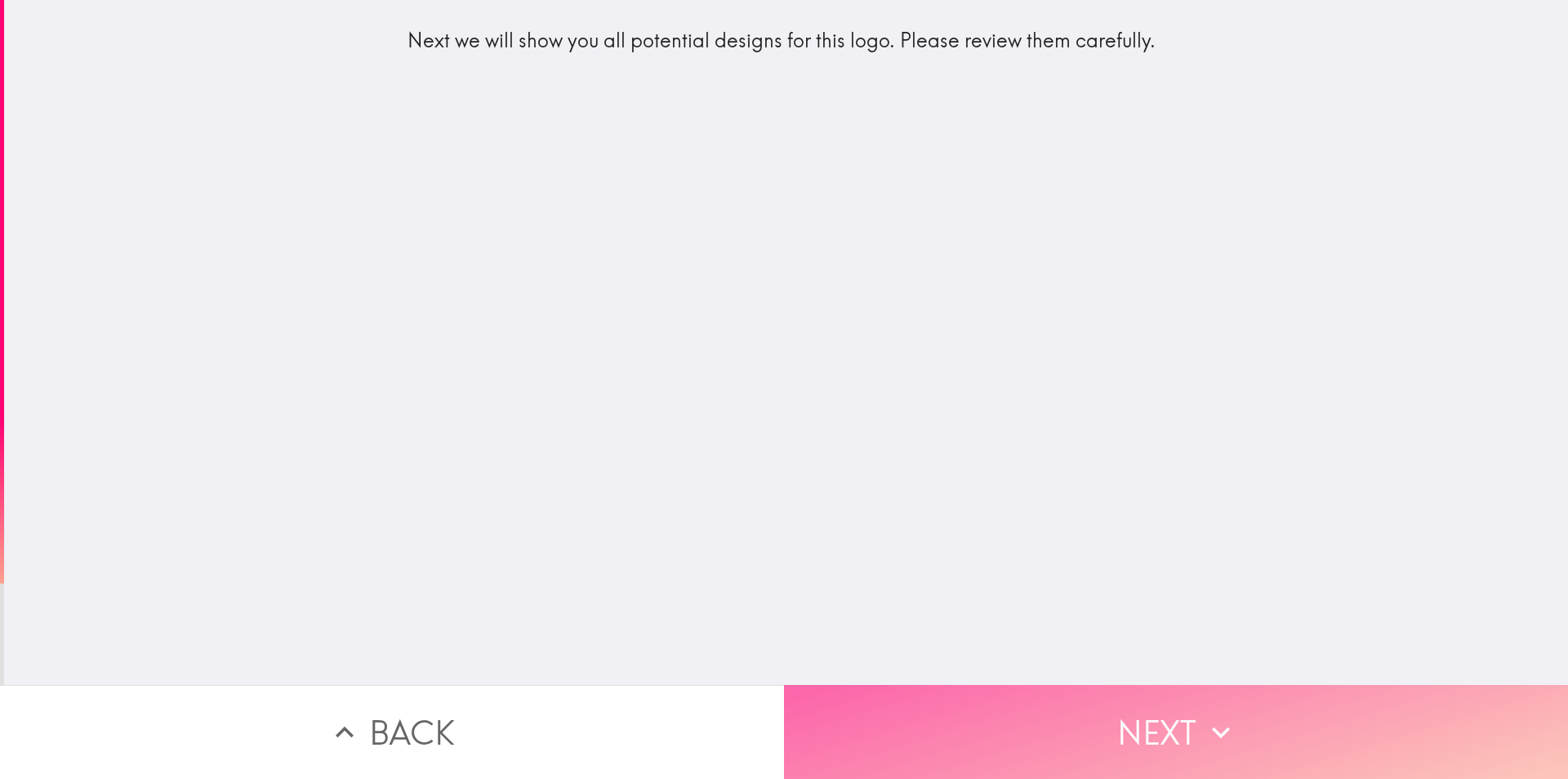
click at [980, 704] on button "Next" at bounding box center [1175, 732] width 784 height 94
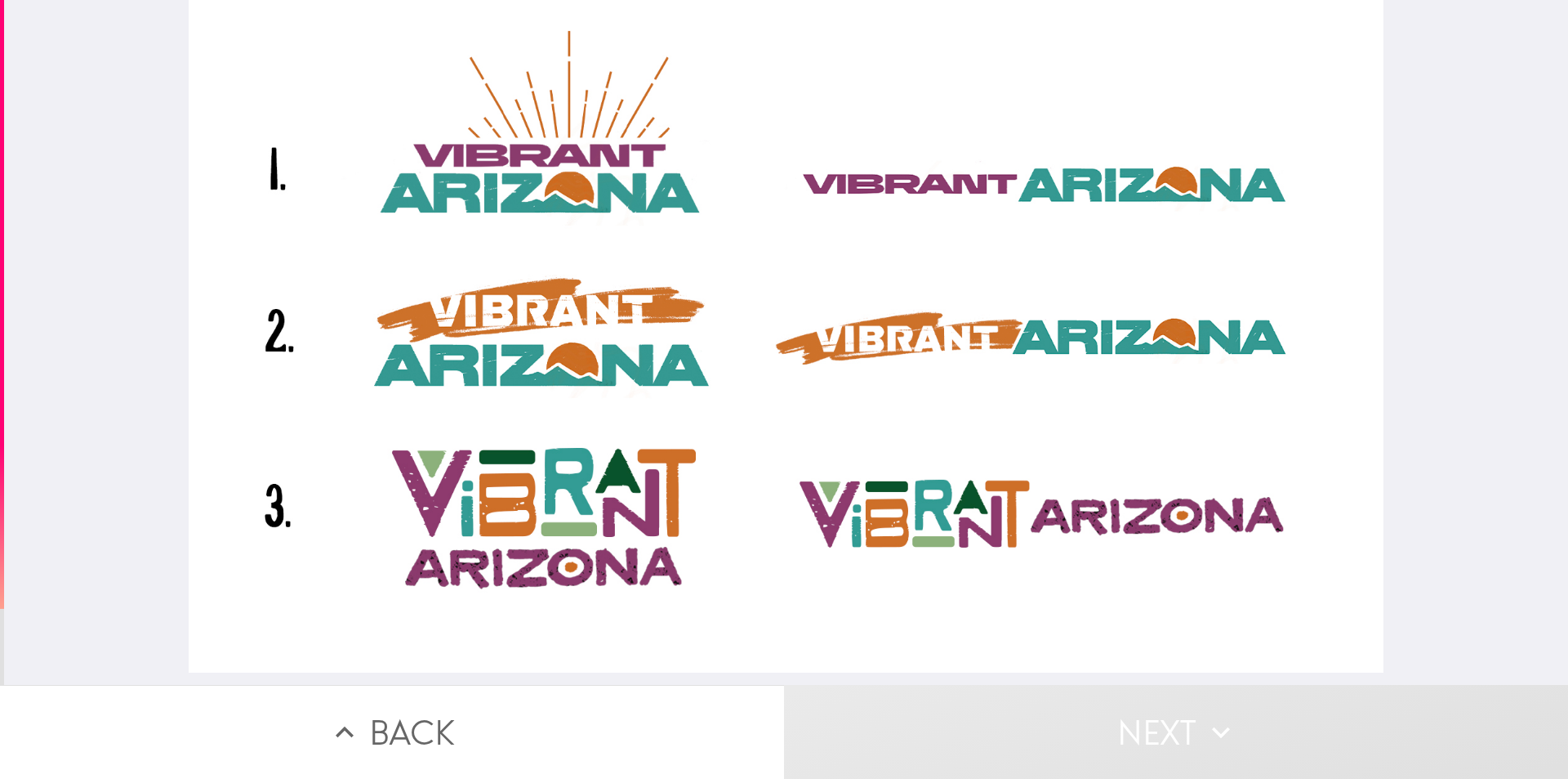
click at [373, 193] on div at bounding box center [785, 336] width 1194 height 673
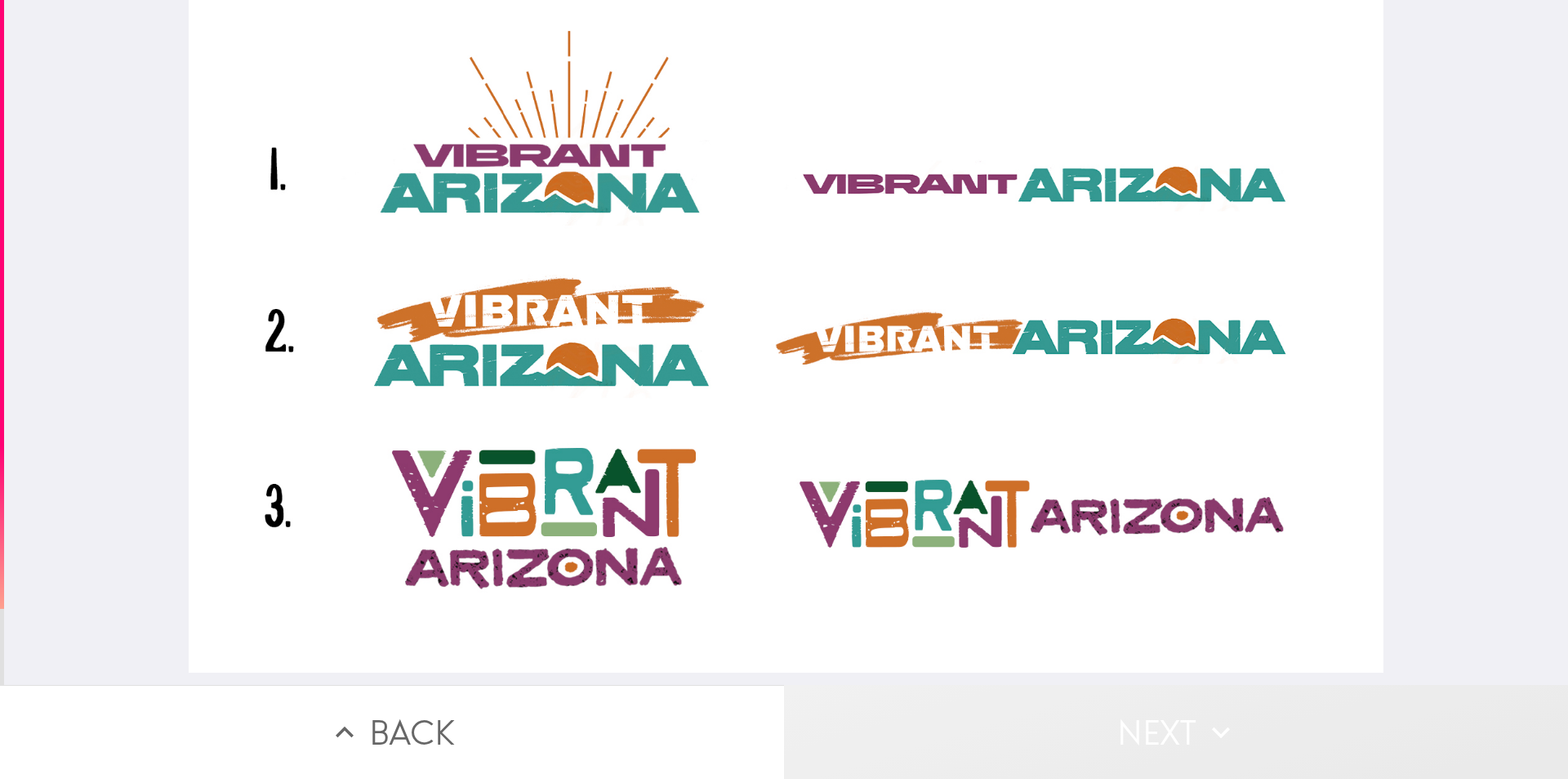
click at [1018, 731] on button "Next" at bounding box center [1175, 732] width 784 height 94
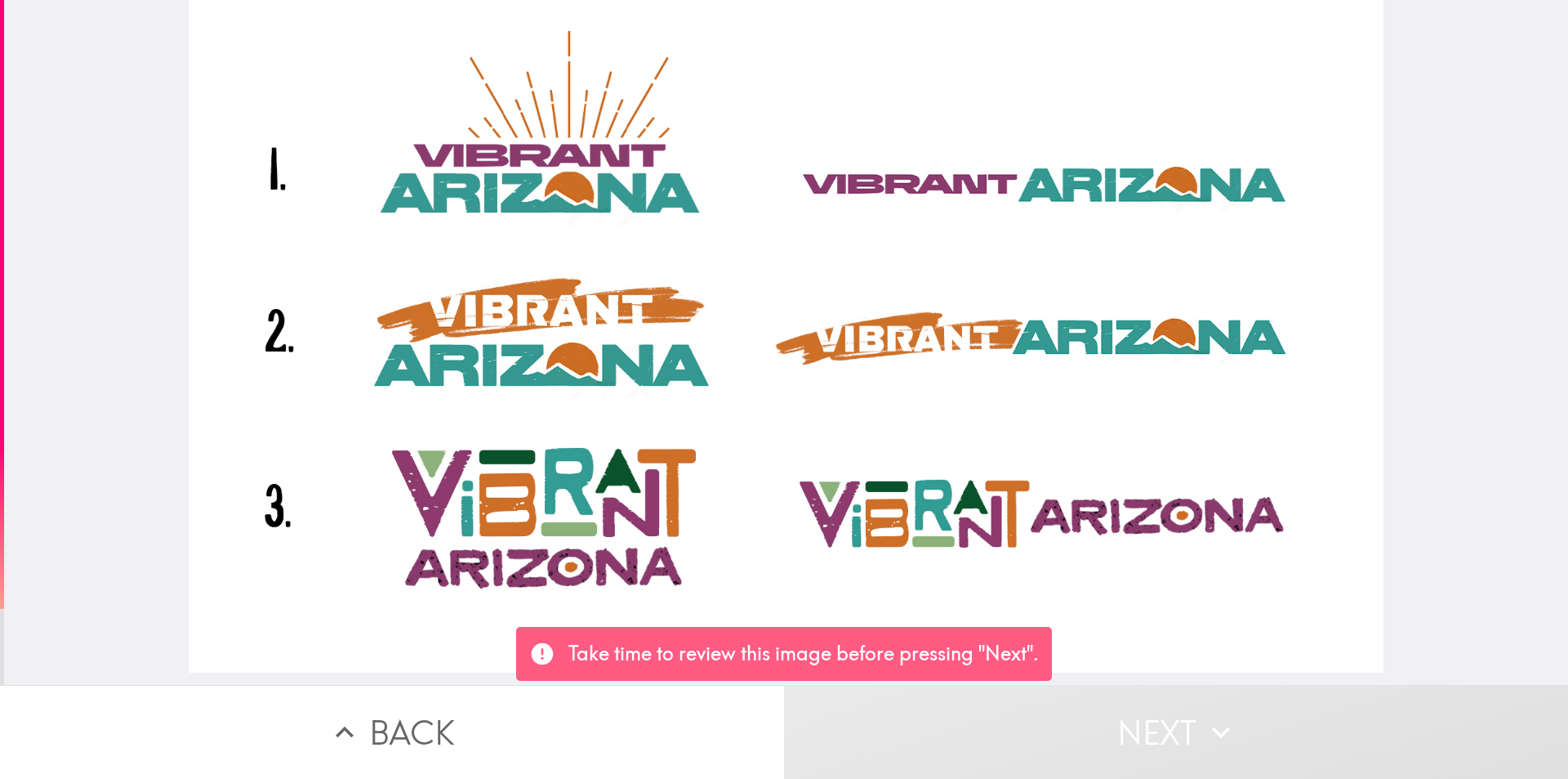
click at [1018, 731] on button "Next" at bounding box center [1175, 732] width 784 height 94
click at [1011, 645] on p "Take time to review this image before pressing "Next"." at bounding box center [803, 653] width 470 height 28
click at [998, 648] on p "Take time to review this image before pressing "Next"." at bounding box center [803, 653] width 470 height 28
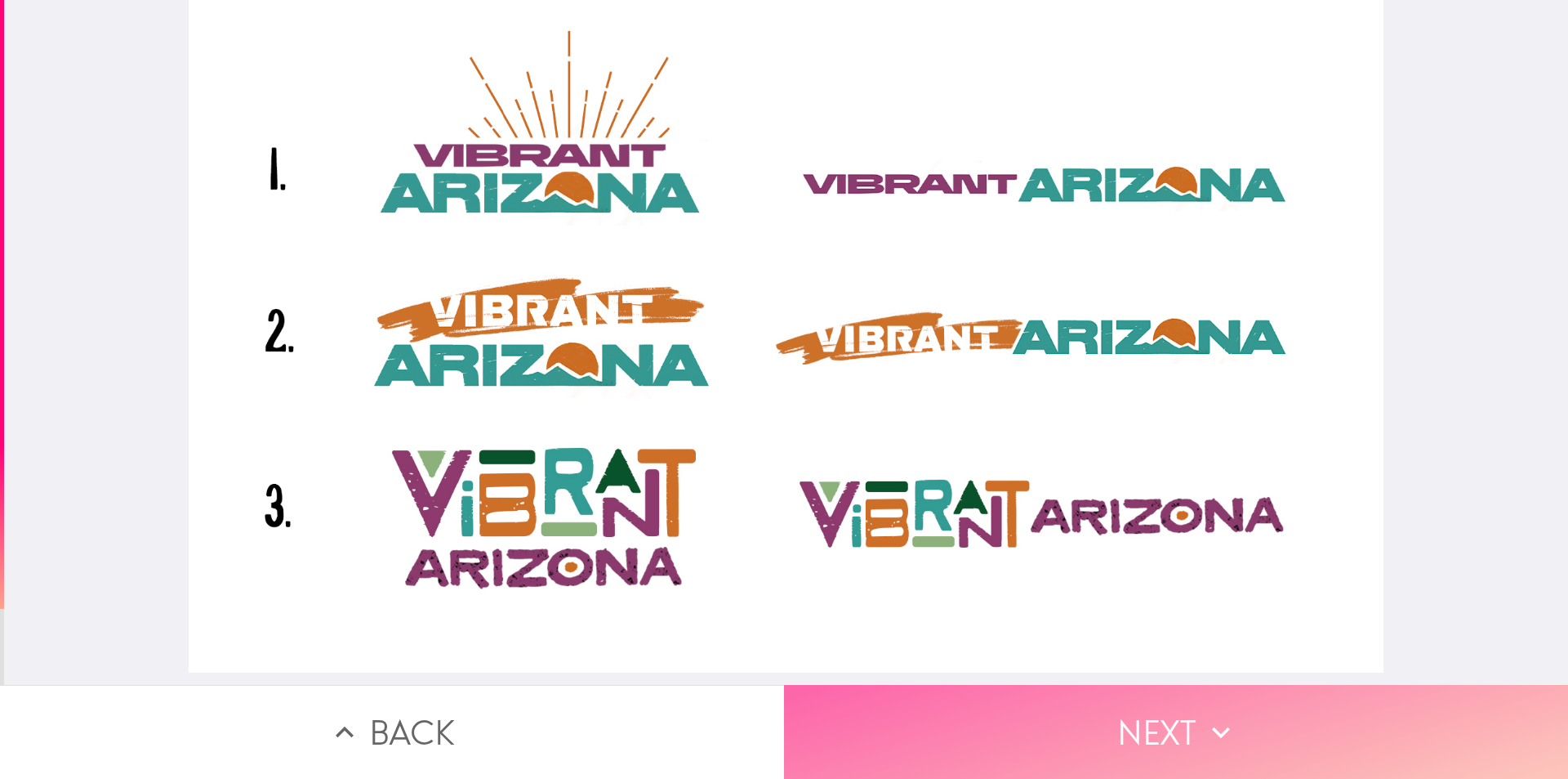
click at [1074, 692] on button "Next" at bounding box center [1175, 732] width 784 height 94
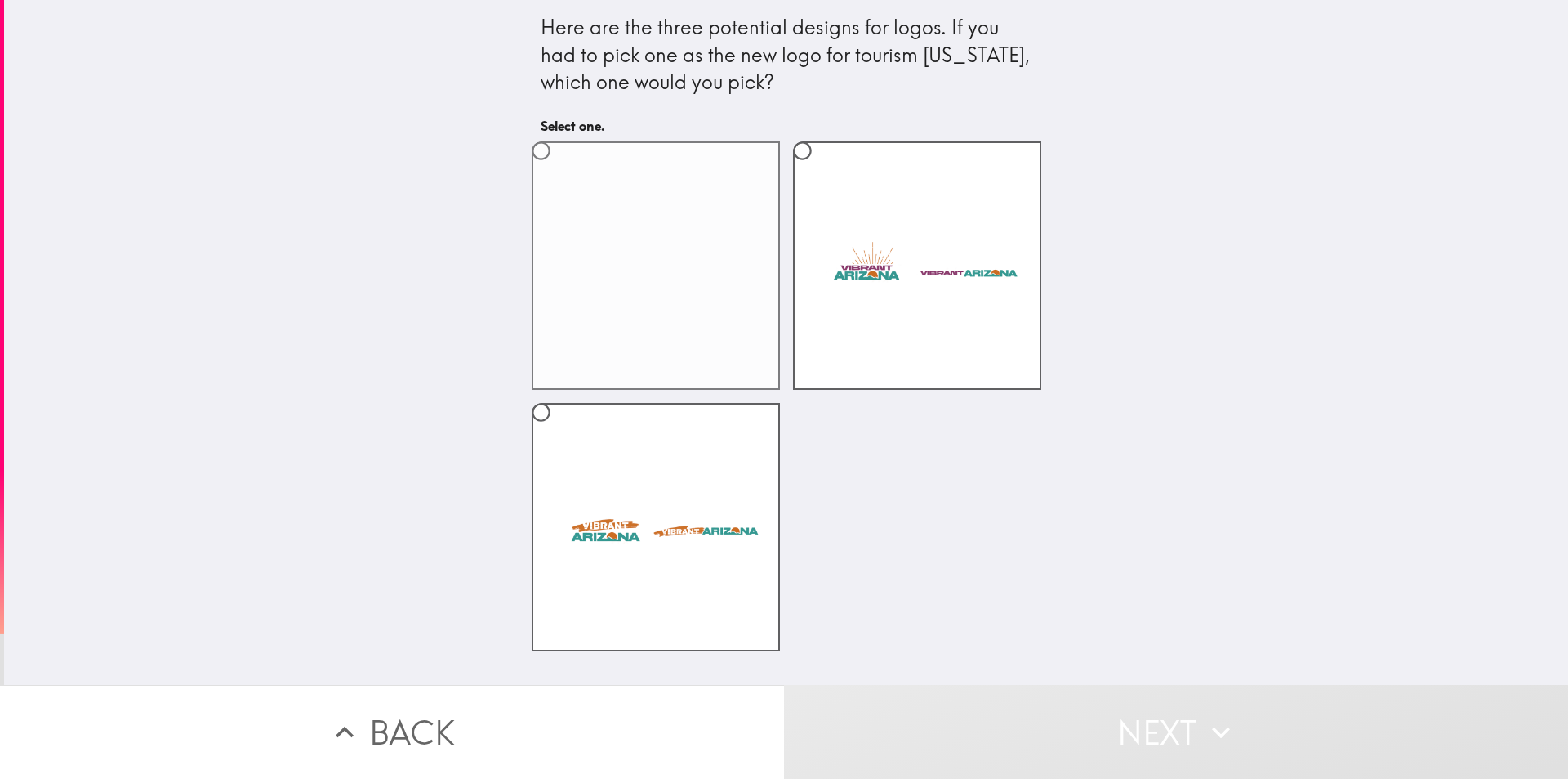
click at [749, 300] on label at bounding box center [656, 266] width 249 height 249
click at [559, 169] on input "radio" at bounding box center [541, 150] width 36 height 36
radio input "true"
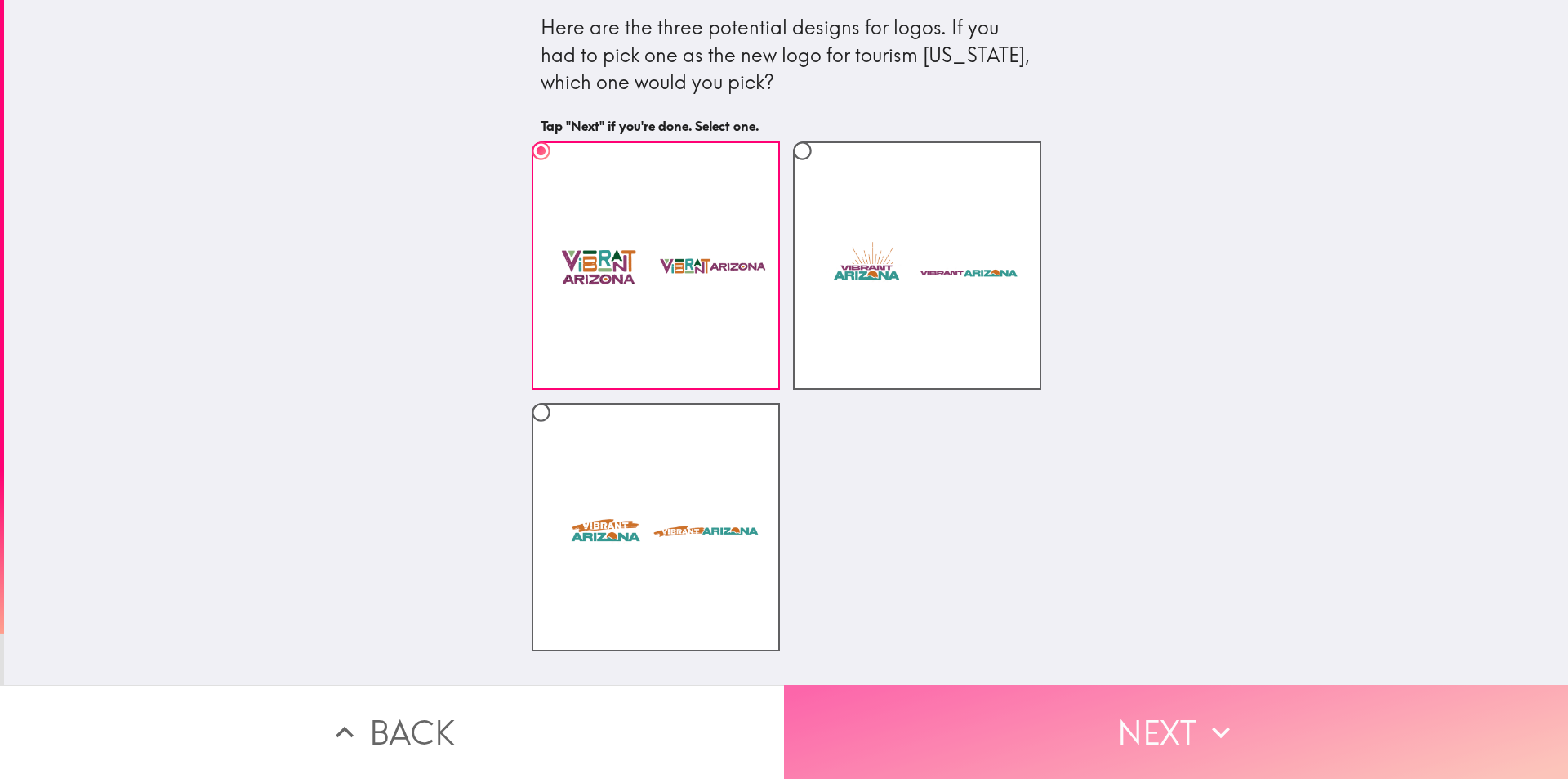
click at [1010, 711] on button "Next" at bounding box center [1175, 732] width 784 height 94
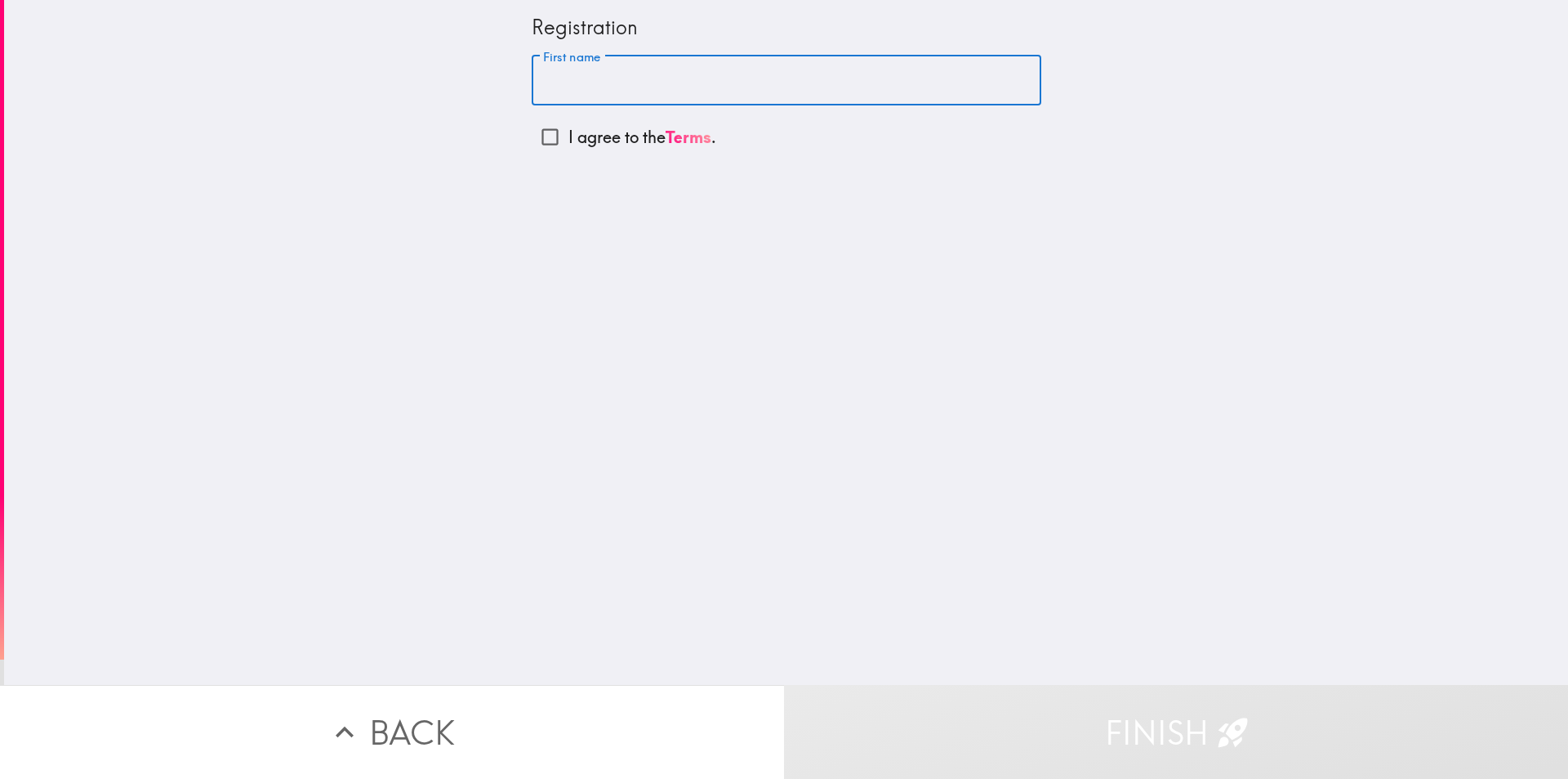
click at [581, 82] on input "First name" at bounding box center [786, 81] width 509 height 51
type input "[PERSON_NAME]"
click at [538, 142] on input "I agree to the Terms ." at bounding box center [550, 136] width 36 height 36
checkbox input "true"
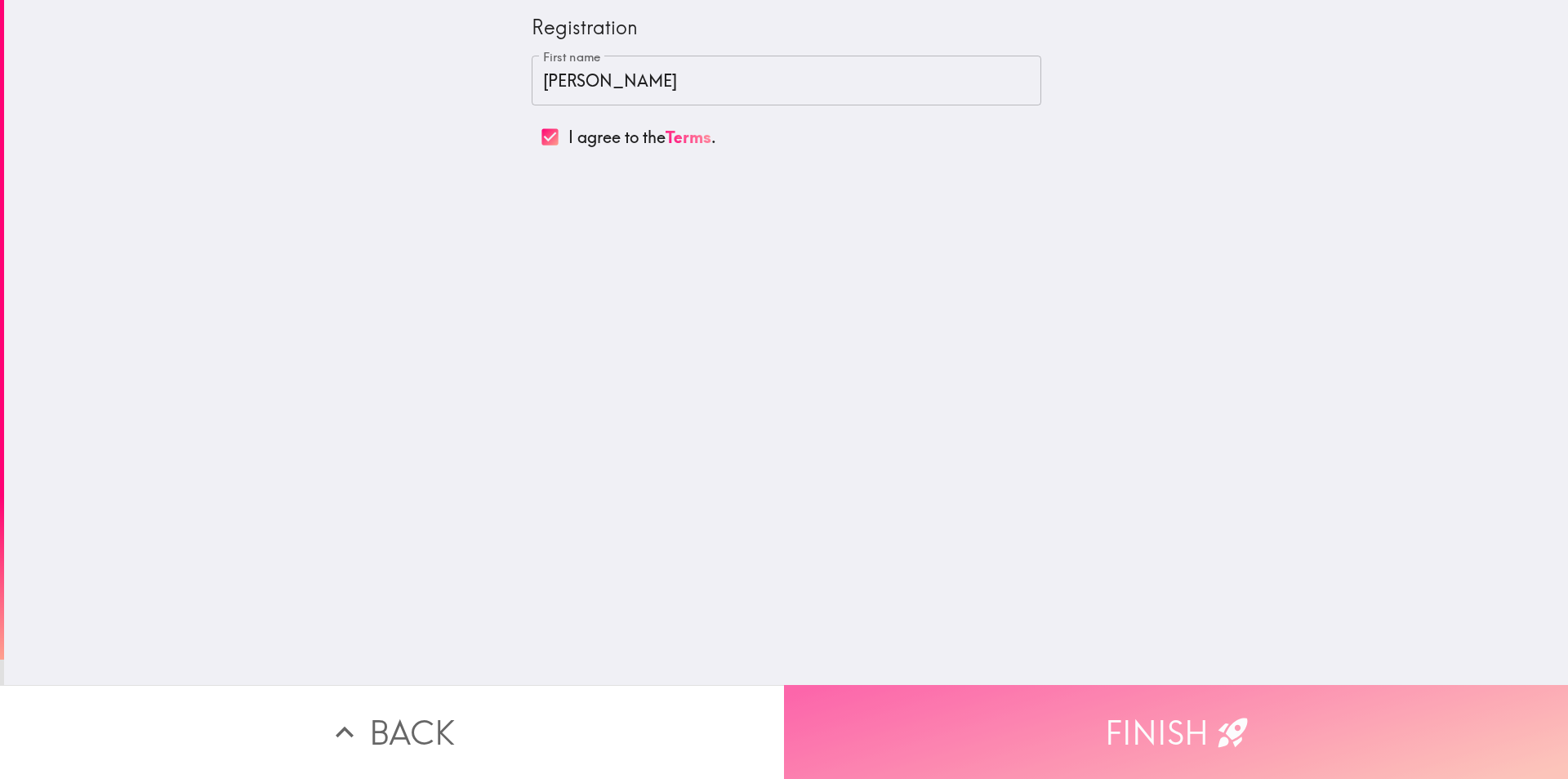
click at [1028, 707] on button "Finish" at bounding box center [1175, 732] width 784 height 94
